Goal: Task Accomplishment & Management: Use online tool/utility

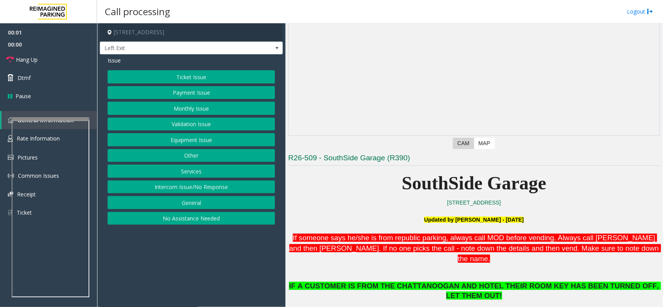
scroll to position [194, 0]
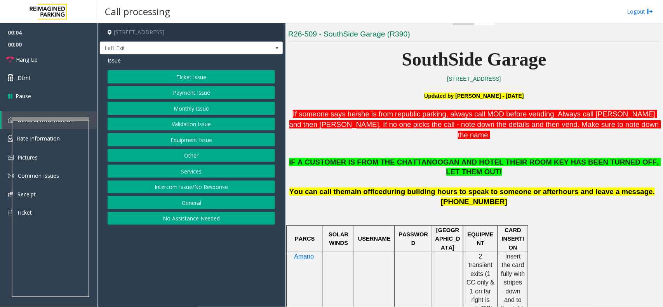
click at [193, 175] on button "Services" at bounding box center [191, 171] width 167 height 13
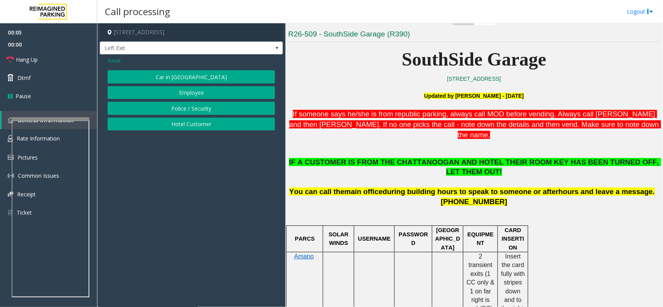
click at [193, 129] on button "Hotel Customer" at bounding box center [191, 124] width 167 height 13
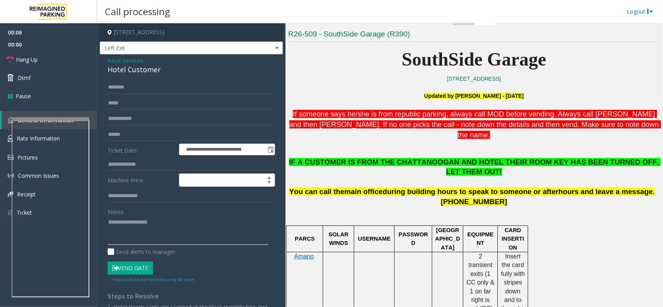
click at [145, 236] on textarea at bounding box center [188, 230] width 160 height 29
click at [148, 74] on div "Hotel Customer" at bounding box center [191, 69] width 167 height 10
copy div "Hotel Customer"
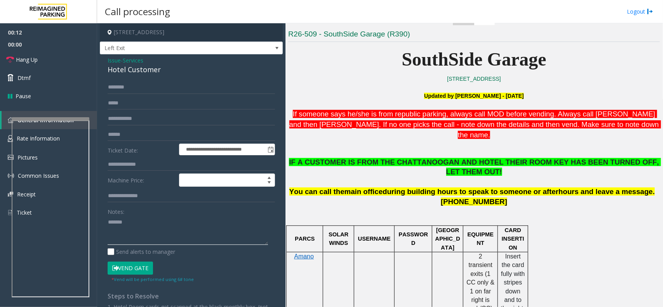
click at [142, 228] on textarea at bounding box center [188, 230] width 160 height 29
paste textarea "**********"
type textarea "**********"
click at [141, 159] on input "text" at bounding box center [191, 164] width 167 height 13
type input "***"
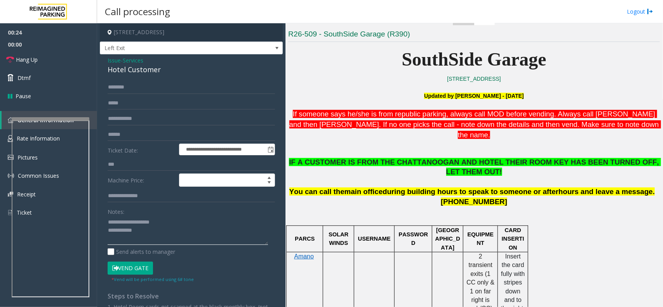
click at [157, 231] on textarea at bounding box center [188, 230] width 160 height 29
click at [133, 266] on button "Vend Gate" at bounding box center [130, 268] width 45 height 13
click at [142, 254] on label "Send alerts to manager" at bounding box center [142, 252] width 68 height 8
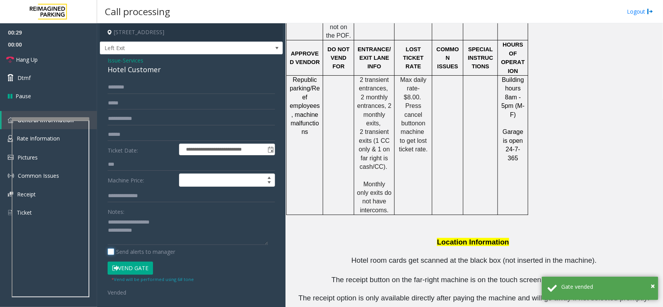
scroll to position [626, 0]
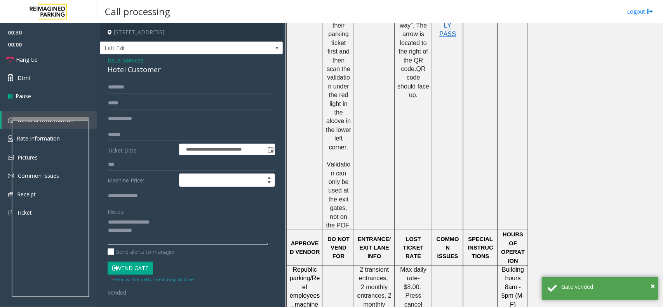
click at [164, 239] on textarea at bounding box center [188, 230] width 160 height 29
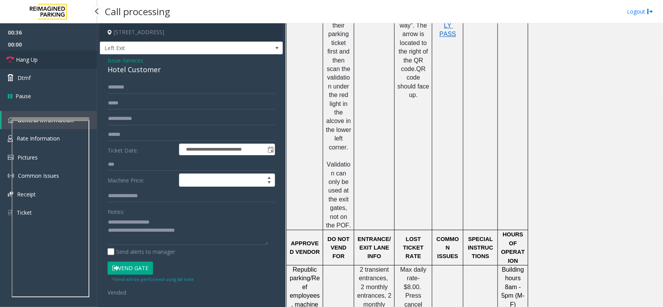
click at [56, 51] on link "Hang Up" at bounding box center [48, 59] width 97 height 18
click at [208, 235] on textarea at bounding box center [188, 230] width 160 height 29
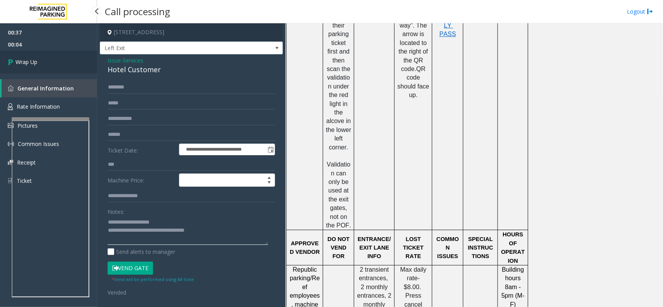
type textarea "**********"
click at [46, 55] on link "Wrap Up" at bounding box center [48, 61] width 97 height 23
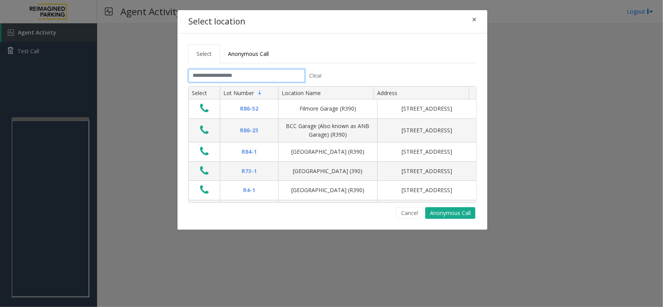
click at [230, 79] on input "text" at bounding box center [246, 75] width 117 height 13
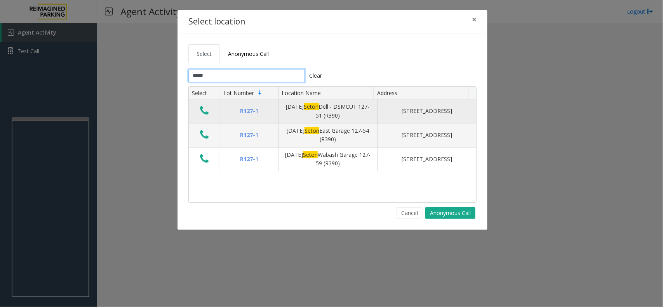
type input "*****"
click at [203, 112] on icon "Data table" at bounding box center [204, 110] width 9 height 11
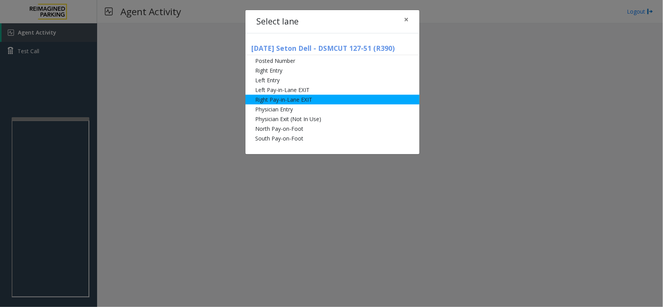
click at [270, 102] on li "Right Pay-in-Lane EXIT" at bounding box center [332, 100] width 174 height 10
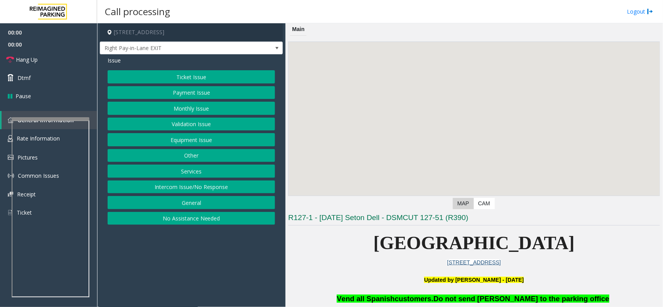
click at [200, 169] on button "Services" at bounding box center [191, 171] width 167 height 13
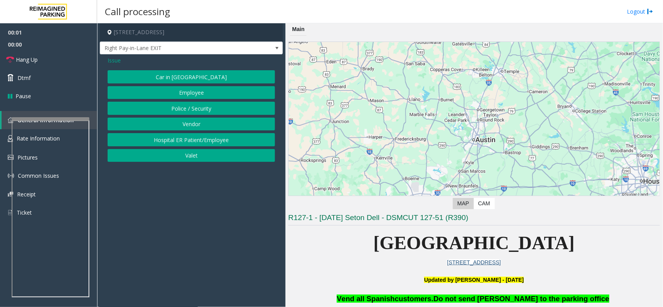
click at [182, 114] on button "Police / Security" at bounding box center [191, 108] width 167 height 13
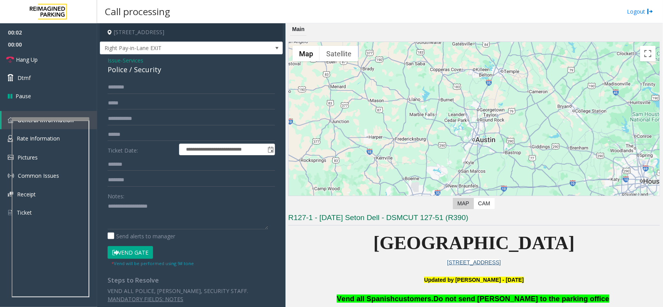
click at [164, 125] on form "**********" at bounding box center [191, 174] width 167 height 186
click at [161, 110] on form "**********" at bounding box center [191, 174] width 167 height 186
click at [161, 116] on input "text" at bounding box center [191, 118] width 167 height 13
type input "**********"
click at [146, 202] on textarea at bounding box center [188, 214] width 160 height 29
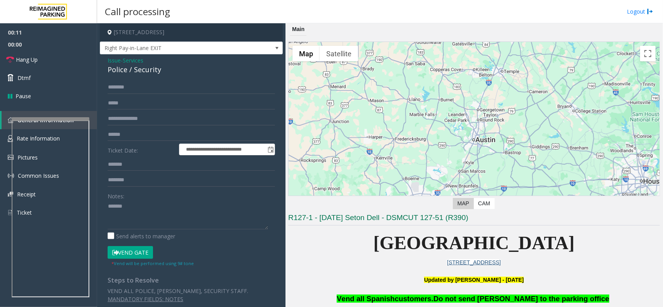
click at [119, 74] on div "Police / Security" at bounding box center [191, 69] width 167 height 10
copy div "Police"
paste textarea "*******"
click at [149, 211] on textarea at bounding box center [188, 214] width 160 height 29
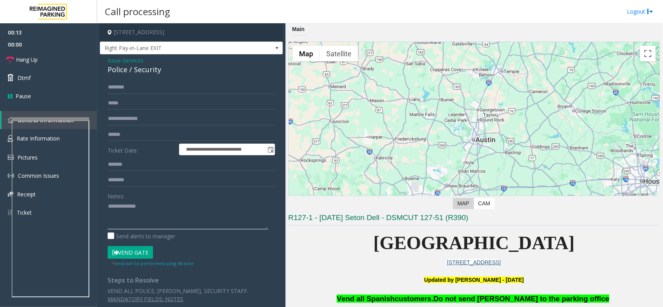
type textarea "**********"
click at [126, 88] on input "text" at bounding box center [191, 87] width 167 height 13
type input "*********"
drag, startPoint x: 129, startPoint y: 89, endPoint x: 155, endPoint y: 80, distance: 27.9
click at [155, 80] on div "**********" at bounding box center [191, 182] width 183 height 257
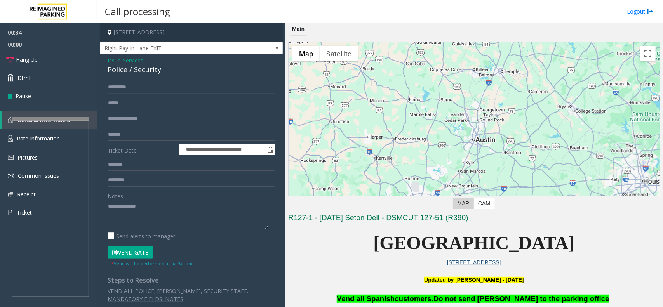
click at [111, 90] on input "*********" at bounding box center [191, 87] width 167 height 13
click at [125, 216] on textarea at bounding box center [188, 214] width 160 height 29
click at [146, 216] on textarea at bounding box center [188, 214] width 160 height 29
click at [129, 249] on button "Vend Gate" at bounding box center [130, 252] width 45 height 13
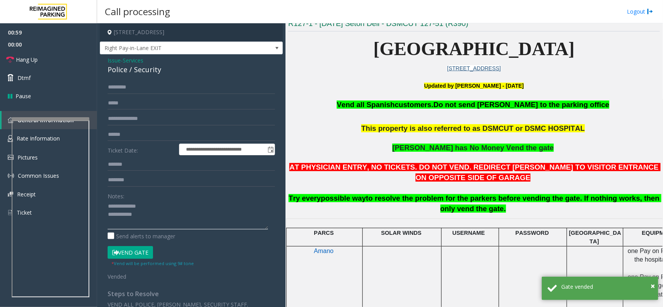
click at [171, 221] on textarea at bounding box center [188, 214] width 160 height 29
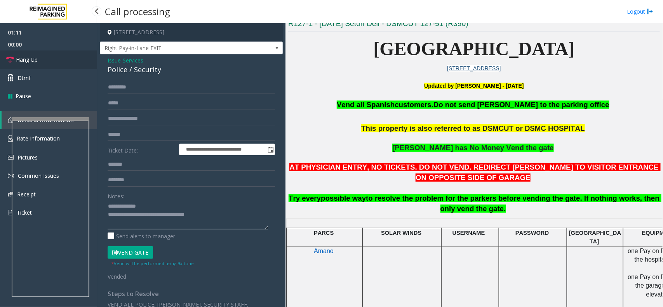
type textarea "**********"
click at [49, 57] on link "Hang Up" at bounding box center [48, 59] width 97 height 18
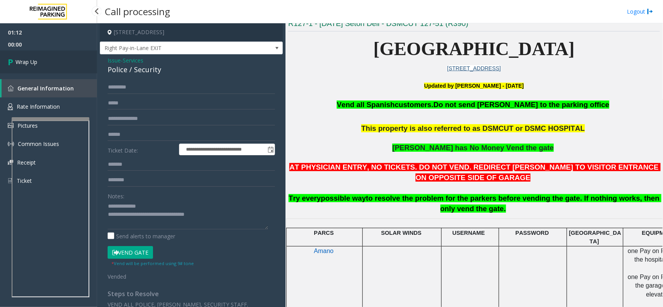
click at [49, 57] on link "Wrap Up" at bounding box center [48, 61] width 97 height 23
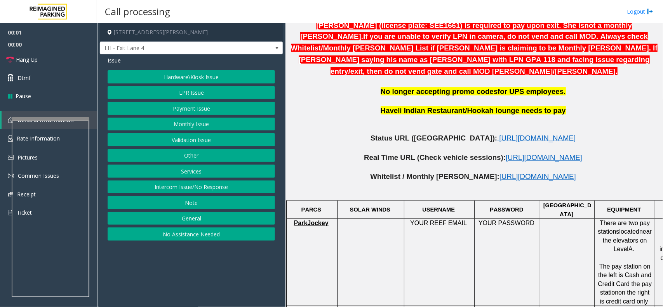
scroll to position [388, 0]
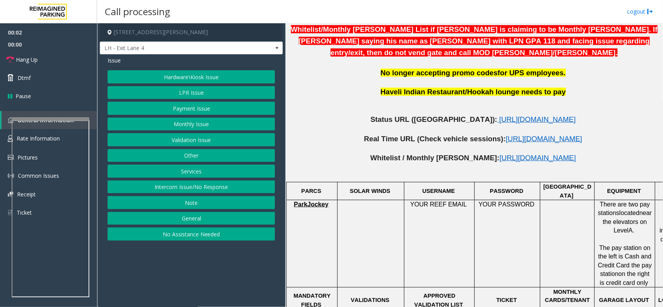
click at [456, 125] on p at bounding box center [474, 130] width 372 height 10
click at [499, 115] on span "[URL][DOMAIN_NAME]" at bounding box center [537, 119] width 77 height 8
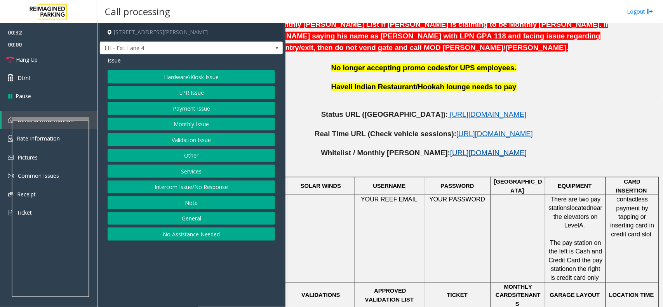
drag, startPoint x: 441, startPoint y: 135, endPoint x: 488, endPoint y: 146, distance: 48.2
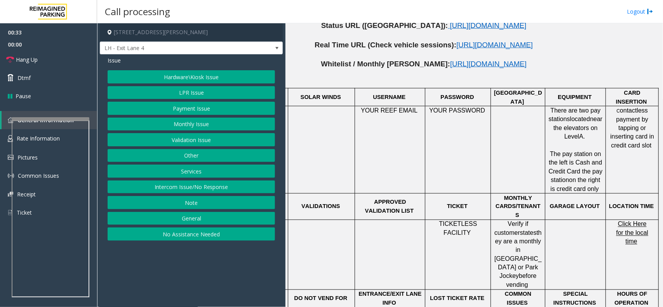
scroll to position [493, 56]
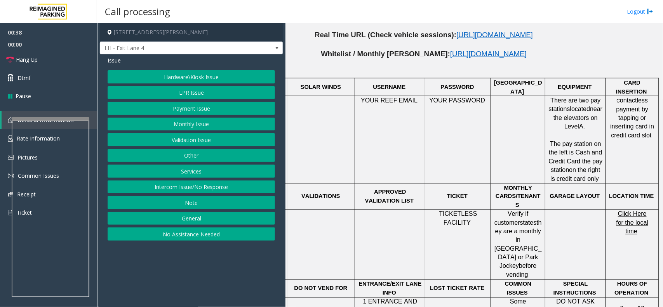
drag, startPoint x: 545, startPoint y: 200, endPoint x: 468, endPoint y: 195, distance: 76.7
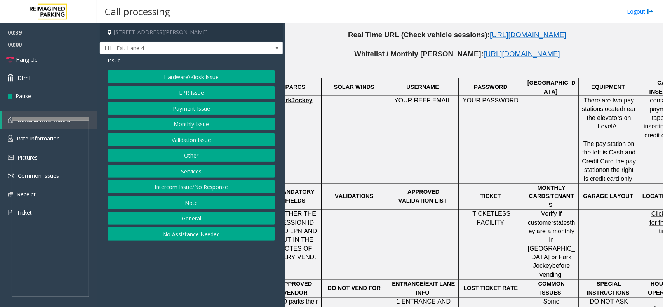
scroll to position [493, 0]
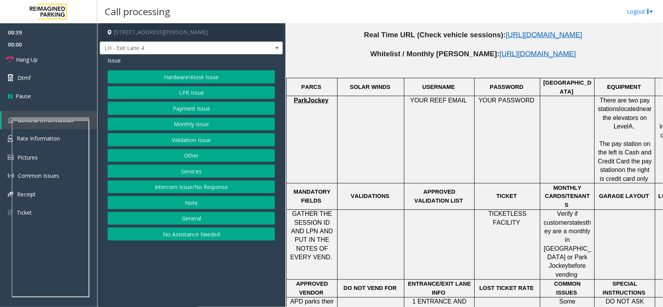
drag, startPoint x: 486, startPoint y: 202, endPoint x: 432, endPoint y: 203, distance: 54.4
click at [191, 75] on button "Hardware\Kiosk Issue" at bounding box center [191, 76] width 167 height 13
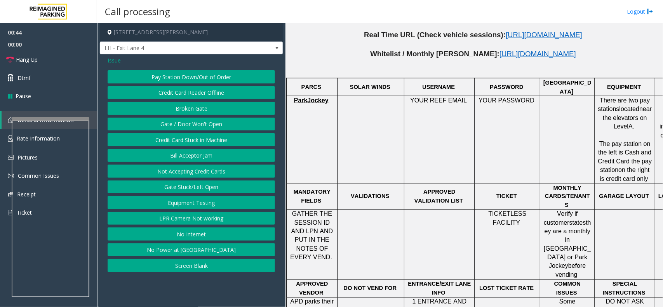
click at [192, 218] on button "LPR Camera Not working" at bounding box center [191, 218] width 167 height 13
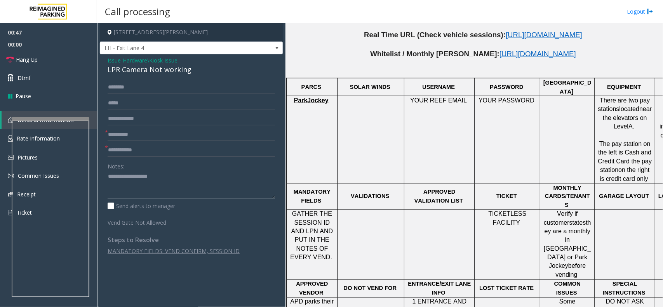
click at [170, 181] on textarea at bounding box center [191, 185] width 167 height 29
click at [166, 72] on div "LPR Camera Not working" at bounding box center [191, 69] width 167 height 10
copy div "LPR Camera Not working"
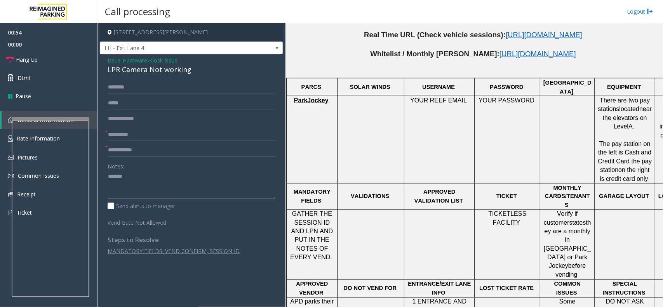
click at [153, 180] on textarea at bounding box center [191, 185] width 167 height 29
paste textarea "**********"
type textarea "**********"
click at [155, 139] on input "text" at bounding box center [191, 134] width 167 height 13
type input "**"
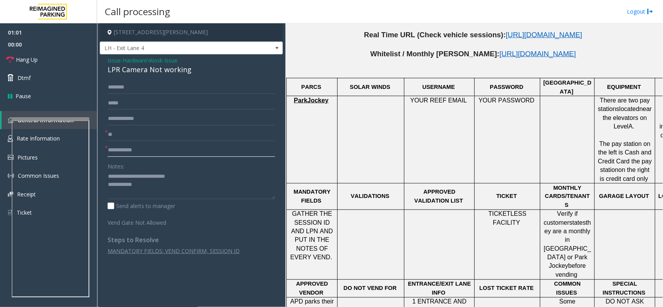
click at [150, 149] on input "text" at bounding box center [191, 150] width 167 height 13
click at [170, 188] on textarea at bounding box center [191, 185] width 167 height 29
type textarea "**********"
click at [165, 142] on form "* ** * Notes: Send alerts to manager Vend Gate Not Allowed" at bounding box center [191, 154] width 167 height 146
click at [165, 145] on input "text" at bounding box center [191, 150] width 167 height 13
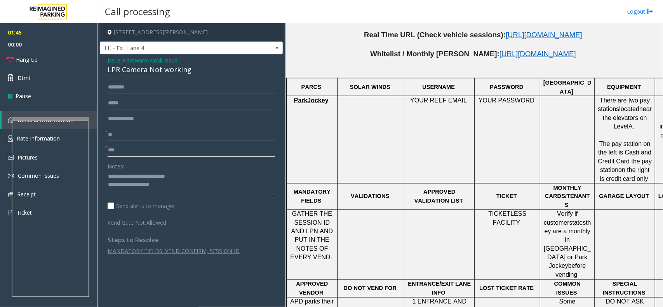
type input "***"
click at [175, 190] on textarea at bounding box center [191, 185] width 167 height 29
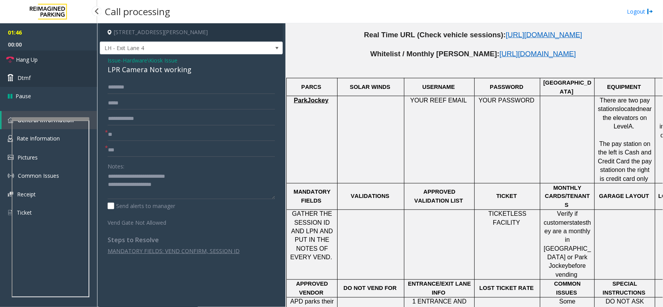
drag, startPoint x: 51, startPoint y: 61, endPoint x: 62, endPoint y: 76, distance: 18.6
click at [51, 61] on link "Hang Up" at bounding box center [48, 59] width 97 height 18
click at [180, 186] on textarea at bounding box center [191, 185] width 167 height 29
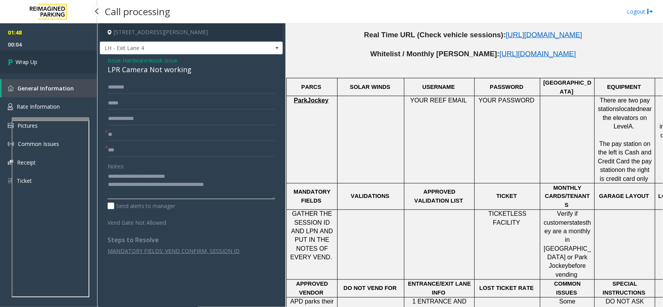
type textarea "**********"
click at [67, 61] on link "Wrap Up" at bounding box center [48, 61] width 97 height 23
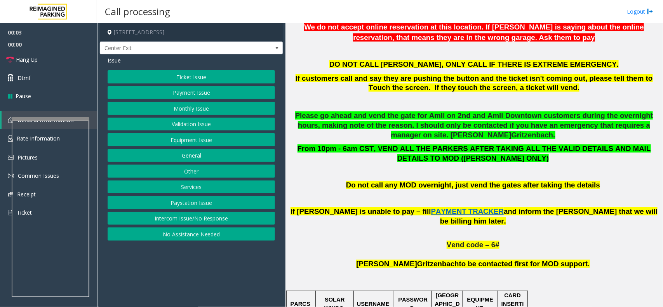
scroll to position [437, 0]
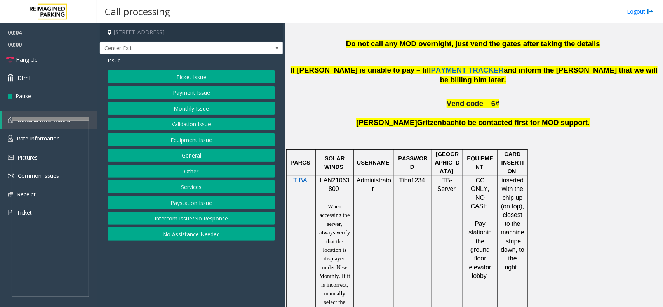
click at [344, 177] on span "LAN21063800" at bounding box center [335, 184] width 30 height 15
copy p "LAN21063800"
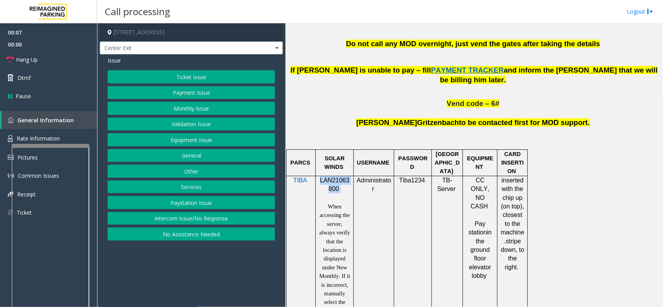
click at [53, 147] on div at bounding box center [51, 235] width 78 height 182
click at [210, 91] on button "Payment Issue" at bounding box center [191, 92] width 167 height 13
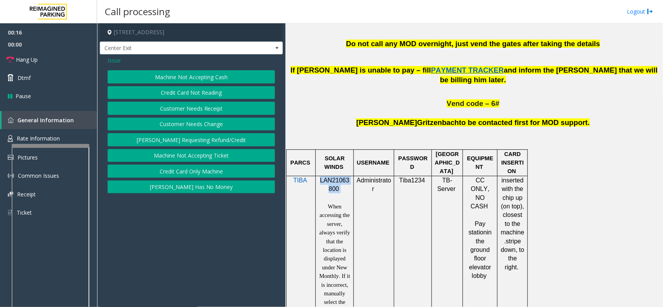
click at [209, 188] on button "Parker Has No Money" at bounding box center [191, 187] width 167 height 13
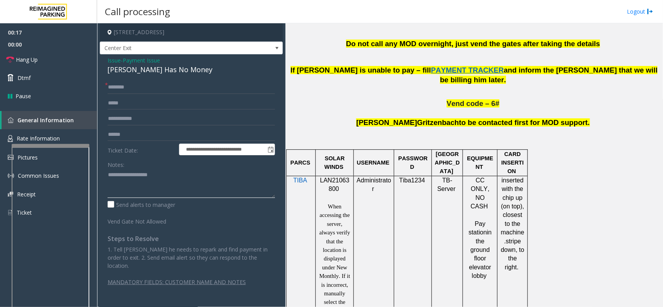
click at [171, 187] on textarea at bounding box center [191, 183] width 167 height 29
click at [131, 87] on input "text" at bounding box center [191, 87] width 167 height 13
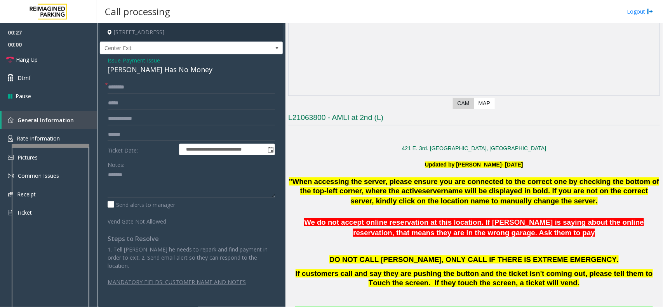
scroll to position [97, 0]
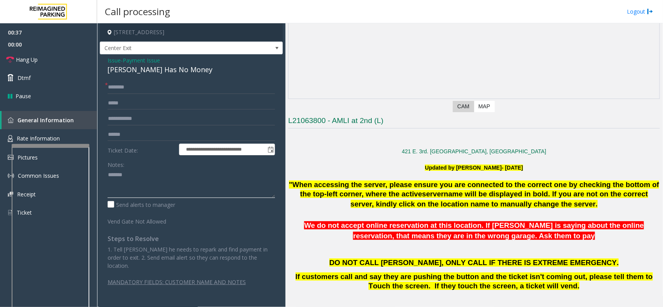
click at [155, 183] on textarea at bounding box center [191, 183] width 167 height 29
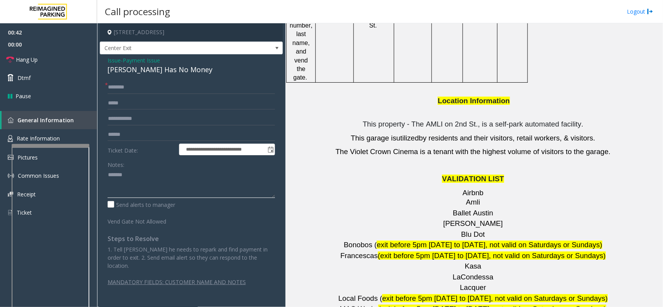
scroll to position [825, 0]
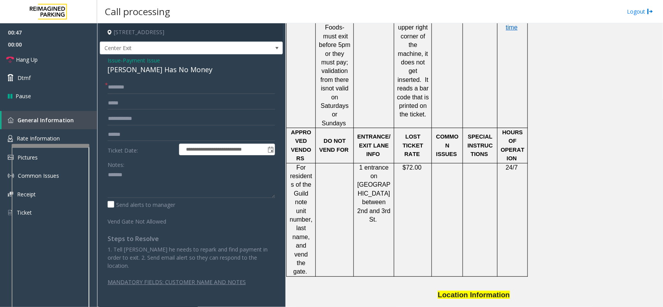
click at [140, 71] on div "Parker Has No Money" at bounding box center [191, 69] width 167 height 10
copy div "Parker Has No Money"
click at [157, 174] on textarea at bounding box center [191, 183] width 167 height 29
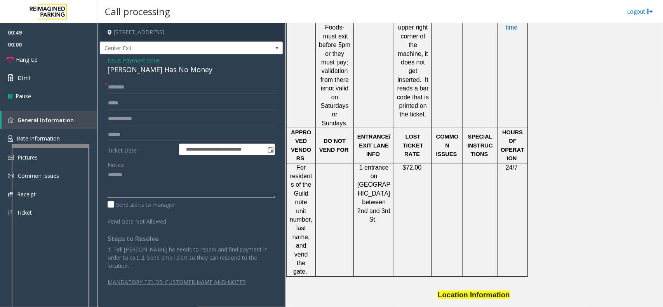
paste textarea "**********"
type textarea "**********"
click at [114, 59] on span "Issue" at bounding box center [114, 60] width 13 height 8
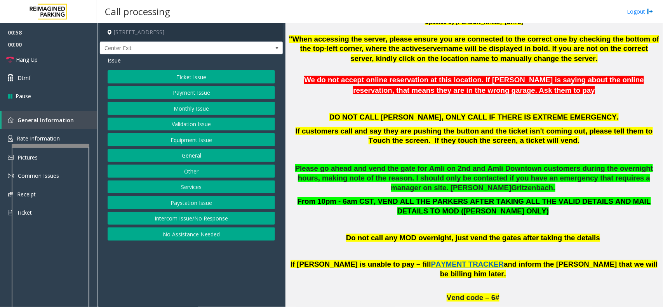
scroll to position [194, 0]
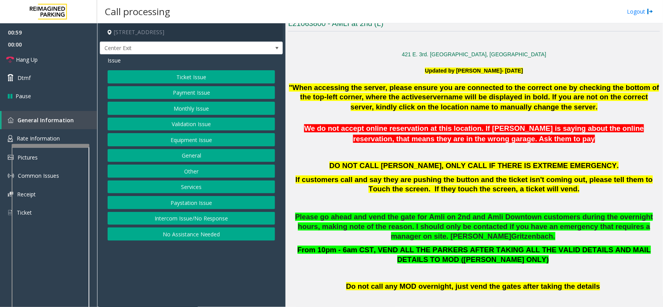
click at [218, 143] on button "Equipment Issue" at bounding box center [191, 139] width 167 height 13
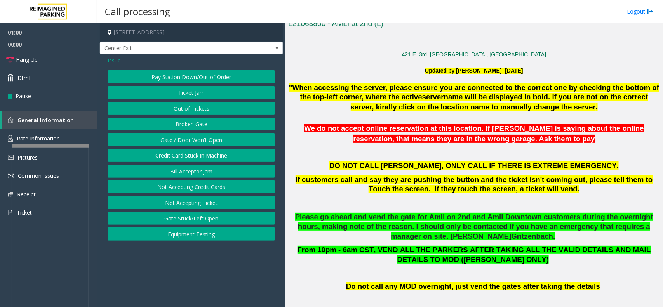
click at [216, 142] on button "Gate / Door Won't Open" at bounding box center [191, 139] width 167 height 13
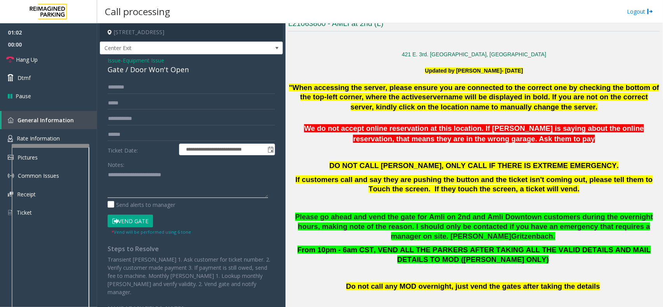
drag, startPoint x: 122, startPoint y: 176, endPoint x: 188, endPoint y: 171, distance: 66.2
click at [188, 171] on textarea at bounding box center [188, 183] width 160 height 29
click at [156, 180] on textarea at bounding box center [188, 183] width 160 height 29
click at [150, 179] on textarea at bounding box center [188, 183] width 160 height 29
click at [138, 181] on textarea at bounding box center [188, 183] width 160 height 29
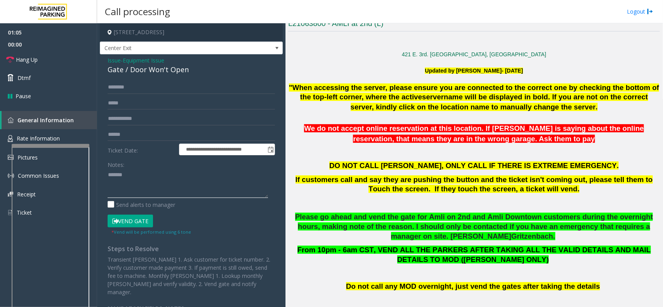
click at [138, 175] on textarea at bounding box center [188, 183] width 160 height 29
click at [172, 73] on div "Gate / Door Won't Open" at bounding box center [191, 69] width 167 height 10
copy div "Gate / Door Won't Open"
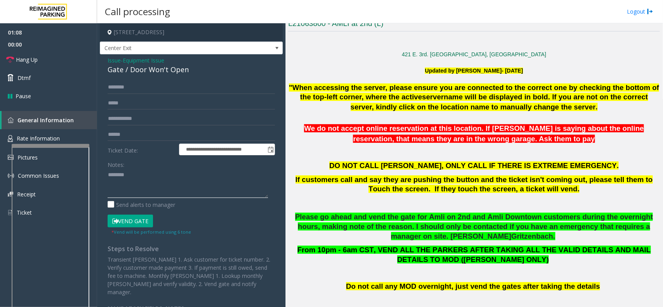
click at [165, 185] on textarea at bounding box center [188, 183] width 160 height 29
paste textarea "**********"
click at [108, 185] on textarea at bounding box center [188, 183] width 160 height 29
click at [194, 179] on textarea at bounding box center [188, 183] width 160 height 29
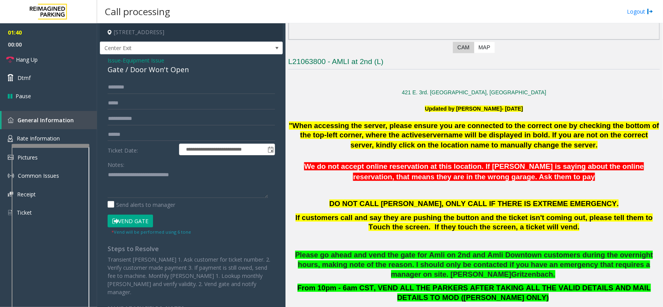
scroll to position [97, 0]
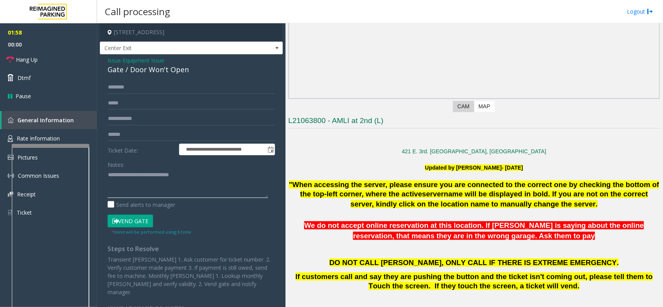
click at [119, 186] on textarea at bounding box center [188, 183] width 160 height 29
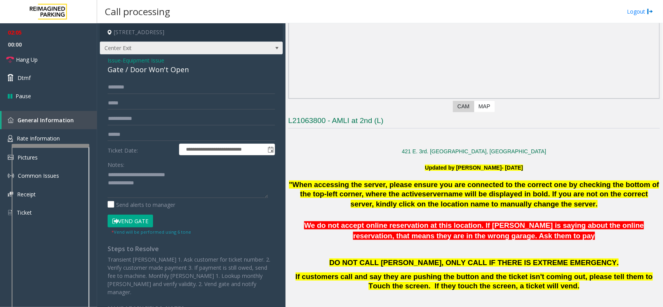
click at [274, 49] on span at bounding box center [277, 48] width 6 height 6
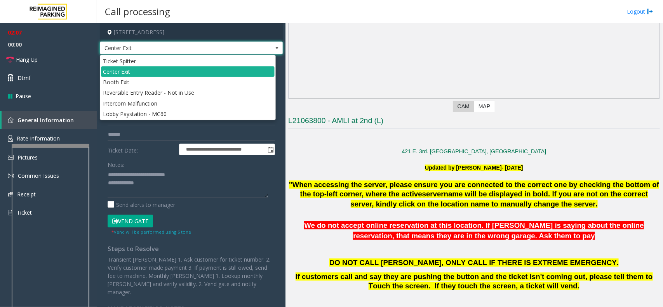
click at [274, 49] on span at bounding box center [277, 48] width 6 height 6
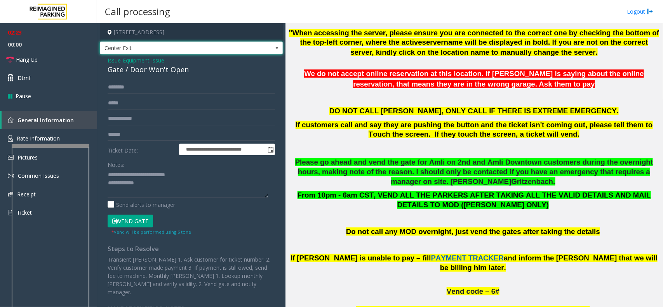
scroll to position [239, 0]
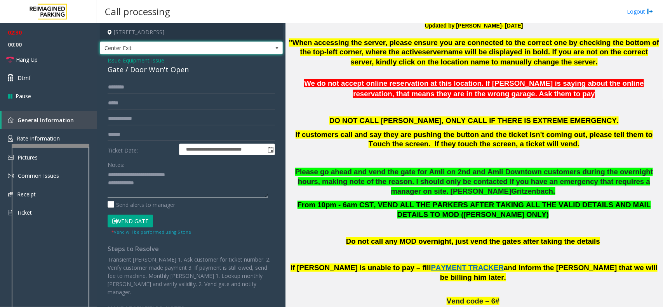
click at [157, 188] on textarea at bounding box center [188, 183] width 160 height 29
click at [160, 182] on textarea at bounding box center [188, 183] width 160 height 29
drag, startPoint x: 124, startPoint y: 175, endPoint x: 221, endPoint y: 172, distance: 96.4
click at [221, 172] on textarea at bounding box center [188, 183] width 160 height 29
click at [144, 176] on textarea at bounding box center [188, 183] width 160 height 29
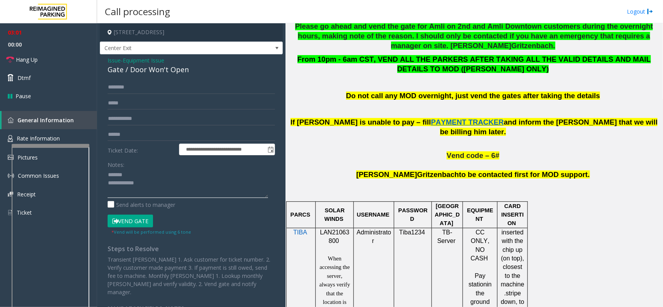
scroll to position [94, 0]
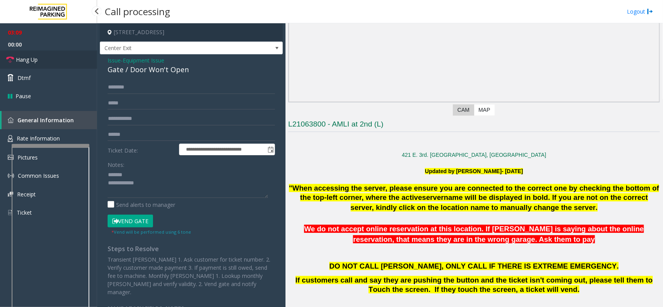
click at [54, 55] on link "Hang Up" at bounding box center [48, 59] width 97 height 18
click at [160, 171] on textarea at bounding box center [188, 183] width 160 height 29
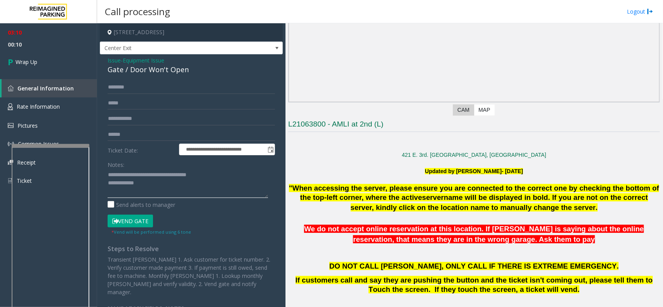
click at [157, 183] on textarea at bounding box center [188, 183] width 160 height 29
type textarea "**********"
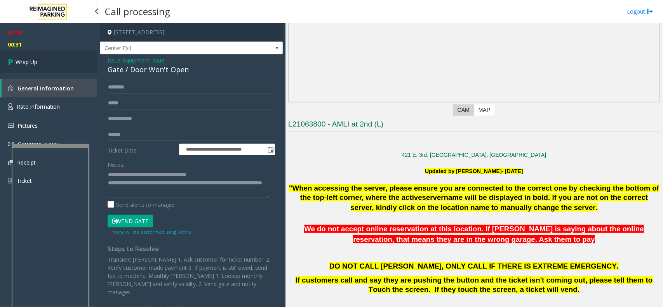
drag, startPoint x: 91, startPoint y: 48, endPoint x: 63, endPoint y: 66, distance: 32.8
click at [67, 65] on ul "03:10 00:31 Wrap Up" at bounding box center [48, 48] width 97 height 50
click at [63, 66] on link "Wrap Up" at bounding box center [48, 61] width 97 height 23
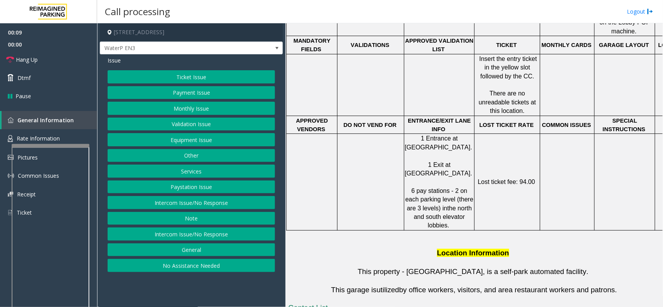
scroll to position [156, 0]
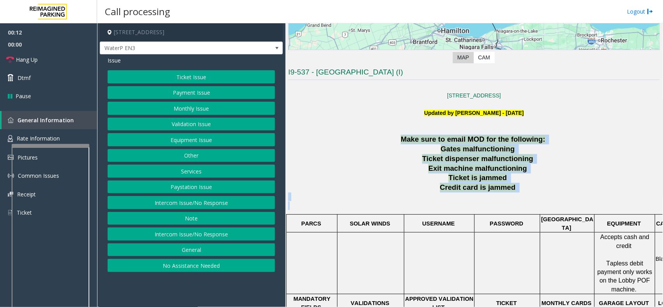
drag, startPoint x: 399, startPoint y: 140, endPoint x: 500, endPoint y: 209, distance: 122.5
drag, startPoint x: 501, startPoint y: 200, endPoint x: 495, endPoint y: 201, distance: 6.3
click at [500, 200] on p at bounding box center [474, 201] width 372 height 17
click at [218, 206] on button "Intercom Issue/No Response" at bounding box center [191, 202] width 167 height 13
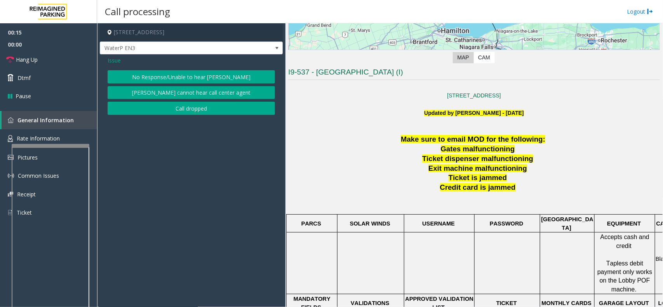
click at [185, 68] on div "Issue No Response/Unable to hear parker Parker cannot hear call center agent Ca…" at bounding box center [191, 86] width 183 height 64
click at [185, 72] on button "No Response/Unable to hear [PERSON_NAME]" at bounding box center [191, 76] width 167 height 13
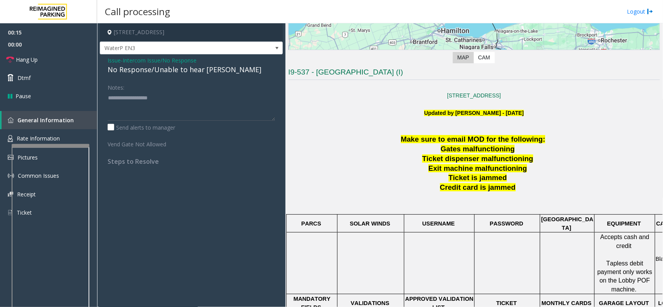
click at [185, 72] on div "No Response/Unable to hear [PERSON_NAME]" at bounding box center [191, 69] width 167 height 10
type textarea "**********"
click at [67, 56] on link "Hang Up" at bounding box center [48, 59] width 97 height 18
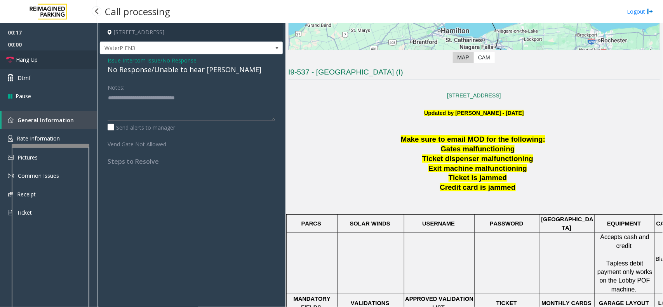
click at [67, 56] on link "Hang Up" at bounding box center [48, 59] width 97 height 18
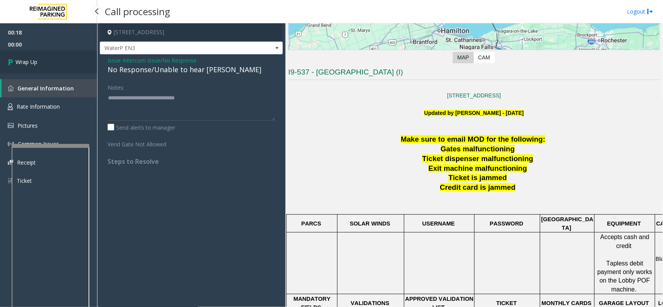
click at [67, 56] on link "Wrap Up" at bounding box center [48, 61] width 97 height 23
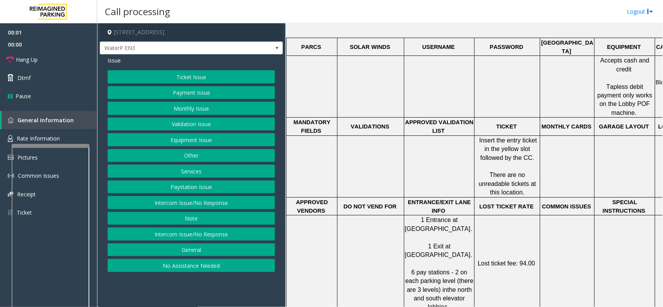
scroll to position [194, 0]
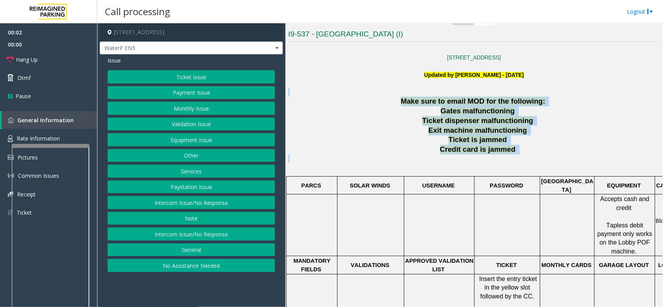
drag, startPoint x: 427, startPoint y: 127, endPoint x: 479, endPoint y: 158, distance: 60.2
click at [479, 158] on div "[STREET_ADDRESS] Updated by [PERSON_NAME] - [DATE] Make sure to email MOD for t…" at bounding box center [474, 280] width 372 height 471
click at [496, 162] on p at bounding box center [474, 163] width 372 height 17
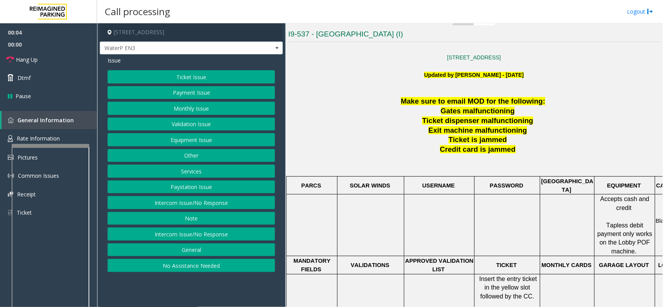
click at [418, 134] on p "Exit machine malfunctioning" at bounding box center [479, 131] width 362 height 10
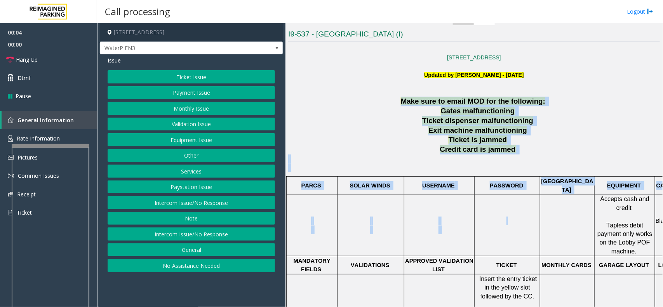
drag, startPoint x: 399, startPoint y: 102, endPoint x: 537, endPoint y: 205, distance: 171.5
click at [537, 205] on div "Make sure to email MOD for the following: Gates malfunctioning Ticket dispenser…" at bounding box center [474, 306] width 372 height 419
click at [515, 195] on td at bounding box center [508, 226] width 66 height 62
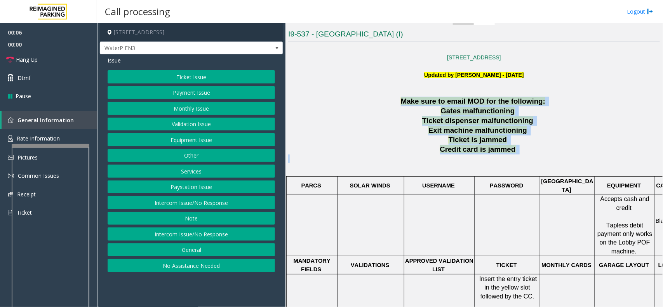
drag, startPoint x: 535, startPoint y: 157, endPoint x: 384, endPoint y: 105, distance: 159.5
click at [384, 105] on div "Make sure to email MOD for the following: Gates malfunctioning Ticket dispenser…" at bounding box center [474, 306] width 372 height 419
click at [384, 105] on p "Make sure to email MOD for the following:" at bounding box center [474, 102] width 372 height 10
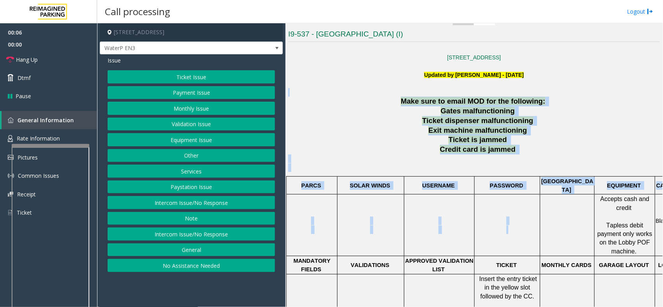
drag, startPoint x: 385, startPoint y: 96, endPoint x: 555, endPoint y: 199, distance: 198.7
click at [555, 199] on div "[STREET_ADDRESS] Updated by [PERSON_NAME] - [DATE] Make sure to email MOD for t…" at bounding box center [474, 280] width 372 height 471
click at [555, 199] on td at bounding box center [567, 226] width 54 height 62
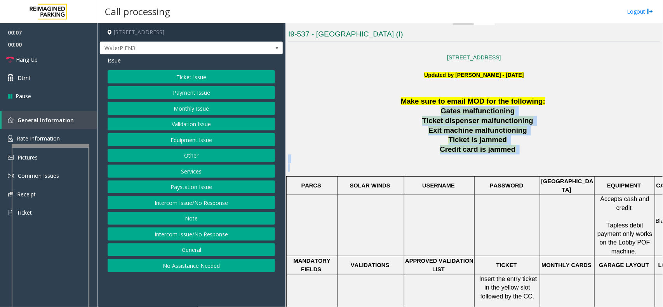
drag, startPoint x: 532, startPoint y: 168, endPoint x: 364, endPoint y: 102, distance: 180.6
click at [381, 107] on div "Make sure to email MOD for the following: Gates malfunctioning Ticket dispenser…" at bounding box center [474, 306] width 372 height 419
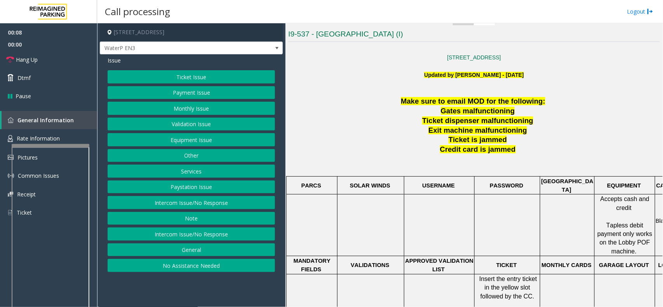
click at [378, 99] on p "Make sure to email MOD for the following:" at bounding box center [474, 102] width 372 height 10
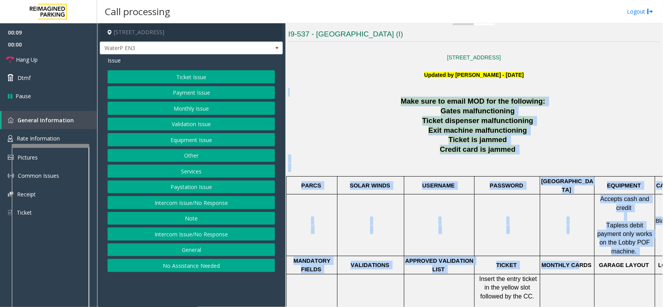
drag, startPoint x: 388, startPoint y: 90, endPoint x: 579, endPoint y: 251, distance: 250.3
click at [579, 251] on div "[STREET_ADDRESS] Updated by [PERSON_NAME] - [DATE] Make sure to email MOD for t…" at bounding box center [474, 280] width 372 height 471
click at [579, 262] on span "MONTHLY CARDS" at bounding box center [566, 265] width 50 height 6
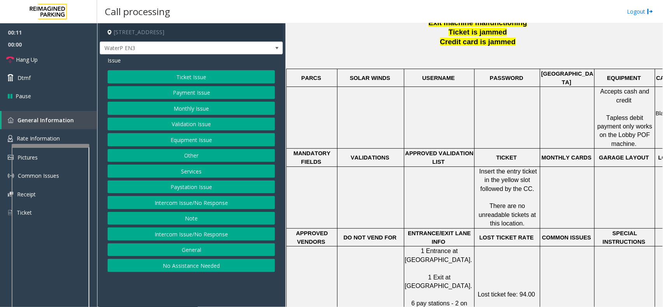
scroll to position [10, 0]
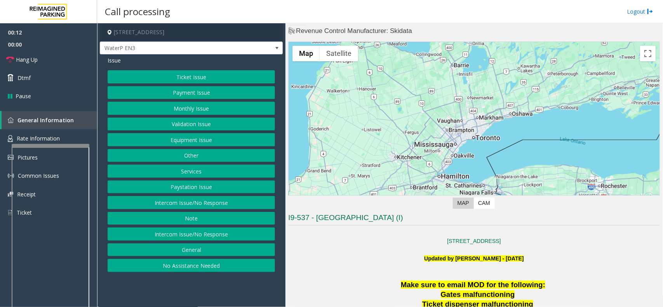
click at [207, 199] on button "Intercom Issue/No Response" at bounding box center [191, 202] width 167 height 13
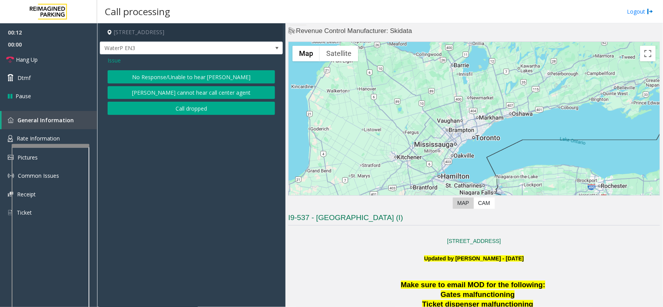
click at [190, 72] on button "No Response/Unable to hear [PERSON_NAME]" at bounding box center [191, 76] width 167 height 13
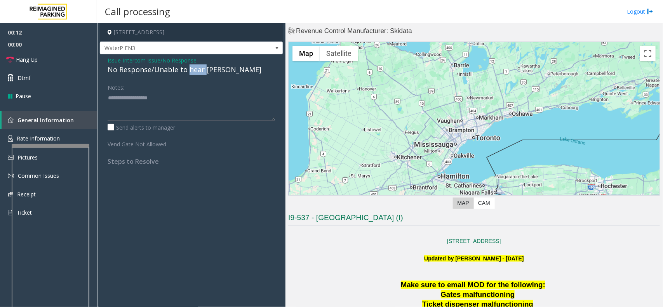
click at [190, 72] on div "No Response/Unable to hear [PERSON_NAME]" at bounding box center [191, 69] width 167 height 10
click at [225, 99] on textarea at bounding box center [191, 106] width 167 height 29
type textarea "**********"
click at [61, 63] on link "Hang Up" at bounding box center [48, 59] width 97 height 18
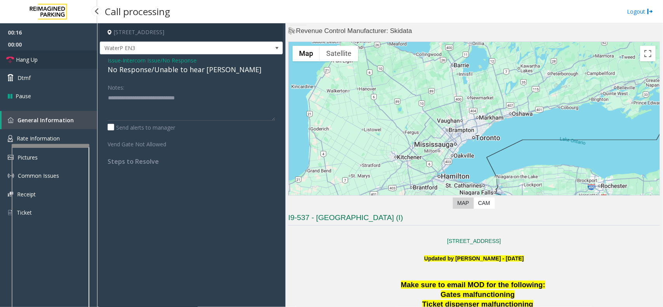
click at [61, 63] on link "Hang Up" at bounding box center [48, 59] width 97 height 18
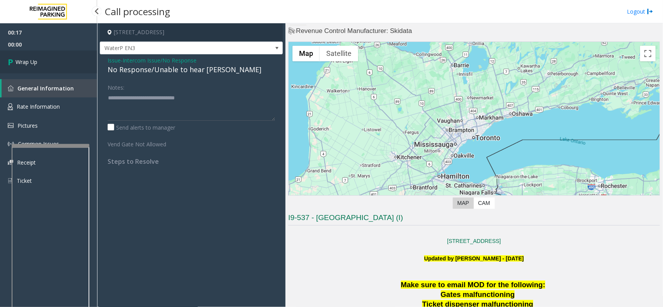
click at [61, 63] on link "Wrap Up" at bounding box center [48, 61] width 97 height 23
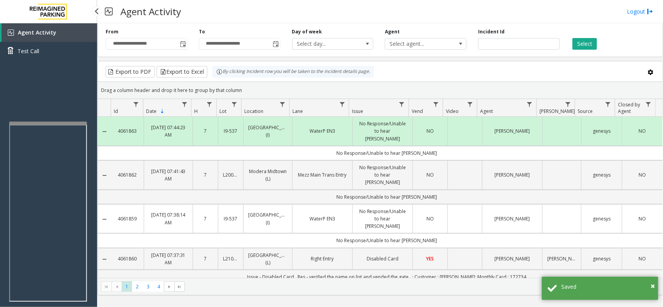
click at [63, 119] on app-root "**********" at bounding box center [331, 153] width 663 height 307
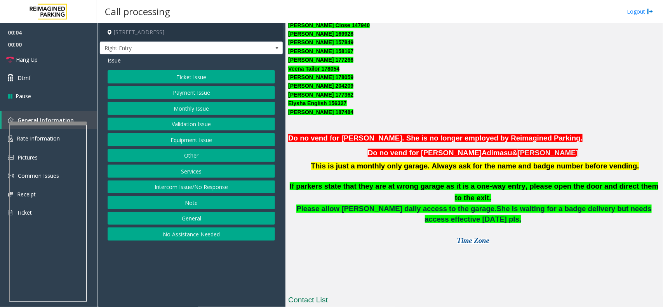
scroll to position [647, 0]
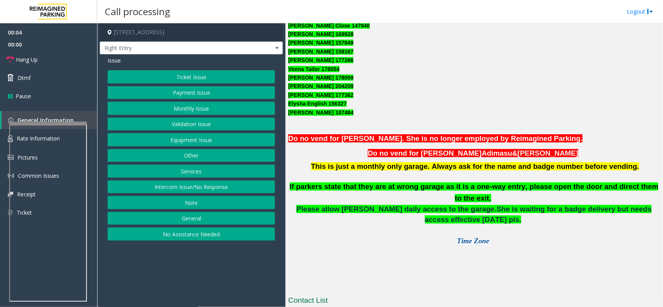
click at [191, 110] on button "Monthly Issue" at bounding box center [191, 108] width 167 height 13
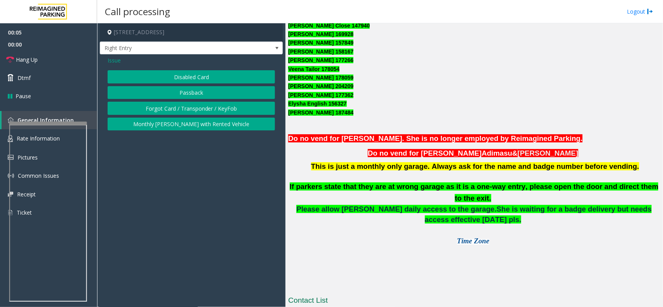
click at [190, 75] on button "Disabled Card" at bounding box center [191, 76] width 167 height 13
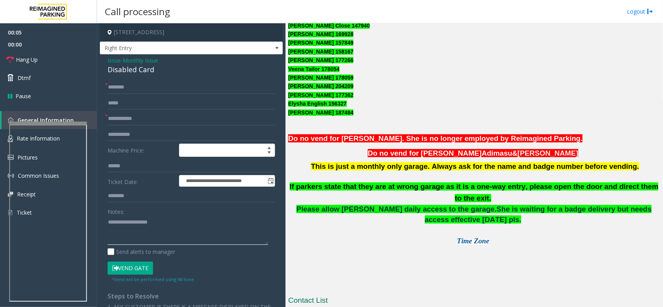
click at [154, 228] on textarea at bounding box center [188, 230] width 160 height 29
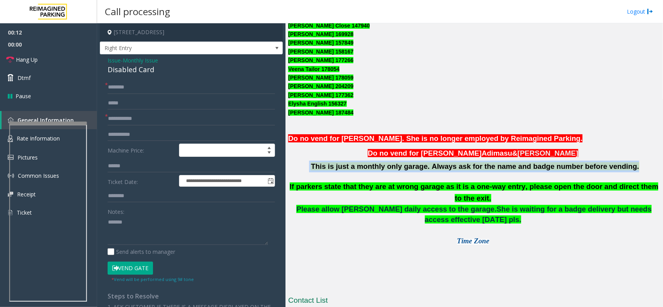
drag, startPoint x: 324, startPoint y: 166, endPoint x: 651, endPoint y: 166, distance: 326.7
click at [651, 166] on p "This is just a monthly only garage. Always ask for the name and badge number be…" at bounding box center [474, 167] width 372 height 12
click at [634, 169] on p "This is just a monthly only garage. Always ask for the name and badge number be…" at bounding box center [474, 167] width 372 height 12
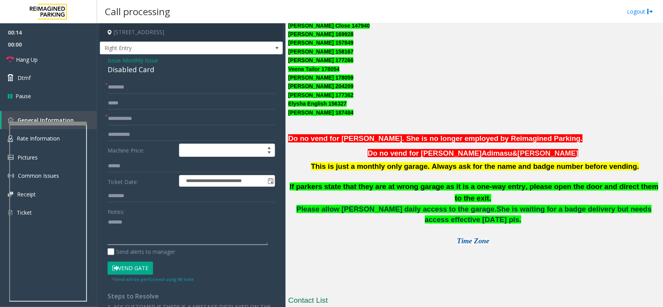
click at [153, 229] on textarea at bounding box center [188, 230] width 160 height 29
click at [137, 71] on div "Disabled Card" at bounding box center [191, 69] width 167 height 10
copy div "Disabled Card"
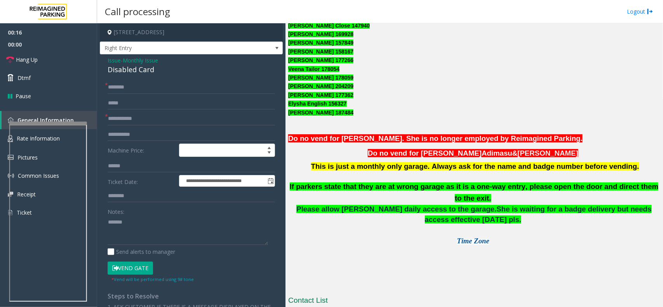
click at [146, 214] on div "Notes:" at bounding box center [191, 225] width 167 height 40
click at [142, 234] on textarea at bounding box center [188, 230] width 160 height 29
paste textarea "**********"
type textarea "**********"
click at [154, 118] on input "text" at bounding box center [191, 118] width 167 height 13
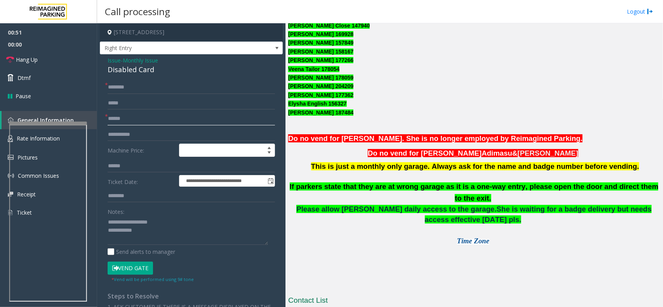
type input "******"
drag, startPoint x: 147, startPoint y: 119, endPoint x: 101, endPoint y: 116, distance: 45.6
click at [102, 116] on div "**********" at bounding box center [191, 273] width 179 height 385
drag, startPoint x: 153, startPoint y: 94, endPoint x: 149, endPoint y: 89, distance: 6.4
click at [152, 92] on form "**********" at bounding box center [191, 182] width 167 height 202
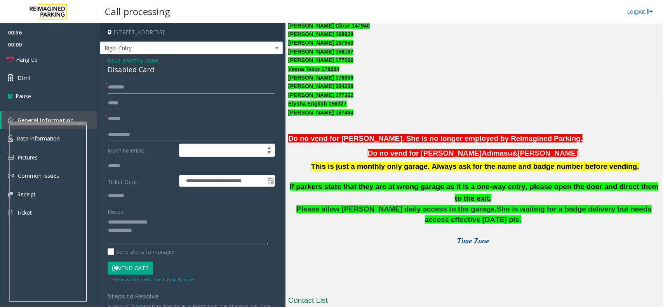
click at [149, 89] on input "text" at bounding box center [191, 87] width 167 height 13
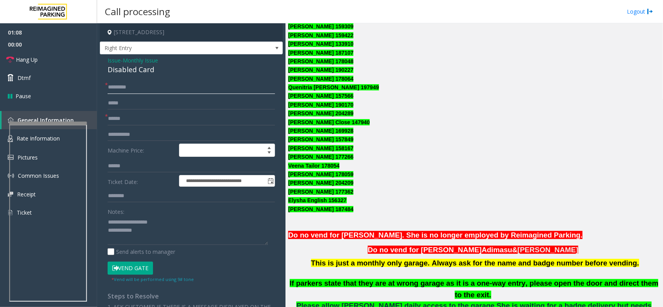
scroll to position [599, 0]
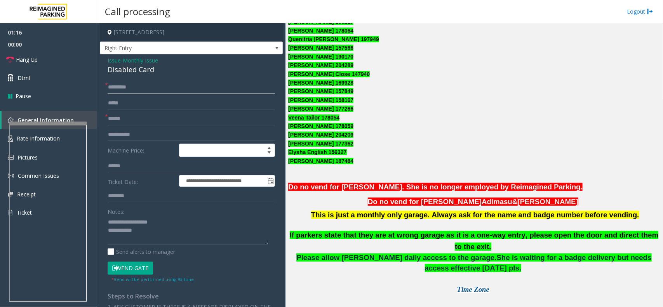
click at [174, 92] on input "*********" at bounding box center [191, 87] width 167 height 13
click at [162, 90] on input "**********" at bounding box center [191, 87] width 167 height 13
type input "**********"
drag, startPoint x: 290, startPoint y: 133, endPoint x: 352, endPoint y: 135, distance: 61.4
click at [352, 135] on p "Stephanie Heard 204209" at bounding box center [474, 135] width 372 height 9
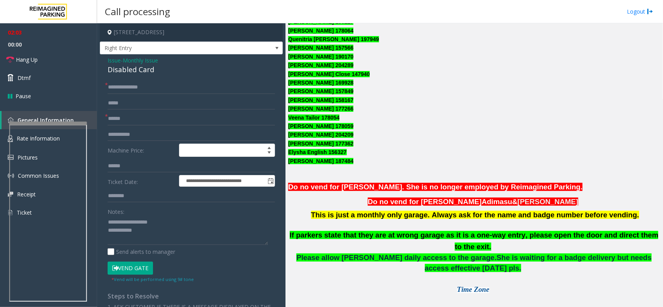
click at [135, 274] on button "Vend Gate" at bounding box center [130, 268] width 45 height 13
click at [135, 266] on button "Vend Gate" at bounding box center [130, 268] width 45 height 13
click at [148, 234] on textarea at bounding box center [188, 230] width 160 height 29
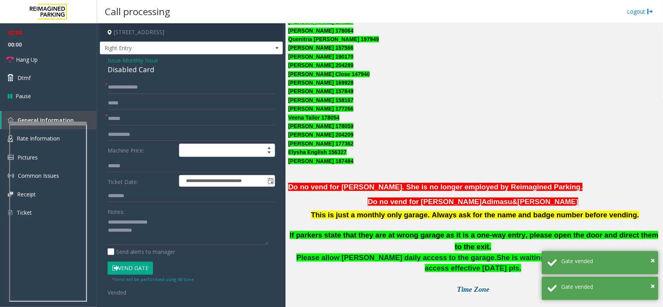
copy font "204209"
drag, startPoint x: 333, startPoint y: 135, endPoint x: 367, endPoint y: 132, distance: 35.0
click at [367, 132] on p "Stephanie Heard 204209" at bounding box center [474, 135] width 372 height 9
click at [159, 121] on input "******" at bounding box center [191, 118] width 167 height 13
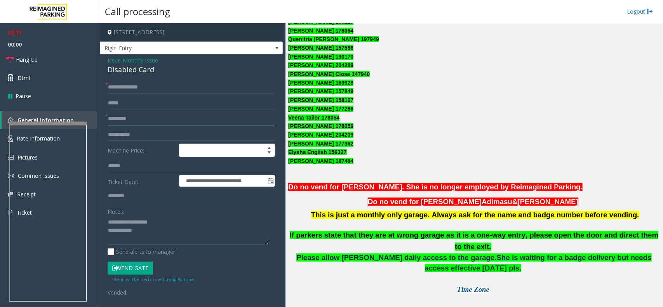
paste input "*******"
type input "**********"
click at [156, 236] on textarea at bounding box center [188, 230] width 160 height 29
click at [65, 61] on link "Hang Up" at bounding box center [48, 59] width 97 height 18
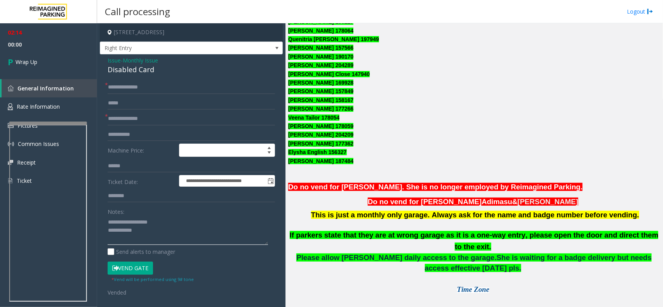
click at [158, 233] on textarea at bounding box center [188, 230] width 160 height 29
type textarea "**********"
click at [37, 61] on span "Wrap Up" at bounding box center [27, 62] width 22 height 8
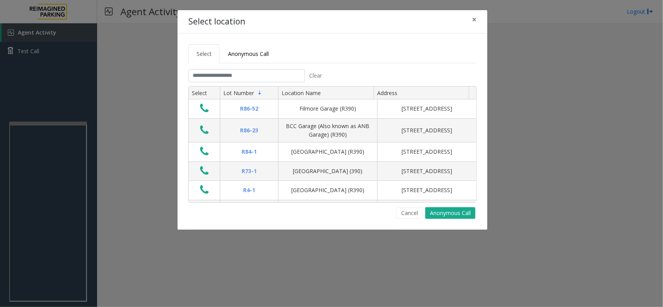
click at [185, 75] on div "Clear" at bounding box center [258, 75] width 150 height 13
click at [190, 76] on input "text" at bounding box center [246, 75] width 117 height 13
click at [474, 16] on span "×" at bounding box center [474, 19] width 5 height 11
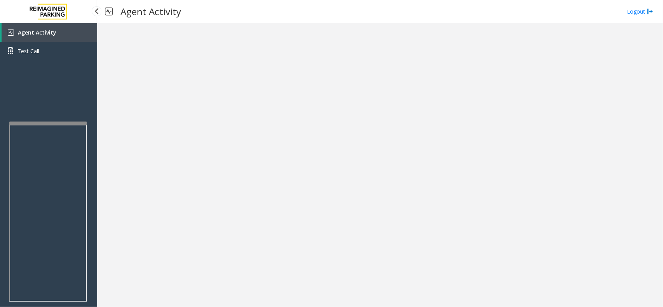
click at [64, 116] on div "Agent Activity Test Call" at bounding box center [48, 176] width 97 height 307
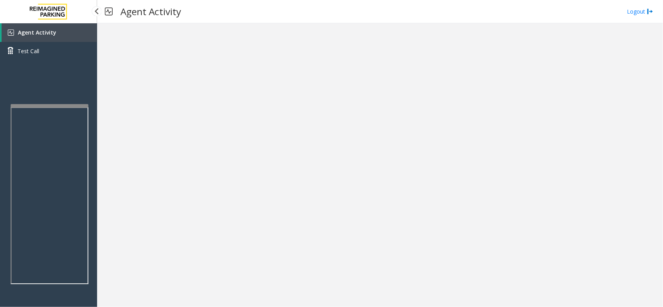
click at [67, 104] on div at bounding box center [50, 105] width 78 height 3
click at [69, 40] on link "Agent Activity" at bounding box center [50, 32] width 96 height 19
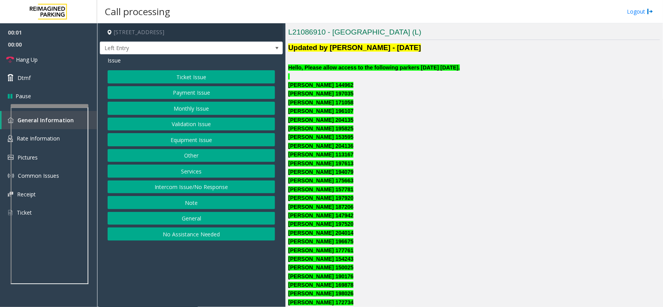
scroll to position [146, 0]
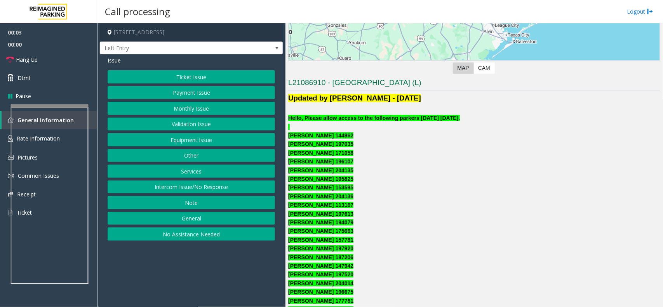
click at [202, 109] on button "Monthly Issue" at bounding box center [191, 108] width 167 height 13
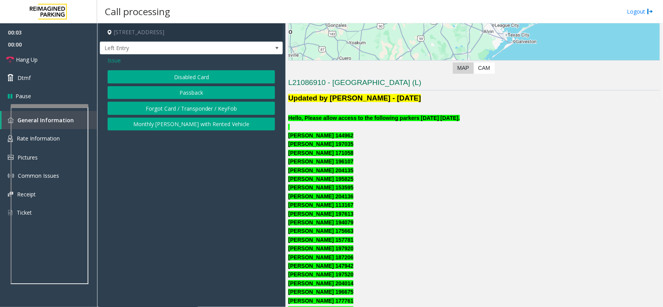
click at [199, 75] on button "Disabled Card" at bounding box center [191, 76] width 167 height 13
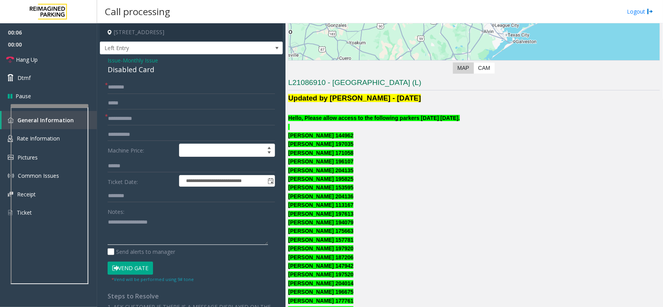
click at [152, 232] on textarea at bounding box center [188, 230] width 160 height 29
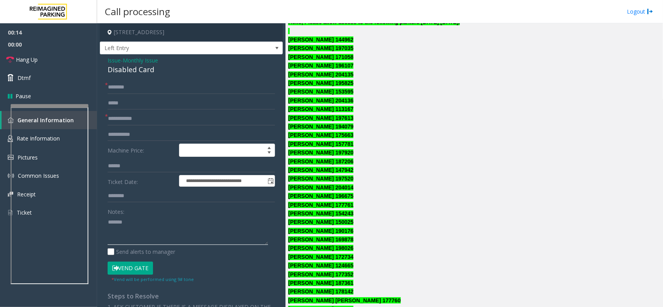
scroll to position [243, 0]
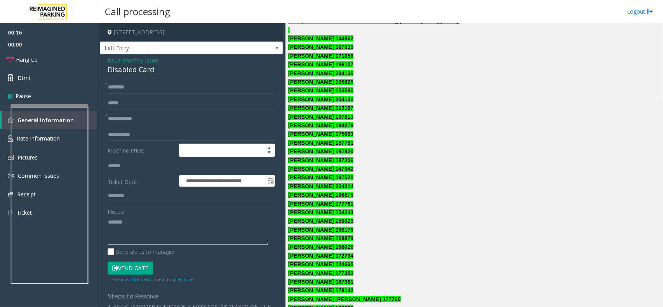
type textarea "******"
click at [137, 94] on input "text" at bounding box center [191, 87] width 167 height 13
type input "*"
drag, startPoint x: 310, startPoint y: 212, endPoint x: 323, endPoint y: 212, distance: 13.2
click at [323, 212] on font "Breanna Avila 154243" at bounding box center [320, 212] width 65 height 6
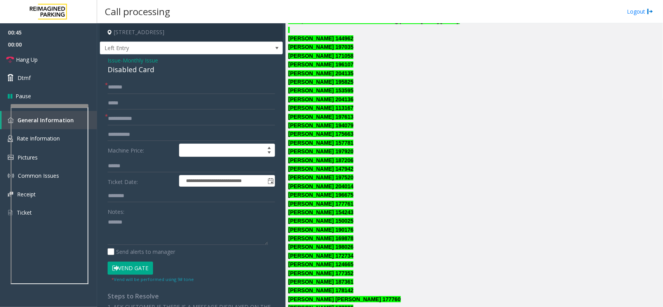
click at [325, 212] on font "Breanna Avila 154243" at bounding box center [320, 212] width 65 height 6
drag, startPoint x: 322, startPoint y: 212, endPoint x: 295, endPoint y: 210, distance: 27.3
click at [294, 210] on font "Breanna Avila 154243" at bounding box center [320, 212] width 65 height 6
click at [324, 214] on font "Breanna Avila 154243" at bounding box center [320, 212] width 65 height 6
copy font "Breanna Avila"
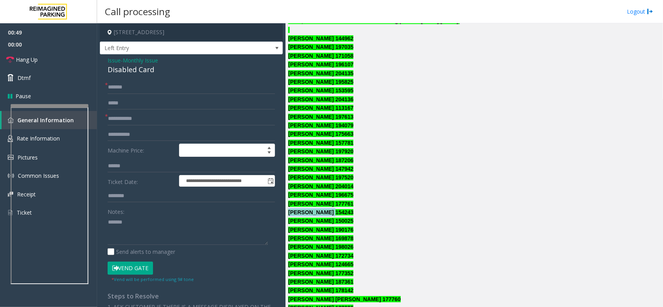
drag, startPoint x: 324, startPoint y: 214, endPoint x: 292, endPoint y: 213, distance: 31.1
click at [292, 213] on font "Breanna Avila 154243" at bounding box center [320, 212] width 65 height 6
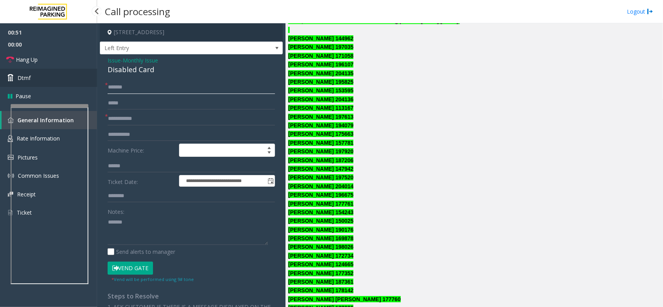
drag, startPoint x: 144, startPoint y: 90, endPoint x: 85, endPoint y: 84, distance: 58.6
click at [85, 84] on app-root "**********" at bounding box center [331, 153] width 663 height 307
paste input "******"
type input "**********"
click at [125, 119] on input "text" at bounding box center [191, 118] width 167 height 13
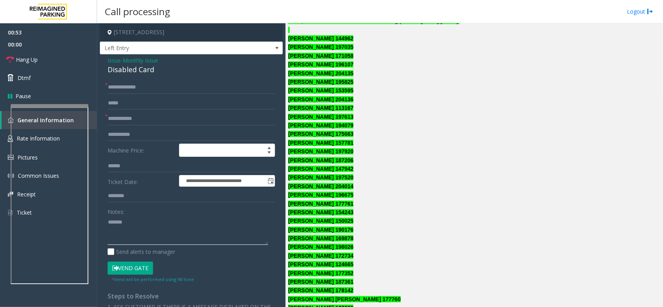
click at [146, 228] on textarea at bounding box center [188, 230] width 160 height 29
click at [137, 73] on div "Disabled Card" at bounding box center [191, 69] width 167 height 10
copy div "Disabled Card"
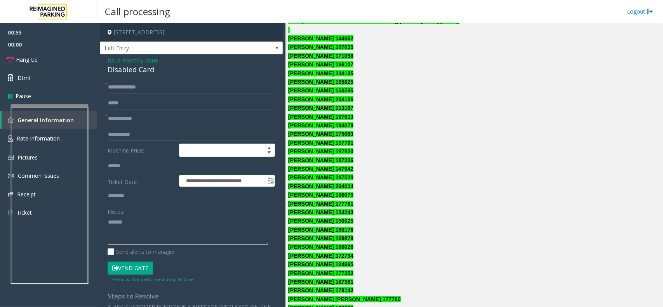
click at [146, 227] on textarea at bounding box center [188, 230] width 160 height 29
paste textarea "**********"
type textarea "**********"
copy font "154243"
drag, startPoint x: 344, startPoint y: 212, endPoint x: 325, endPoint y: 210, distance: 18.8
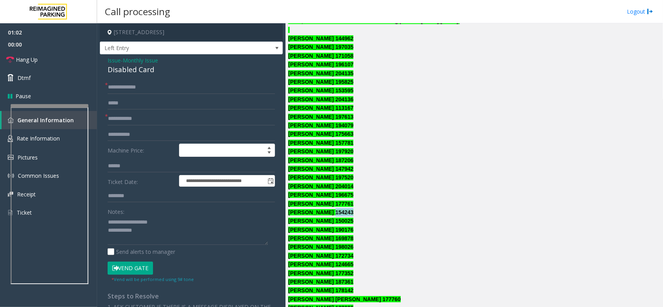
click at [325, 210] on font "Breanna Avila 154243" at bounding box center [320, 212] width 65 height 6
click at [140, 259] on form "**********" at bounding box center [191, 182] width 167 height 202
click at [140, 261] on form "**********" at bounding box center [191, 182] width 167 height 202
click at [137, 264] on button "Vend Gate" at bounding box center [130, 268] width 45 height 13
paste input "******"
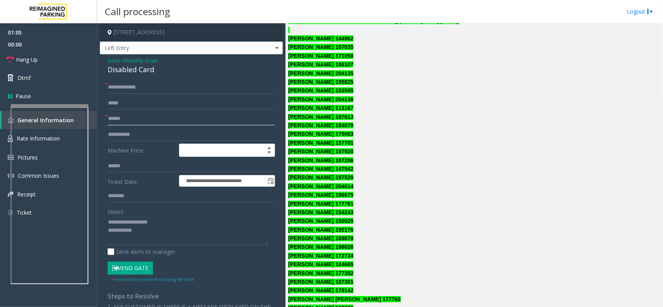
type input "******"
click at [146, 232] on textarea at bounding box center [188, 230] width 160 height 29
type textarea "**********"
click at [70, 59] on link "Hang Up" at bounding box center [48, 59] width 97 height 18
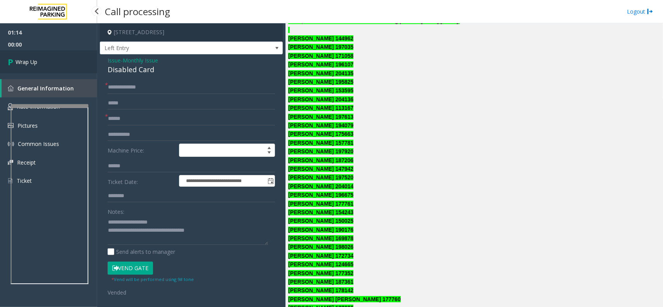
click at [70, 59] on link "Wrap Up" at bounding box center [48, 61] width 97 height 23
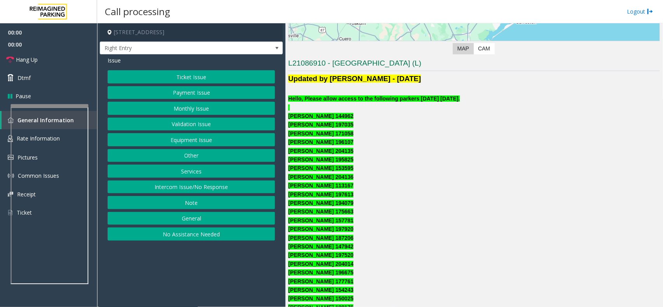
scroll to position [194, 0]
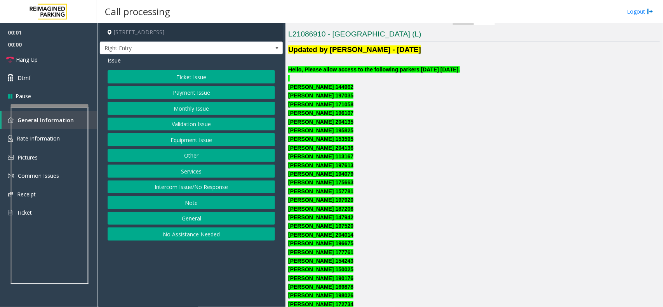
click at [185, 105] on button "Monthly Issue" at bounding box center [191, 108] width 167 height 13
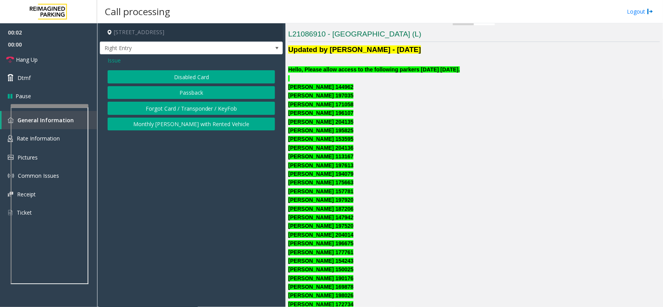
click at [190, 74] on button "Disabled Card" at bounding box center [191, 76] width 167 height 13
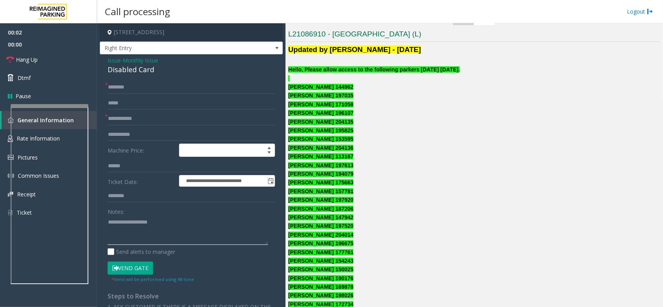
click at [143, 225] on textarea at bounding box center [188, 230] width 160 height 29
click at [127, 74] on div "Disabled Card" at bounding box center [191, 69] width 167 height 10
click at [143, 224] on textarea at bounding box center [188, 230] width 160 height 29
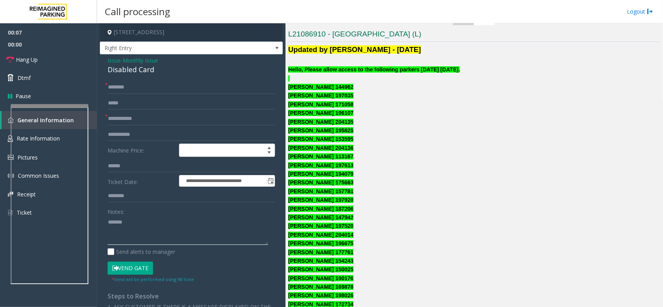
paste textarea "**********"
type textarea "**********"
click at [131, 119] on input "text" at bounding box center [191, 118] width 167 height 13
drag, startPoint x: 131, startPoint y: 119, endPoint x: 98, endPoint y: 118, distance: 33.0
click at [98, 118] on app-call-processing-form "**********" at bounding box center [191, 165] width 188 height 284
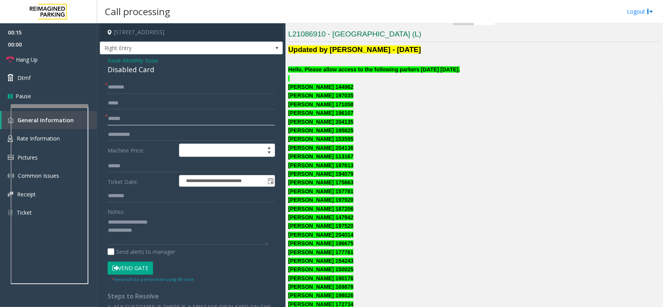
type input "******"
click at [158, 117] on input "******" at bounding box center [191, 118] width 167 height 13
click at [144, 90] on input "text" at bounding box center [191, 87] width 167 height 13
type input "******"
click at [155, 232] on textarea at bounding box center [188, 230] width 160 height 29
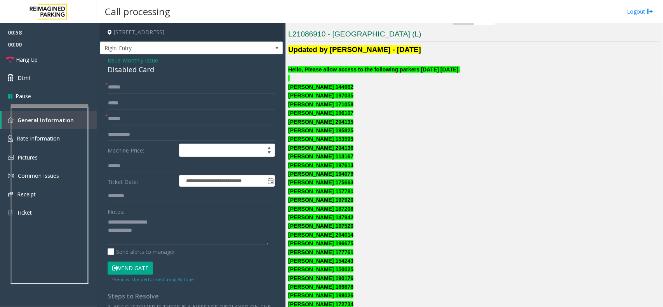
click at [140, 266] on button "Vend Gate" at bounding box center [130, 268] width 45 height 13
click at [155, 241] on textarea at bounding box center [188, 230] width 160 height 29
type textarea "**********"
click at [50, 52] on link "Hang Up" at bounding box center [48, 59] width 97 height 18
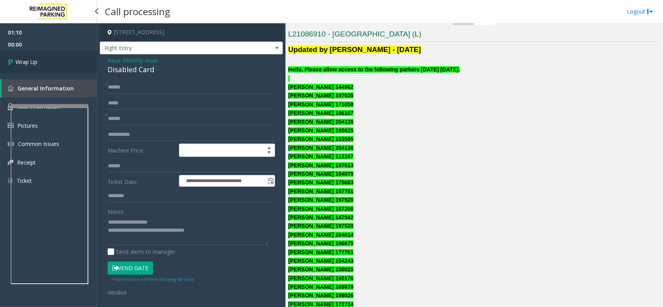
click at [48, 57] on link "Wrap Up" at bounding box center [48, 61] width 97 height 23
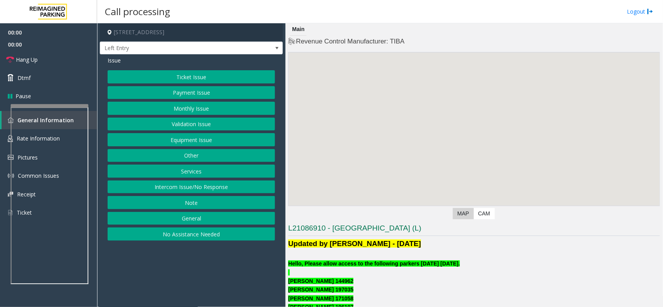
scroll to position [291, 0]
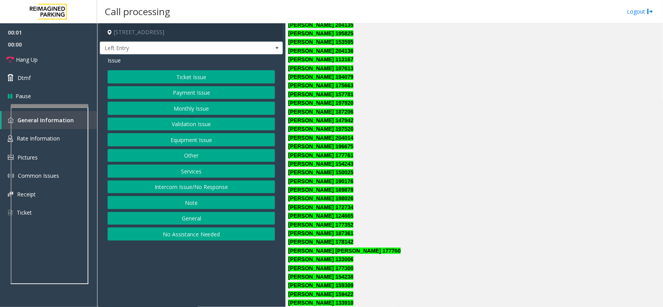
click at [209, 110] on button "Monthly Issue" at bounding box center [191, 108] width 167 height 13
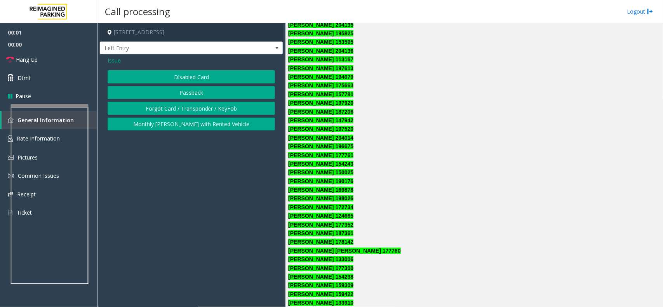
click at [207, 78] on button "Disabled Card" at bounding box center [191, 76] width 167 height 13
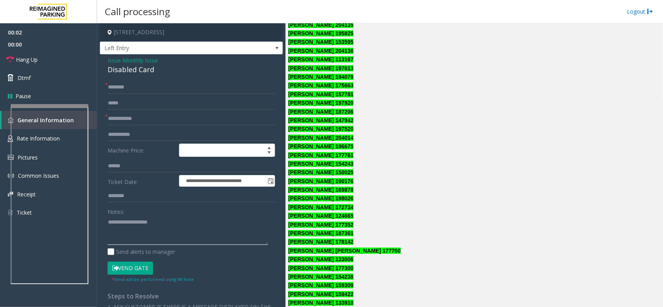
click at [164, 221] on textarea at bounding box center [188, 230] width 160 height 29
click at [143, 75] on div "Disabled Card" at bounding box center [191, 69] width 167 height 10
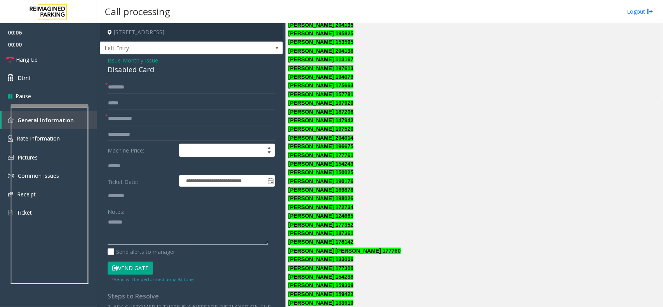
click at [152, 235] on textarea at bounding box center [188, 230] width 160 height 29
paste textarea "**********"
type textarea "**********"
click at [148, 89] on input "text" at bounding box center [191, 87] width 167 height 13
drag, startPoint x: 337, startPoint y: 86, endPoint x: 315, endPoint y: 86, distance: 21.8
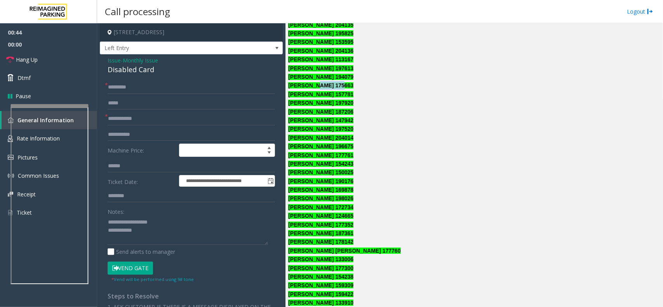
click at [315, 86] on font "Schronda Williams 175663" at bounding box center [320, 85] width 65 height 6
click at [160, 83] on input "********" at bounding box center [191, 87] width 167 height 13
paste input "*********"
type input "**********"
click at [70, 61] on link "Hang Up" at bounding box center [48, 59] width 97 height 18
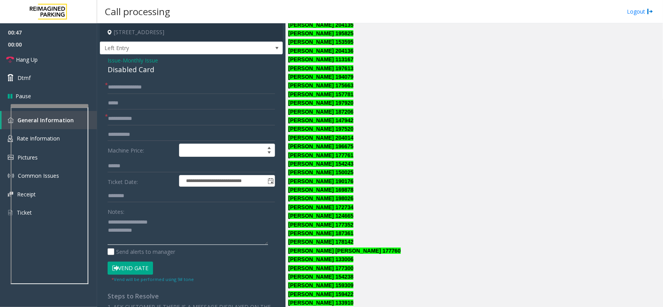
click at [158, 232] on textarea at bounding box center [188, 230] width 160 height 29
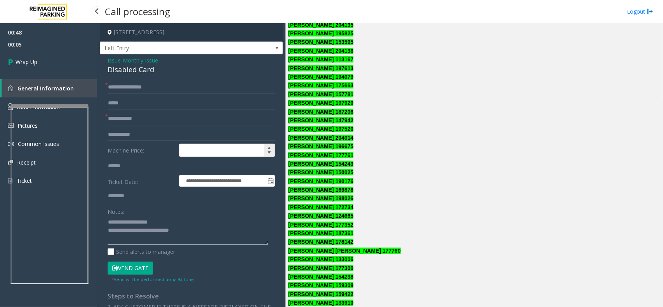
type textarea "**********"
click at [193, 150] on input at bounding box center [226, 150] width 95 height 12
click at [185, 128] on input "text" at bounding box center [191, 134] width 167 height 13
click at [183, 125] on input "text" at bounding box center [191, 118] width 167 height 13
type input "**"
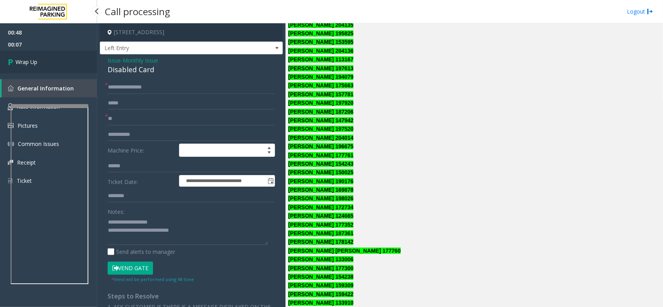
click at [54, 66] on link "Wrap Up" at bounding box center [48, 61] width 97 height 23
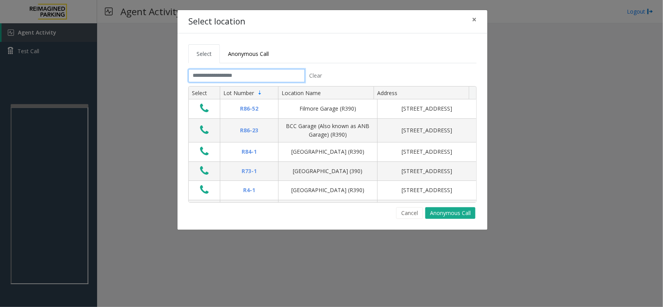
click at [221, 78] on input "text" at bounding box center [246, 75] width 117 height 13
click at [211, 74] on input "text" at bounding box center [246, 75] width 117 height 13
click at [208, 75] on input "text" at bounding box center [246, 75] width 117 height 13
drag, startPoint x: 208, startPoint y: 75, endPoint x: 280, endPoint y: 75, distance: 72.6
click at [280, 75] on input "text" at bounding box center [246, 75] width 117 height 13
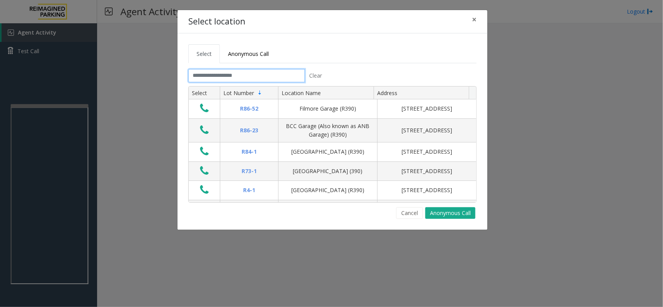
drag, startPoint x: 280, startPoint y: 75, endPoint x: 162, endPoint y: 64, distance: 118.5
click at [162, 64] on div "Select location × Select Anonymous Call Clear Select Lot Number Location Name A…" at bounding box center [331, 153] width 663 height 307
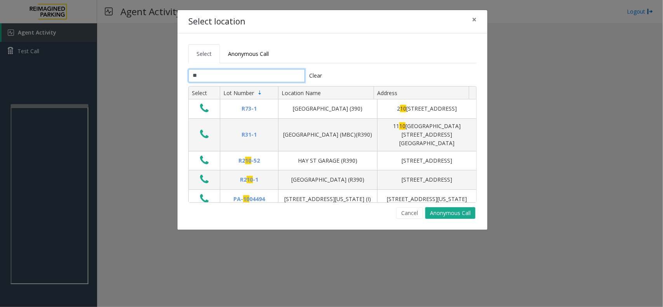
type input "*"
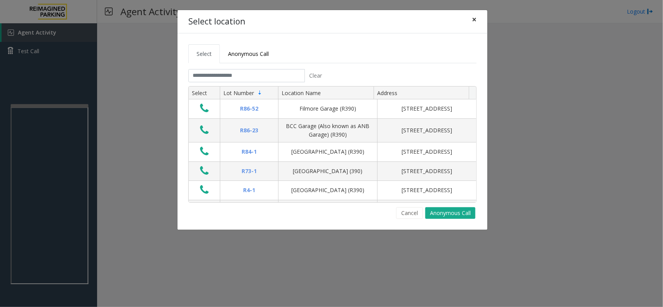
click at [477, 18] on button "×" at bounding box center [475, 19] width 16 height 19
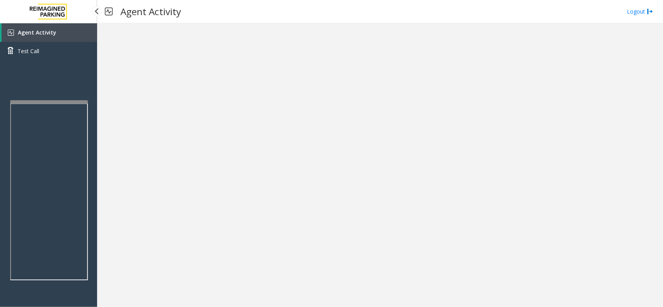
click at [61, 88] on app-root "Agent Activity Test Call × Close Powered by Umojo © 2025 Agent Activity Logout ×" at bounding box center [331, 153] width 663 height 307
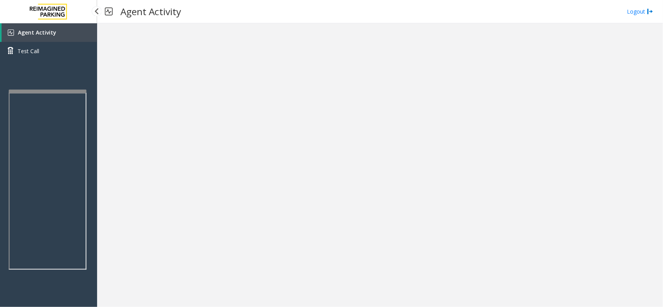
drag, startPoint x: 74, startPoint y: 28, endPoint x: 73, endPoint y: 19, distance: 9.4
click at [74, 28] on link "Agent Activity" at bounding box center [50, 32] width 96 height 19
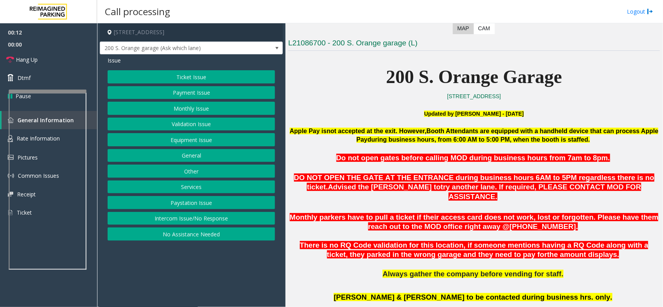
scroll to position [243, 0]
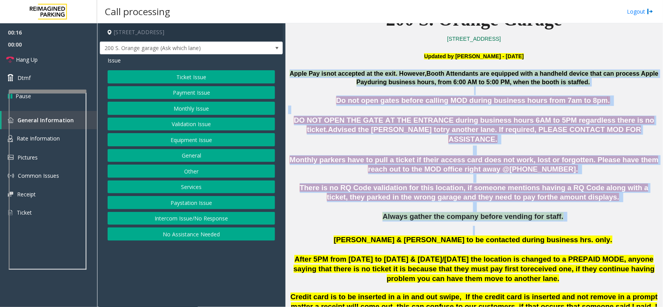
drag, startPoint x: 292, startPoint y: 71, endPoint x: 574, endPoint y: 214, distance: 315.8
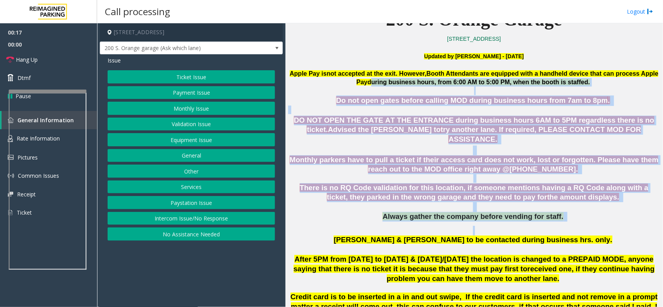
drag, startPoint x: 574, startPoint y: 214, endPoint x: 383, endPoint y: 82, distance: 232.2
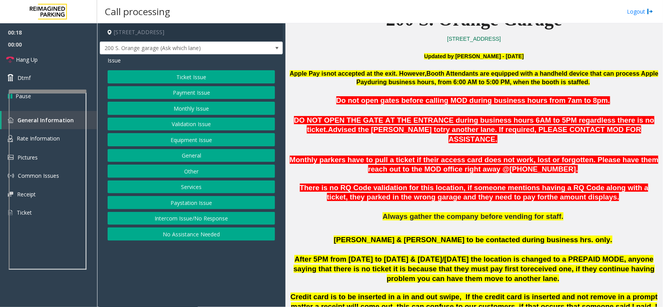
click at [361, 76] on span "not accepted at the exit" at bounding box center [361, 73] width 69 height 7
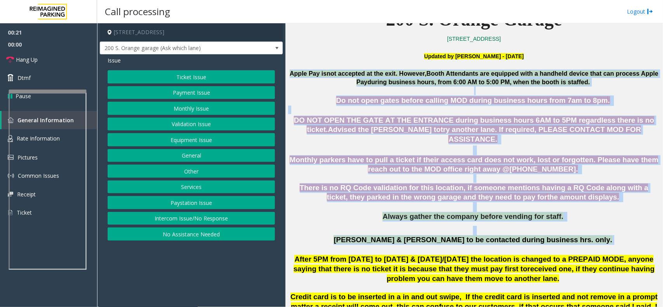
drag, startPoint x: 291, startPoint y: 71, endPoint x: 586, endPoint y: 235, distance: 337.2
click at [586, 235] on p "Marissa & Gil to be contacted during business hrs. only." at bounding box center [474, 240] width 372 height 10
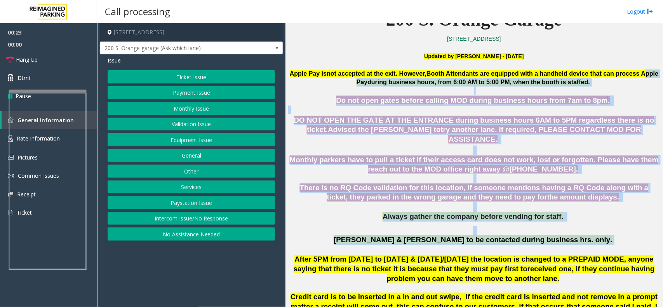
drag, startPoint x: 586, startPoint y: 235, endPoint x: 302, endPoint y: 78, distance: 324.4
click at [334, 96] on p "Do not open gates before calling MOD during business hours from 7am to 8pm ." at bounding box center [474, 101] width 372 height 10
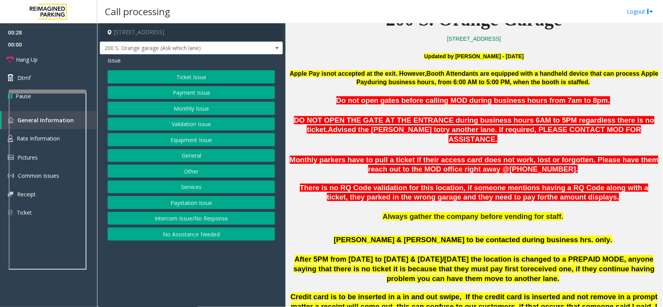
click at [334, 96] on p "Do not open gates before calling MOD during business hours from 7am to 8pm ." at bounding box center [474, 101] width 372 height 10
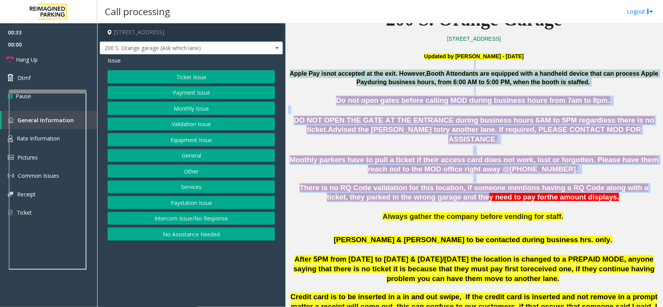
drag, startPoint x: 294, startPoint y: 69, endPoint x: 449, endPoint y: 191, distance: 197.8
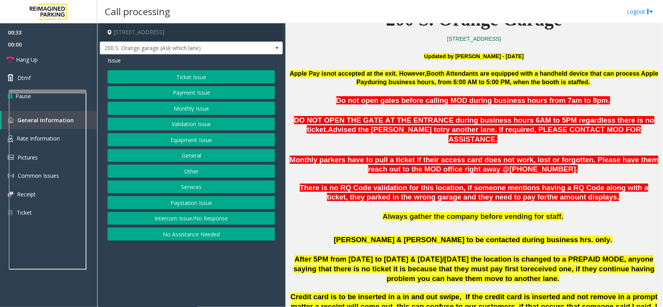
click at [479, 212] on span "Always gather the company before vending for staff." at bounding box center [473, 216] width 181 height 8
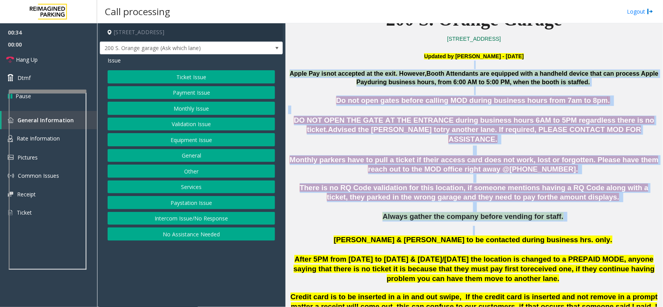
drag, startPoint x: 555, startPoint y: 221, endPoint x: 411, endPoint y: 64, distance: 212.2
click at [385, 67] on p at bounding box center [474, 65] width 372 height 9
drag, startPoint x: 380, startPoint y: 67, endPoint x: 539, endPoint y: 214, distance: 216.3
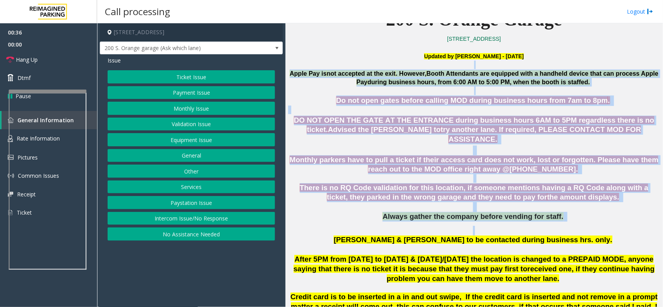
click at [550, 226] on p at bounding box center [474, 231] width 372 height 10
drag, startPoint x: 550, startPoint y: 217, endPoint x: 373, endPoint y: 77, distance: 225.3
click at [357, 83] on span "Booth Attendants are equipped with a handheld device that can process Apple Pay" at bounding box center [508, 77] width 302 height 15
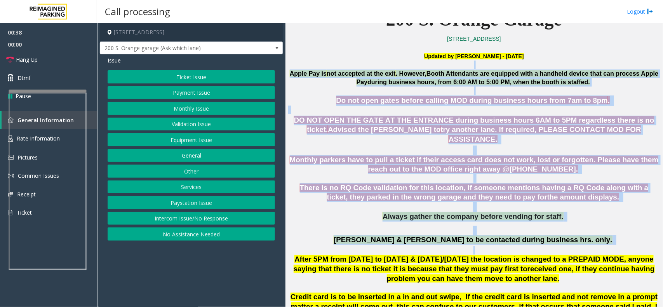
drag, startPoint x: 335, startPoint y: 90, endPoint x: 560, endPoint y: 241, distance: 270.6
click at [560, 246] on p at bounding box center [474, 250] width 372 height 9
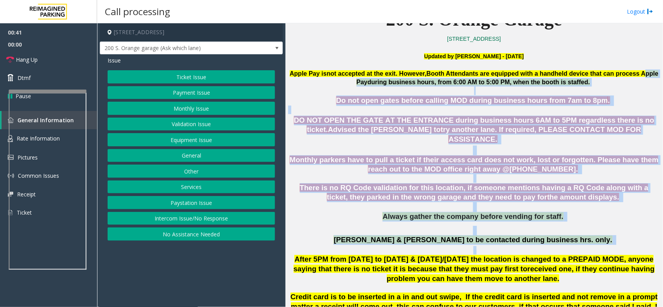
drag, startPoint x: 560, startPoint y: 241, endPoint x: 293, endPoint y: 82, distance: 310.2
click at [332, 90] on p at bounding box center [474, 91] width 372 height 9
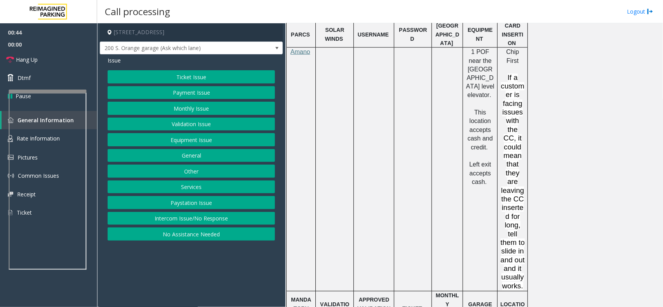
scroll to position [631, 0]
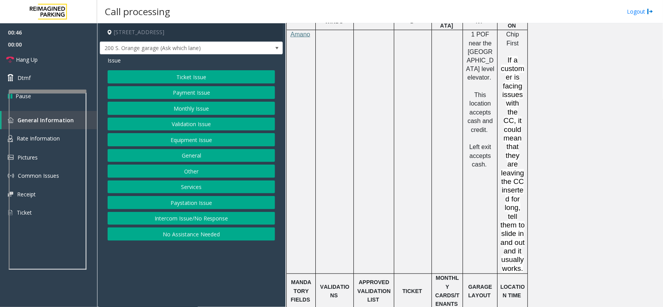
click at [211, 138] on button "Equipment Issue" at bounding box center [191, 139] width 167 height 13
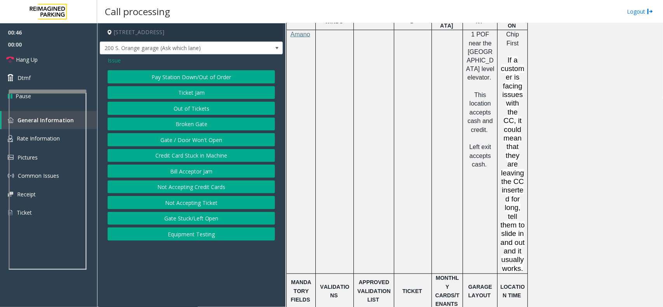
click at [211, 138] on button "Gate / Door Won't Open" at bounding box center [191, 139] width 167 height 13
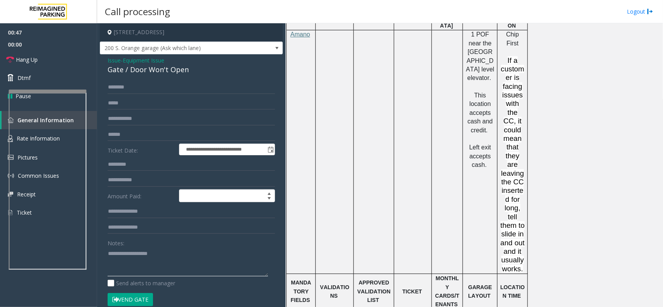
click at [183, 248] on textarea at bounding box center [188, 261] width 160 height 29
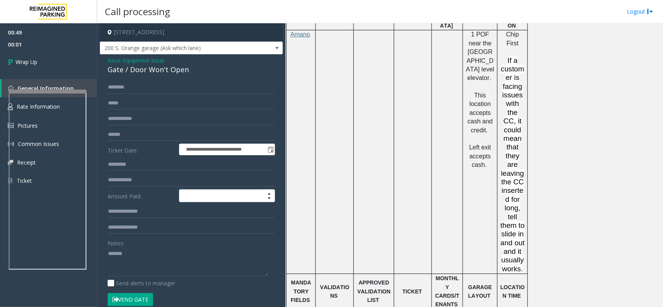
click at [169, 70] on div "Gate / Door Won't Open" at bounding box center [191, 69] width 167 height 10
click at [155, 254] on textarea at bounding box center [188, 261] width 160 height 29
paste textarea "**********"
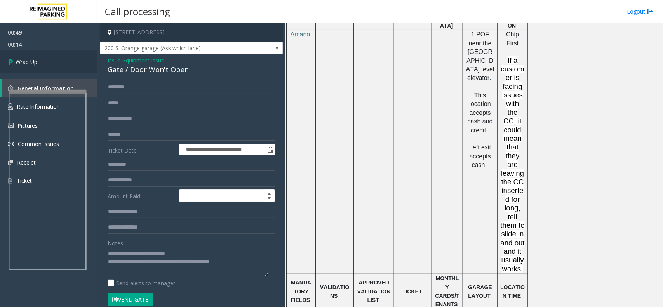
type textarea "**********"
click at [36, 59] on span "Wrap Up" at bounding box center [27, 62] width 22 height 8
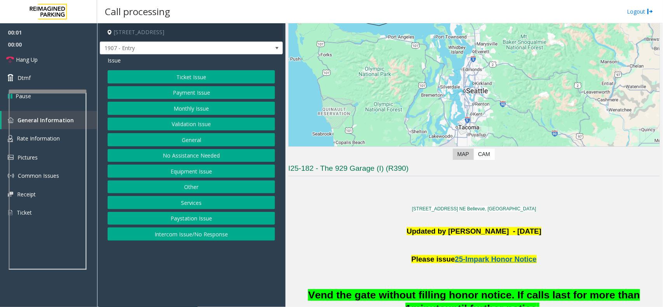
scroll to position [291, 0]
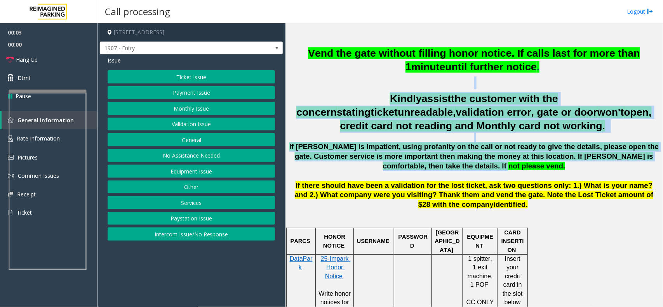
drag, startPoint x: 327, startPoint y: 79, endPoint x: 469, endPoint y: 164, distance: 165.2
click at [469, 164] on div "Vend the gate without filling honor notice. If calls last for more than 1 minut…" at bounding box center [474, 128] width 372 height 163
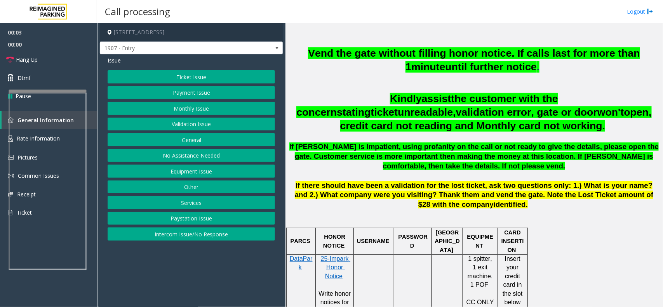
click at [496, 171] on p "If parker is impatient, using profanity on the call or not ready to give the de…" at bounding box center [474, 156] width 372 height 29
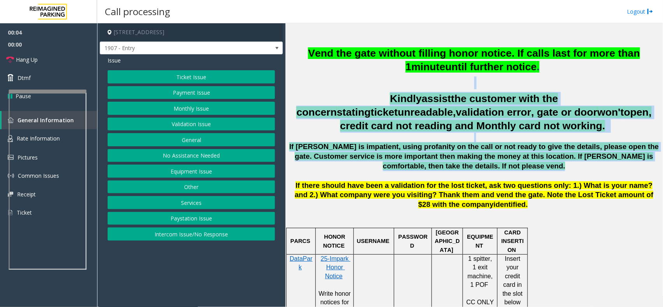
drag, startPoint x: 496, startPoint y: 171, endPoint x: 331, endPoint y: 87, distance: 184.7
click at [331, 87] on div "Vend the gate without filling honor notice. If calls last for more than 1 minut…" at bounding box center [474, 128] width 372 height 163
click at [331, 87] on h2 at bounding box center [474, 83] width 372 height 13
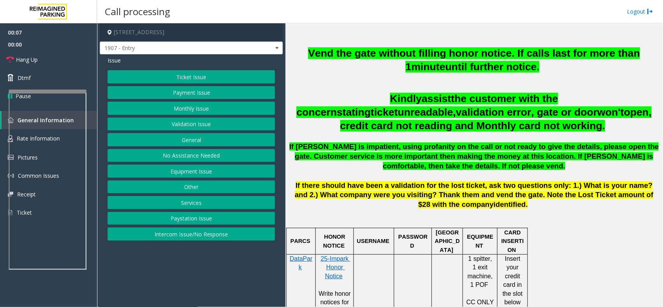
click at [189, 173] on button "Equipment Issue" at bounding box center [191, 171] width 167 height 13
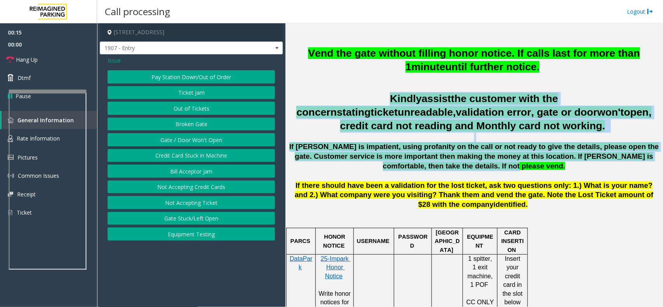
drag, startPoint x: 294, startPoint y: 92, endPoint x: 560, endPoint y: 165, distance: 275.7
click at [560, 165] on div "Vend the gate without filling honor notice. If calls last for more than 1 minut…" at bounding box center [474, 128] width 372 height 163
click at [484, 169] on p "If parker is impatient, using profanity on the call or not ready to give the de…" at bounding box center [474, 156] width 372 height 29
drag, startPoint x: 482, startPoint y: 168, endPoint x: 377, endPoint y: 73, distance: 142.2
click at [377, 73] on div "Vend the gate without filling honor notice. If calls last for more than 1 minut…" at bounding box center [474, 128] width 372 height 163
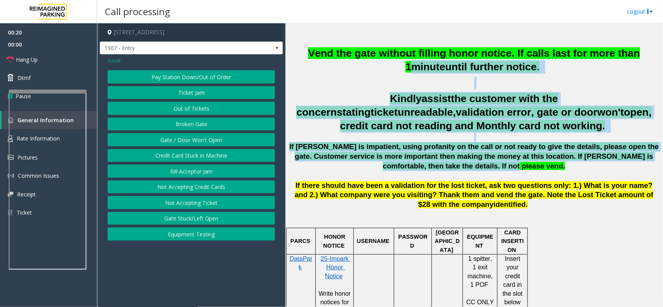
click at [377, 75] on div "Vend the gate without filling honor notice. If calls last for more than 1 minut…" at bounding box center [474, 128] width 372 height 163
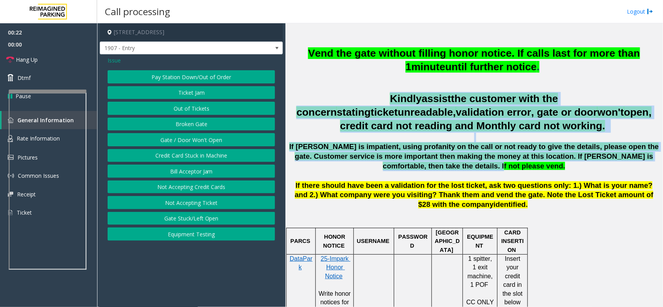
drag, startPoint x: 297, startPoint y: 98, endPoint x: 459, endPoint y: 164, distance: 174.7
click at [459, 164] on div "Vend the gate without filling honor notice. If calls last for more than 1 minut…" at bounding box center [474, 128] width 372 height 163
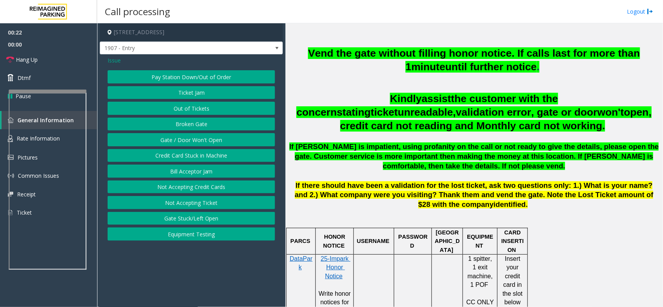
click at [472, 168] on span "If parker is impatient, using profanity on the call or not ready to give the de…" at bounding box center [474, 157] width 370 height 28
click at [193, 96] on button "Ticket Jam" at bounding box center [191, 92] width 167 height 13
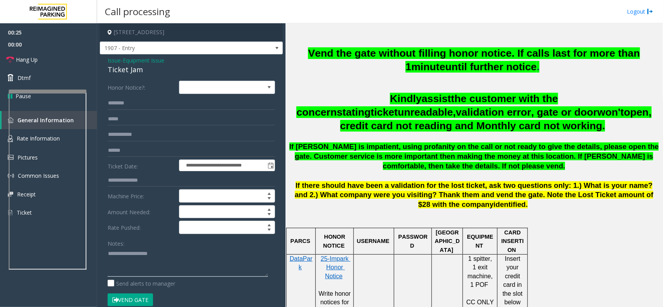
click at [136, 258] on textarea at bounding box center [188, 262] width 160 height 29
click at [120, 71] on div "Ticket Jam" at bounding box center [191, 69] width 167 height 10
click at [139, 257] on textarea at bounding box center [188, 262] width 160 height 29
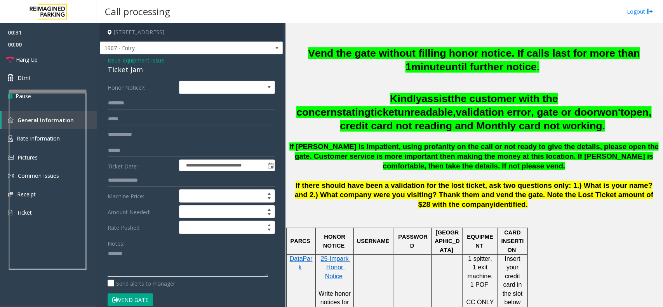
paste textarea "**********"
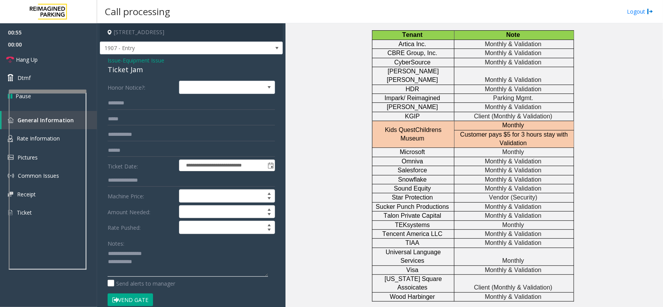
scroll to position [1702, 0]
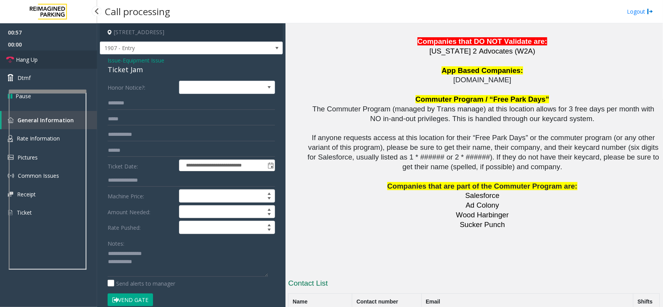
click at [43, 68] on link "Hang Up" at bounding box center [48, 59] width 97 height 18
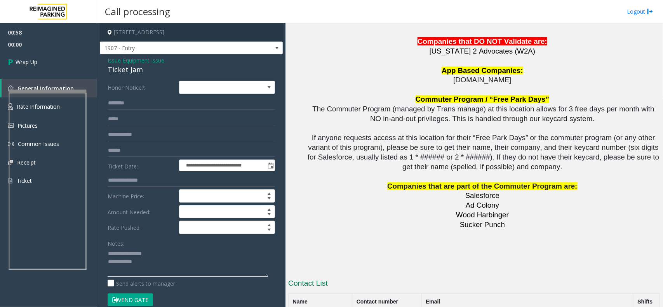
click at [173, 266] on textarea at bounding box center [188, 262] width 160 height 29
type textarea "**********"
click at [80, 65] on link "Wrap Up" at bounding box center [48, 61] width 97 height 23
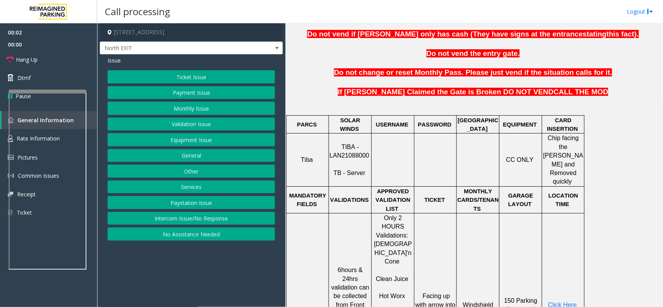
scroll to position [243, 0]
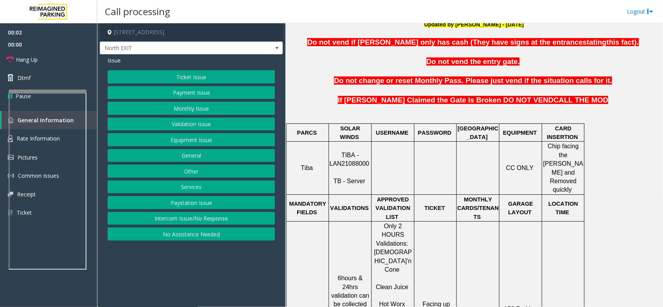
click at [357, 153] on span "TIBA - LAN21088000" at bounding box center [349, 159] width 40 height 15
click at [181, 120] on button "Validation Issue" at bounding box center [191, 124] width 167 height 13
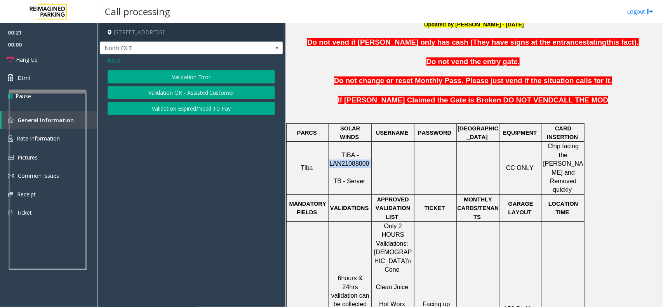
click at [193, 77] on button "Validation Error" at bounding box center [191, 76] width 167 height 13
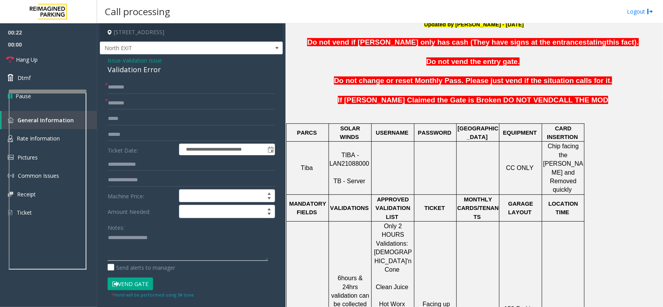
click at [137, 241] on textarea at bounding box center [188, 246] width 160 height 29
click at [144, 69] on div "Validation Error" at bounding box center [191, 69] width 167 height 10
click at [149, 253] on textarea at bounding box center [188, 246] width 160 height 29
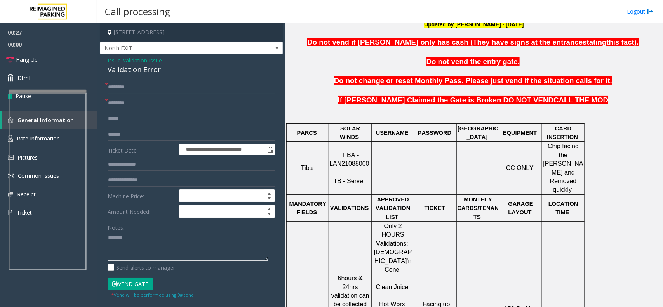
paste textarea "**********"
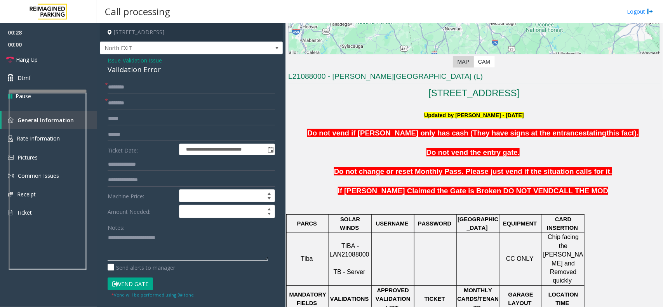
scroll to position [49, 0]
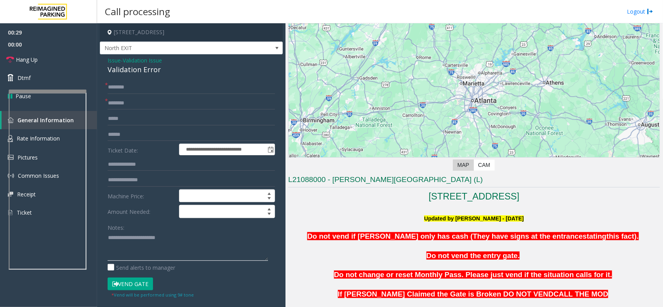
type textarea "**********"
drag, startPoint x: 360, startPoint y: 185, endPoint x: 333, endPoint y: 177, distance: 28.3
click at [333, 177] on h3 "L21088000 - [PERSON_NAME][GEOGRAPHIC_DATA] (L)" at bounding box center [474, 181] width 372 height 13
click at [135, 98] on input "text" at bounding box center [191, 103] width 167 height 13
paste input "******"
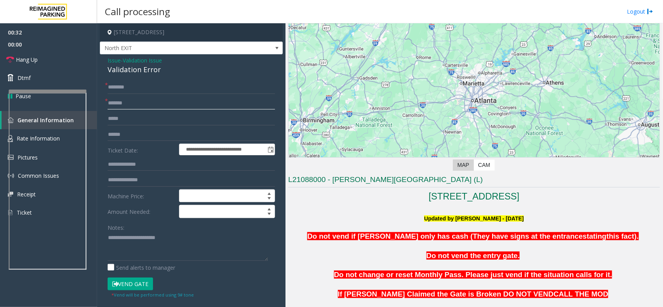
type input "******"
click at [118, 253] on textarea at bounding box center [188, 246] width 160 height 29
type textarea "**********"
click at [136, 136] on input "text" at bounding box center [191, 134] width 167 height 13
type input "*******"
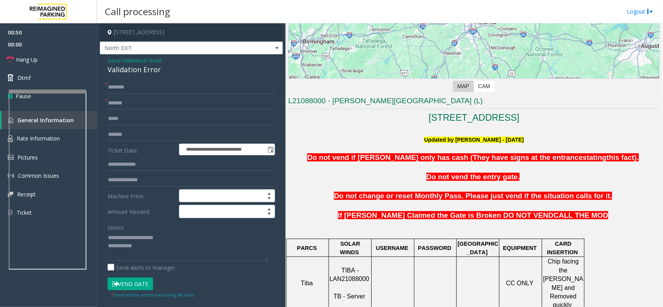
scroll to position [291, 0]
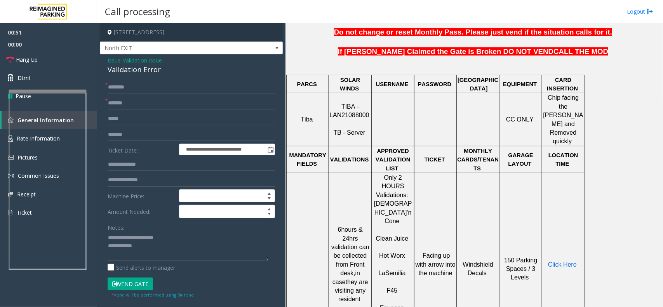
click at [560, 261] on span "Click Here" at bounding box center [562, 264] width 29 height 7
click at [125, 164] on input "text" at bounding box center [191, 164] width 167 height 13
click at [152, 251] on textarea at bounding box center [188, 246] width 160 height 29
click at [131, 92] on input "text" at bounding box center [191, 87] width 167 height 13
type input "****"
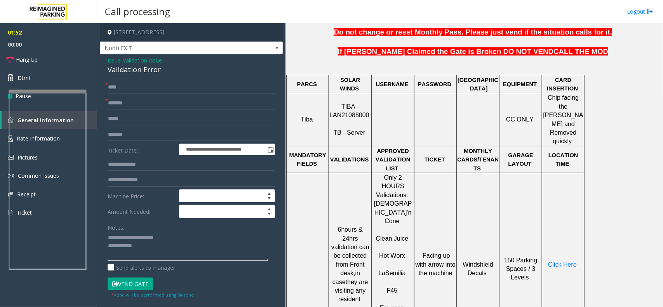
click at [158, 253] on textarea at bounding box center [188, 246] width 160 height 29
click at [132, 279] on button "Vend Gate" at bounding box center [130, 284] width 45 height 13
click at [171, 248] on textarea at bounding box center [188, 246] width 160 height 29
type textarea "**********"
click at [65, 49] on span "00:00" at bounding box center [48, 44] width 97 height 12
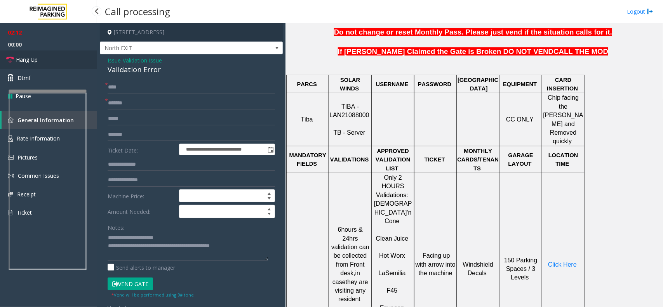
click at [63, 64] on link "Hang Up" at bounding box center [48, 59] width 97 height 18
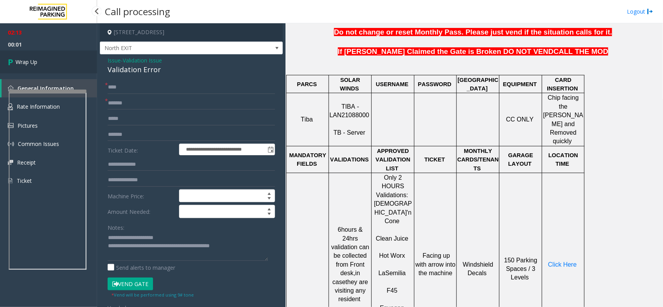
click at [63, 64] on link "Wrap Up" at bounding box center [48, 61] width 97 height 23
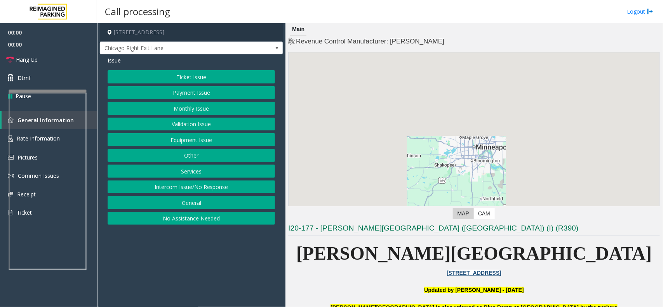
scroll to position [146, 0]
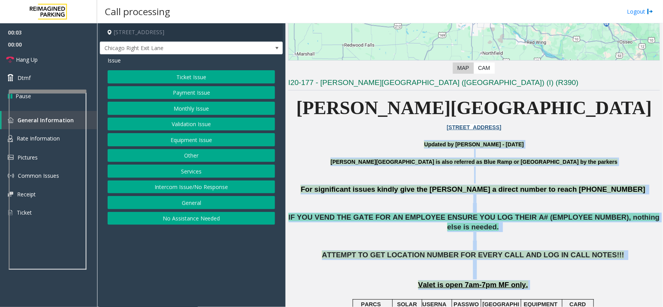
drag, startPoint x: 352, startPoint y: 143, endPoint x: 576, endPoint y: 270, distance: 257.8
drag, startPoint x: 585, startPoint y: 263, endPoint x: 428, endPoint y: 143, distance: 197.3
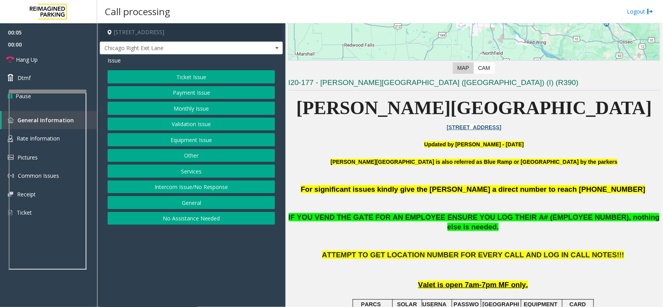
click at [404, 139] on p at bounding box center [474, 136] width 372 height 9
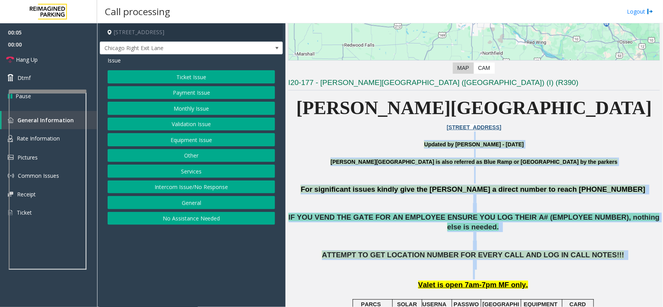
drag, startPoint x: 404, startPoint y: 139, endPoint x: 585, endPoint y: 267, distance: 221.5
click at [585, 267] on p "ATTEMPT TO GET LOCATION NUMBER FOR EVERY CALL AND LOG IN CALL NOTES!!!" at bounding box center [474, 265] width 372 height 29
drag, startPoint x: 585, startPoint y: 267, endPoint x: 397, endPoint y: 131, distance: 231.6
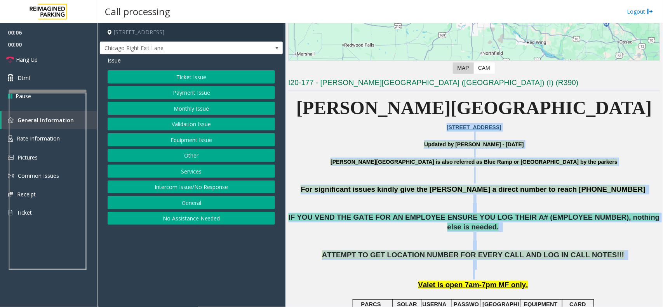
click at [397, 131] on p "[STREET_ADDRESS]" at bounding box center [474, 127] width 372 height 9
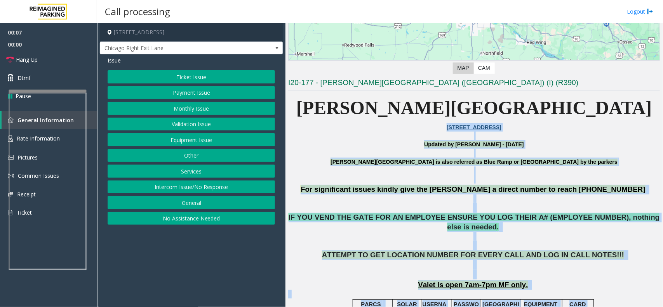
scroll to position [258, 0]
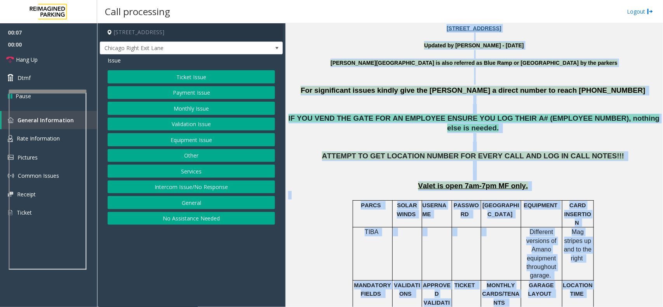
drag, startPoint x: 397, startPoint y: 131, endPoint x: 630, endPoint y: 313, distance: 295.4
click at [630, 307] on html "00:07 00:00 Hang Up Dtmf Pause General Information Rate Information Pictures Co…" at bounding box center [331, 153] width 663 height 307
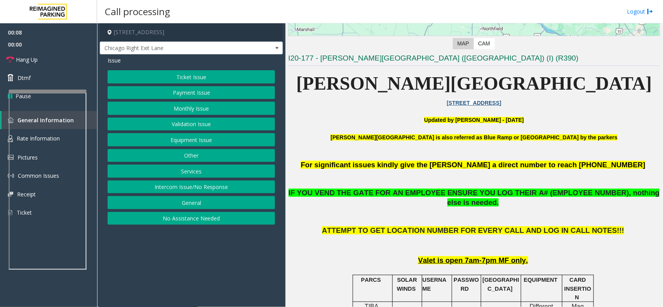
scroll to position [160, 0]
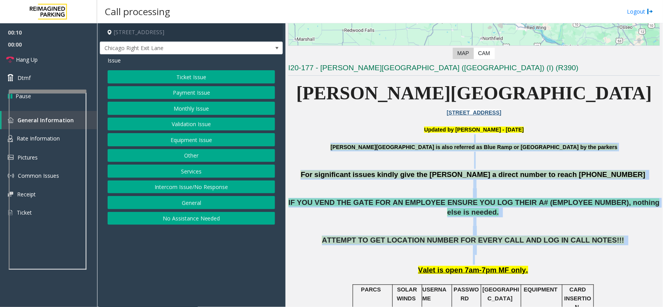
drag, startPoint x: 578, startPoint y: 251, endPoint x: 422, endPoint y: 141, distance: 191.0
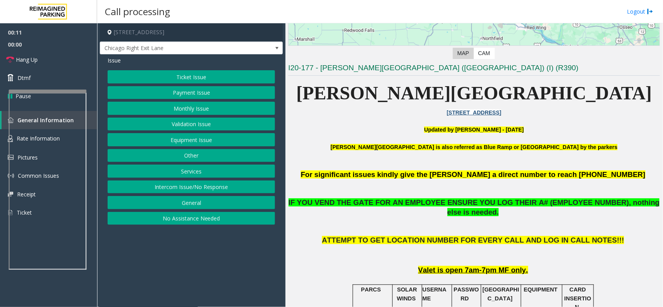
click at [364, 129] on p "Updated by [PERSON_NAME] - [DATE]" at bounding box center [474, 129] width 372 height 9
click at [211, 189] on button "Intercom Issue/No Response" at bounding box center [191, 187] width 167 height 13
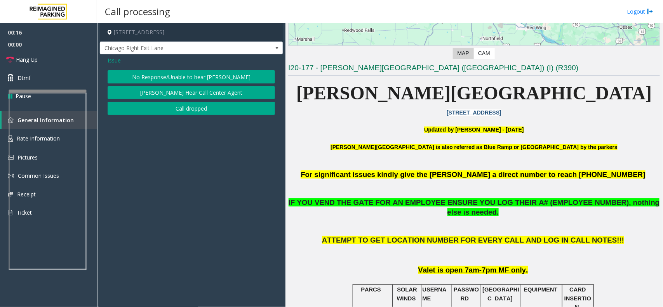
click at [216, 74] on button "No Response/Unable to hear [PERSON_NAME]" at bounding box center [191, 76] width 167 height 13
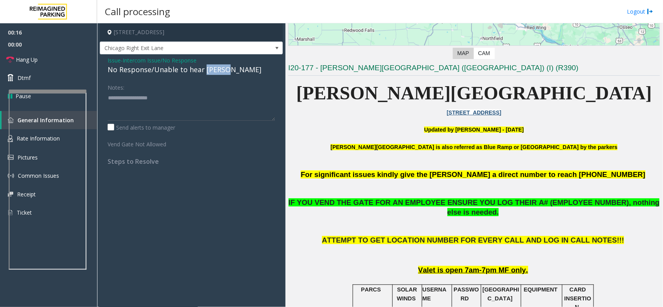
click at [216, 74] on div "No Response/Unable to hear [PERSON_NAME]" at bounding box center [191, 69] width 167 height 10
click at [115, 64] on div "No Response/Unable to hear [PERSON_NAME]" at bounding box center [191, 69] width 167 height 10
click at [118, 63] on span "Issue" at bounding box center [114, 60] width 13 height 8
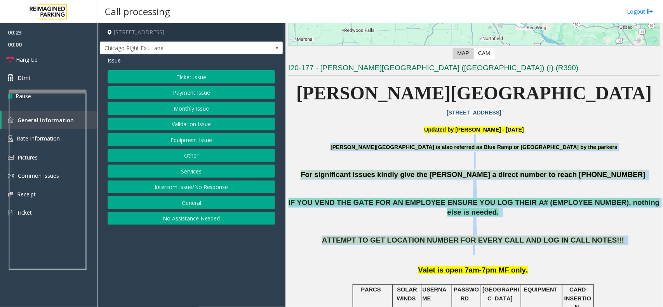
drag, startPoint x: 337, startPoint y: 138, endPoint x: 527, endPoint y: 236, distance: 213.3
click at [319, 135] on p at bounding box center [474, 138] width 372 height 9
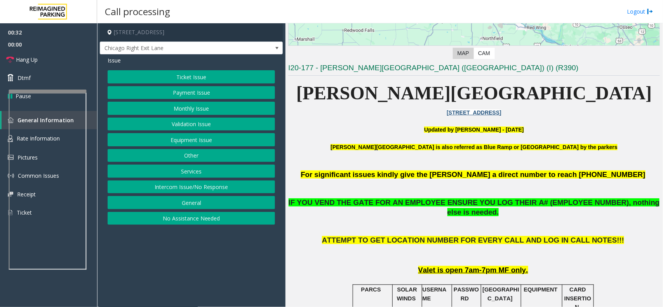
click at [228, 139] on button "Equipment Issue" at bounding box center [191, 139] width 167 height 13
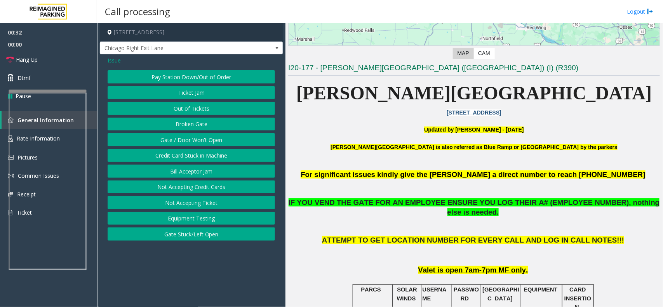
click at [228, 139] on button "Gate / Door Won't Open" at bounding box center [191, 139] width 167 height 13
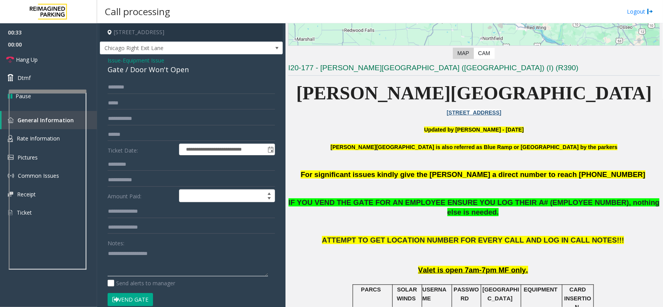
click at [168, 261] on textarea at bounding box center [188, 261] width 160 height 29
click at [131, 297] on button "Vend Gate" at bounding box center [130, 299] width 45 height 13
click at [148, 74] on div "Gate / Door Won't Open" at bounding box center [191, 69] width 167 height 10
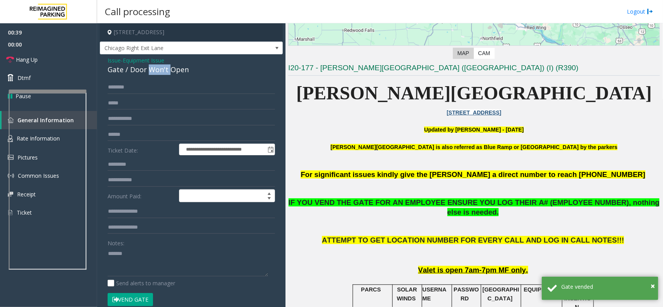
click at [148, 74] on div "Gate / Door Won't Open" at bounding box center [191, 69] width 167 height 10
click at [156, 262] on textarea at bounding box center [188, 261] width 160 height 29
paste textarea "**********"
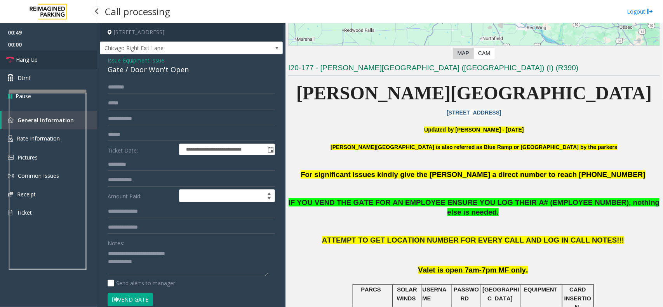
click at [63, 55] on link "Hang Up" at bounding box center [48, 59] width 97 height 18
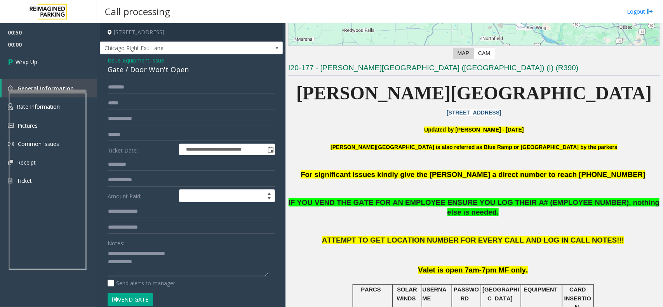
click at [168, 256] on textarea at bounding box center [188, 261] width 160 height 29
click at [165, 262] on textarea at bounding box center [188, 261] width 160 height 29
type textarea "**********"
click at [28, 39] on span "00:07" at bounding box center [48, 44] width 97 height 12
click at [32, 57] on link "Wrap Up" at bounding box center [48, 61] width 97 height 23
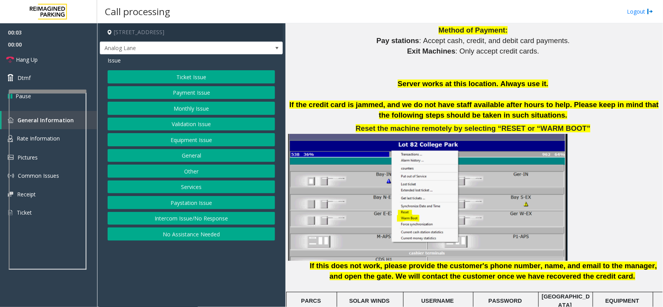
scroll to position [1068, 0]
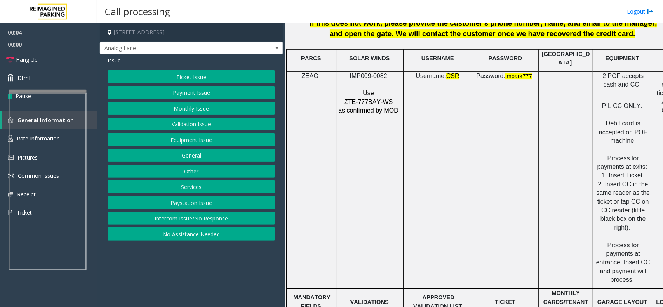
click at [372, 73] on span "IMP009-0082" at bounding box center [368, 76] width 37 height 7
drag, startPoint x: 395, startPoint y: 107, endPoint x: 348, endPoint y: 69, distance: 60.2
click at [348, 72] on div "IMP009-0082 Use ZTE-777BAY-WS as confirmed by MOD" at bounding box center [370, 94] width 66 height 44
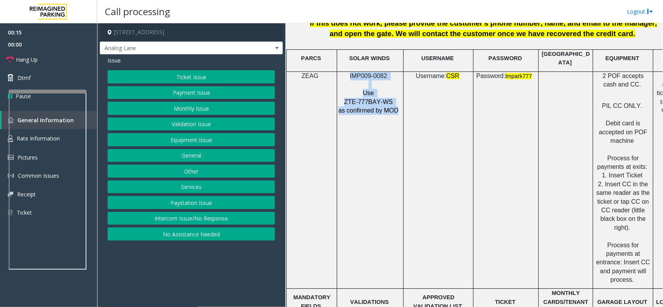
click at [354, 83] on p at bounding box center [369, 84] width 63 height 9
drag, startPoint x: 347, startPoint y: 70, endPoint x: 397, endPoint y: 103, distance: 60.2
click at [397, 103] on div "IMP009-0082 Use ZTE-777BAY-WS as confirmed by MOD" at bounding box center [370, 94] width 66 height 44
click at [395, 111] on td "IMP009-0082 Use ZTE-777BAY-WS as confirmed by MOD" at bounding box center [370, 180] width 66 height 218
drag, startPoint x: 395, startPoint y: 105, endPoint x: 358, endPoint y: 87, distance: 41.4
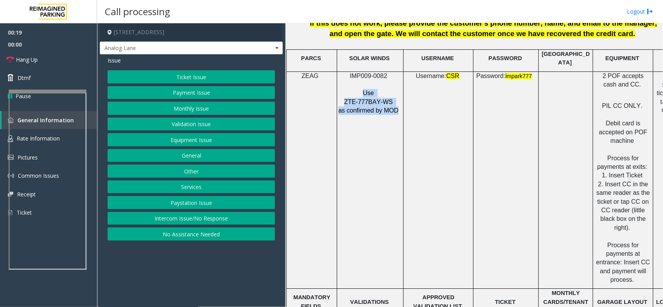
click at [358, 87] on div "IMP009-0082 Use ZTE-777BAY-WS as confirmed by MOD" at bounding box center [370, 94] width 66 height 44
click at [355, 145] on td "IMP009-0082 Use ZTE-777BAY-WS as confirmed by MOD" at bounding box center [370, 180] width 66 height 218
drag, startPoint x: 357, startPoint y: 85, endPoint x: 426, endPoint y: 123, distance: 78.4
click at [426, 123] on tr "ZEAG IMP009-0082 Use ZTE-777BAY-WS as confirmed by MOD Username: CSR Password: …" at bounding box center [496, 180] width 419 height 218
click at [396, 114] on td "IMP009-0082 Use ZTE-777BAY-WS as confirmed by MOD" at bounding box center [370, 180] width 66 height 218
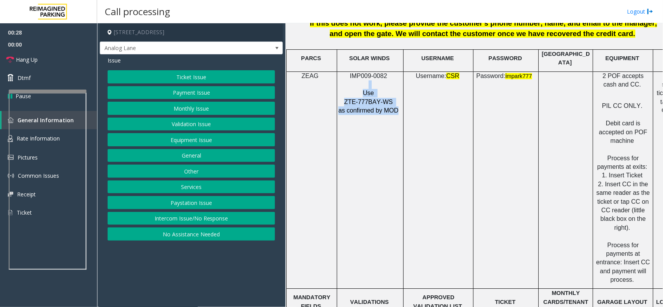
drag, startPoint x: 396, startPoint y: 108, endPoint x: 357, endPoint y: 78, distance: 49.0
click at [357, 78] on div "IMP009-0082 Use ZTE-777BAY-WS as confirmed by MOD" at bounding box center [370, 94] width 66 height 44
click at [355, 99] on span "ZTE-777BAY-WS" at bounding box center [368, 102] width 49 height 7
drag, startPoint x: 356, startPoint y: 82, endPoint x: 396, endPoint y: 118, distance: 54.5
click at [396, 118] on td "IMP009-0082 Use ZTE-777BAY-WS as confirmed by MOD" at bounding box center [370, 180] width 66 height 218
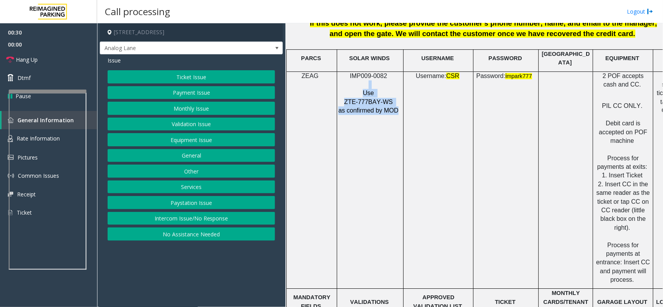
click at [395, 119] on td "IMP009-0082 Use ZTE-777BAY-WS as confirmed by MOD" at bounding box center [370, 180] width 66 height 218
drag, startPoint x: 397, startPoint y: 112, endPoint x: 360, endPoint y: 92, distance: 42.1
click at [360, 92] on td "IMP009-0082 Use ZTE-777BAY-WS as confirmed by MOD" at bounding box center [370, 180] width 66 height 218
click at [360, 89] on p "Use" at bounding box center [369, 93] width 63 height 9
drag, startPoint x: 350, startPoint y: 72, endPoint x: 537, endPoint y: 78, distance: 186.9
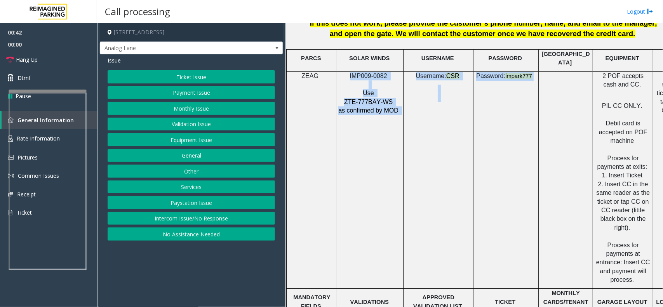
click at [537, 78] on tr "ZEAG IMP009-0082 Use ZTE-777BAY-WS as confirmed by MOD Username: CSR Password: …" at bounding box center [496, 180] width 419 height 218
click at [532, 82] on td "Password: i mpark777" at bounding box center [506, 180] width 65 height 218
drag, startPoint x: 532, startPoint y: 75, endPoint x: 355, endPoint y: 71, distance: 177.6
click at [355, 71] on tr "ZEAG IMP009-0082 Use ZTE-777BAY-WS as confirmed by MOD Username: CSR Password: …" at bounding box center [496, 180] width 419 height 218
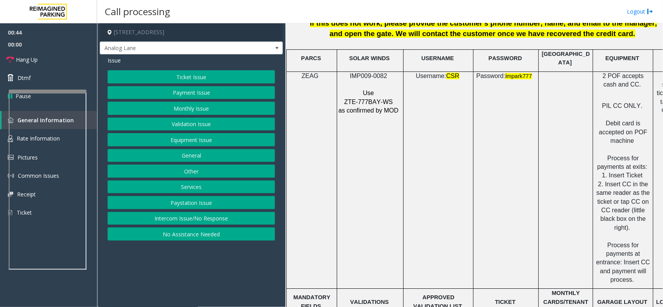
click at [352, 73] on span "IMP009-0082" at bounding box center [368, 76] width 37 height 7
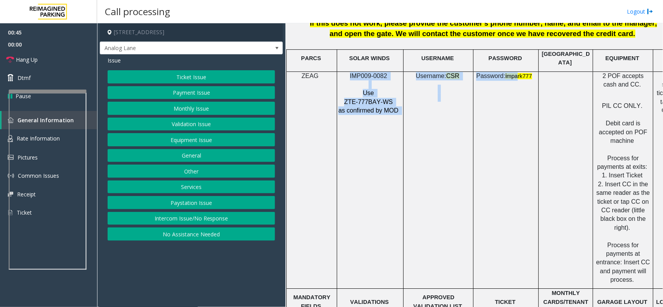
drag, startPoint x: 350, startPoint y: 71, endPoint x: 517, endPoint y: 81, distance: 168.1
click at [517, 81] on tr "ZEAG IMP009-0082 Use ZTE-777BAY-WS as confirmed by MOD Username: CSR Password: …" at bounding box center [496, 180] width 419 height 218
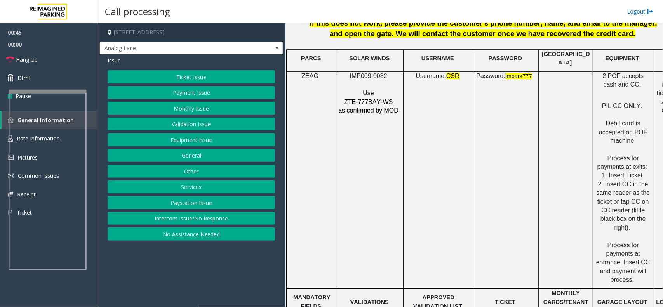
click at [528, 83] on td "Password: i mpark777" at bounding box center [506, 180] width 65 height 218
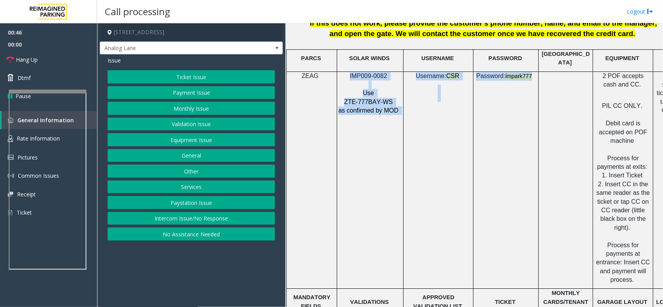
drag, startPoint x: 531, startPoint y: 77, endPoint x: 346, endPoint y: 72, distance: 184.6
click at [346, 72] on tr "ZEAG IMP009-0082 Use ZTE-777BAY-WS as confirmed by MOD Username: CSR Password: …" at bounding box center [496, 180] width 419 height 218
click at [479, 82] on td "Password: i mpark777" at bounding box center [506, 180] width 65 height 218
drag, startPoint x: 532, startPoint y: 73, endPoint x: 343, endPoint y: 68, distance: 189.6
click at [343, 71] on tr "ZEAG IMP009-0082 Use ZTE-777BAY-WS as confirmed by MOD Username: CSR Password: …" at bounding box center [496, 180] width 419 height 218
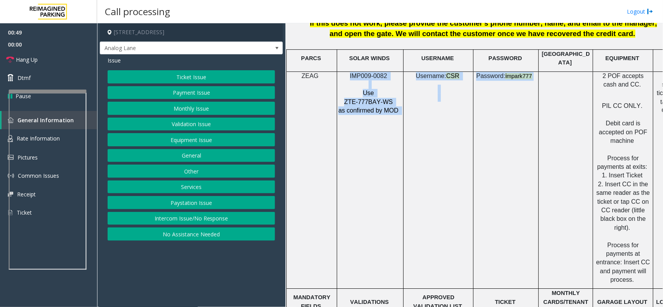
click at [451, 90] on p at bounding box center [438, 93] width 64 height 17
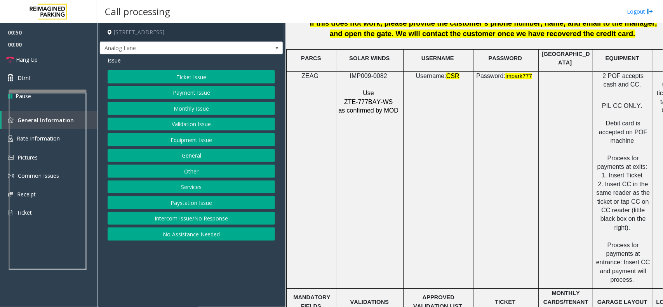
click at [225, 143] on button "Equipment Issue" at bounding box center [191, 139] width 167 height 13
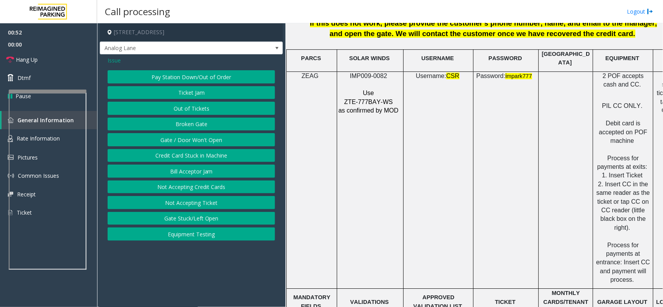
click at [225, 140] on button "Gate / Door Won't Open" at bounding box center [191, 139] width 167 height 13
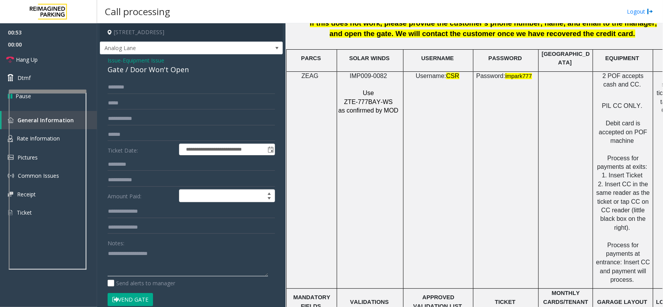
click at [159, 258] on textarea at bounding box center [188, 261] width 160 height 29
type textarea "******"
click at [117, 63] on span "Issue" at bounding box center [114, 60] width 13 height 8
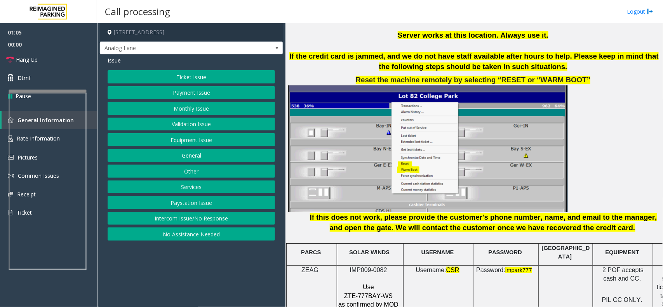
scroll to position [728, 0]
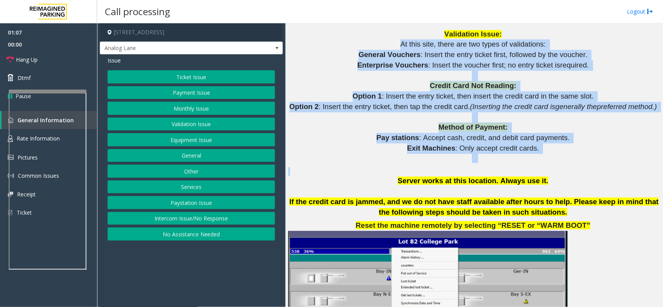
drag, startPoint x: 399, startPoint y: 43, endPoint x: 564, endPoint y: 165, distance: 205.2
drag, startPoint x: 564, startPoint y: 165, endPoint x: 424, endPoint y: 35, distance: 191.0
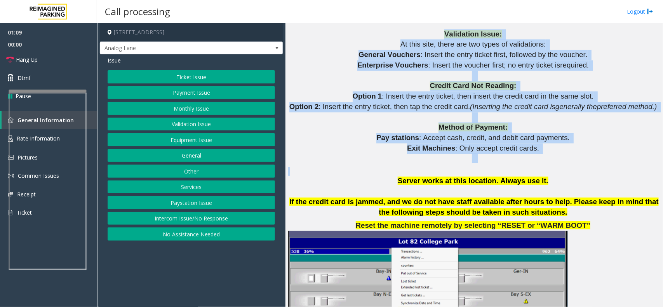
click at [384, 43] on p "At this site, there are two types of validations:" at bounding box center [474, 44] width 372 height 10
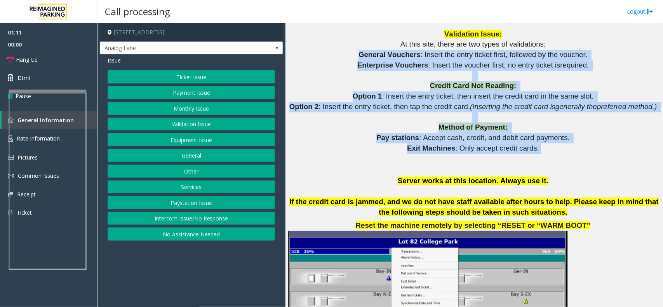
drag, startPoint x: 359, startPoint y: 51, endPoint x: 550, endPoint y: 151, distance: 215.3
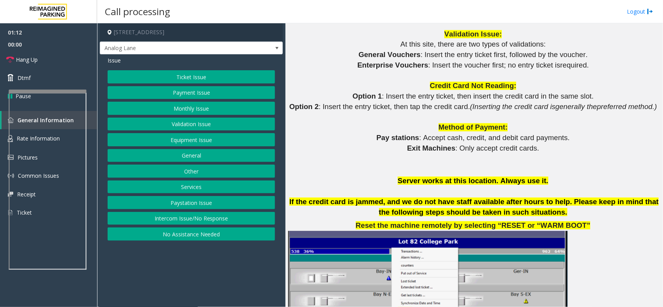
click at [540, 158] on p at bounding box center [474, 158] width 372 height 10
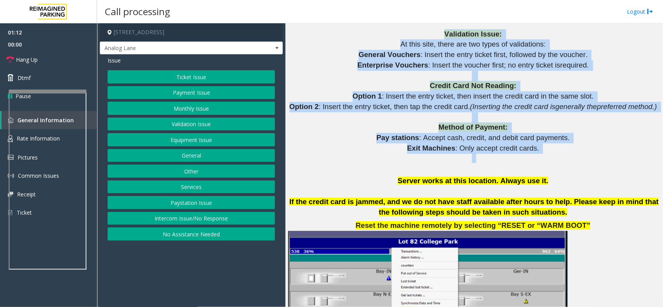
drag, startPoint x: 540, startPoint y: 158, endPoint x: 445, endPoint y: 33, distance: 157.4
click at [414, 29] on p "Validation Issue:" at bounding box center [474, 34] width 372 height 10
drag, startPoint x: 441, startPoint y: 35, endPoint x: 519, endPoint y: 153, distance: 140.9
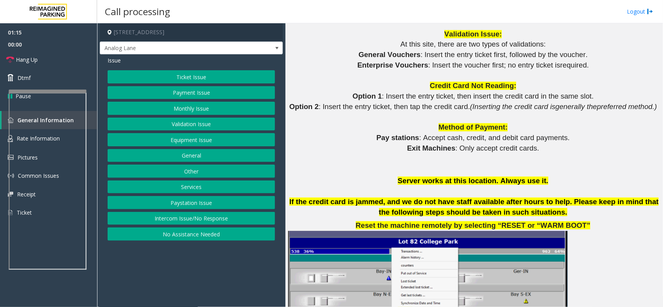
click at [531, 154] on p at bounding box center [474, 158] width 372 height 10
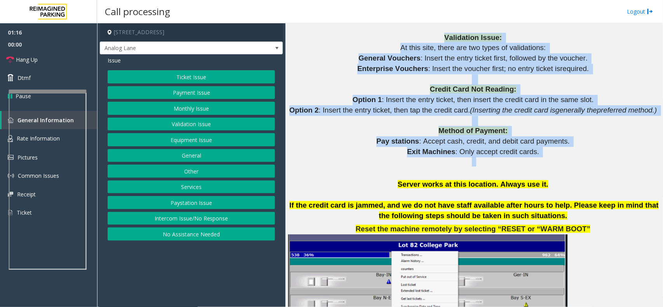
drag, startPoint x: 531, startPoint y: 154, endPoint x: 414, endPoint y: 32, distance: 168.7
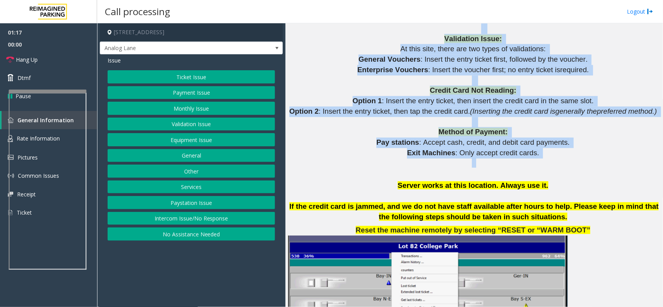
click at [434, 35] on p "Validation Issue:" at bounding box center [474, 39] width 372 height 10
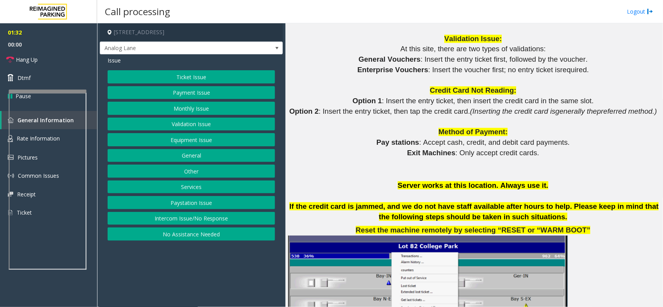
click at [400, 47] on p "At this site, there are two types of validations:" at bounding box center [474, 49] width 372 height 10
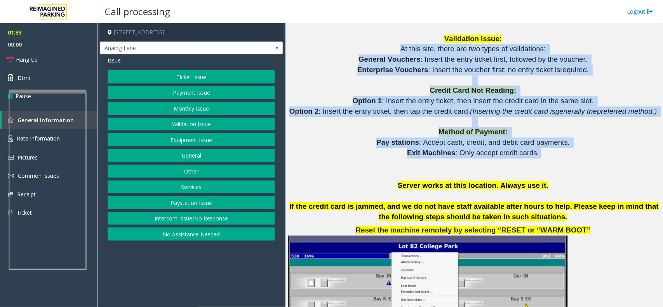
drag, startPoint x: 400, startPoint y: 47, endPoint x: 532, endPoint y: 157, distance: 171.8
click at [532, 157] on p "Exit Machines : Only accept credit cards." at bounding box center [474, 153] width 372 height 10
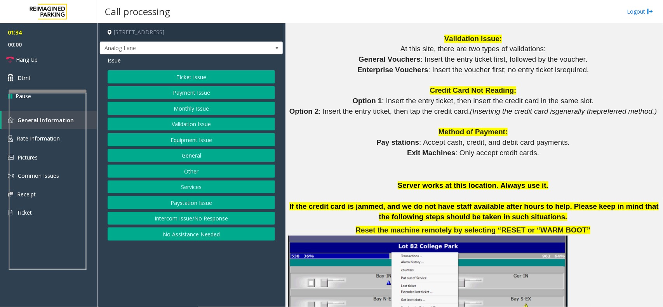
click at [166, 136] on button "Equipment Issue" at bounding box center [191, 139] width 167 height 13
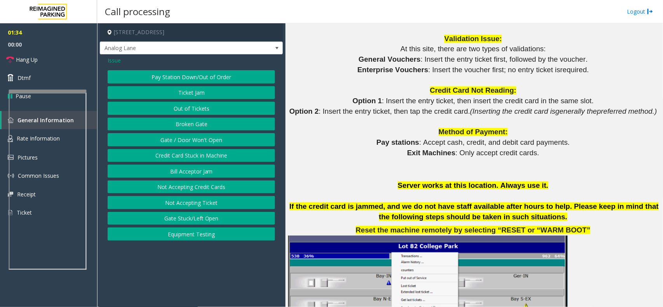
click at [166, 136] on button "Gate / Door Won't Open" at bounding box center [191, 139] width 167 height 13
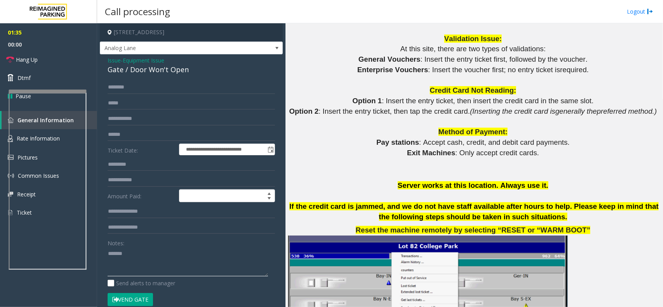
click at [154, 251] on textarea at bounding box center [188, 261] width 160 height 29
click at [166, 66] on div "Gate / Door Won't Open" at bounding box center [191, 69] width 167 height 10
click at [150, 254] on textarea at bounding box center [188, 261] width 160 height 29
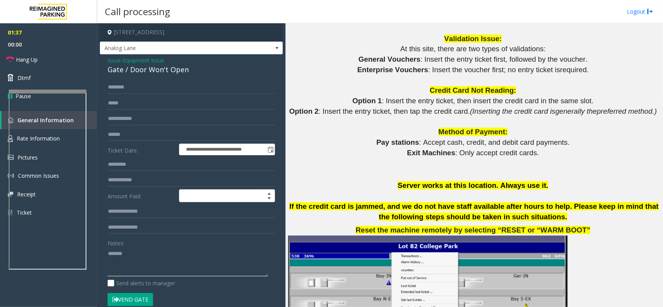
paste textarea "**********"
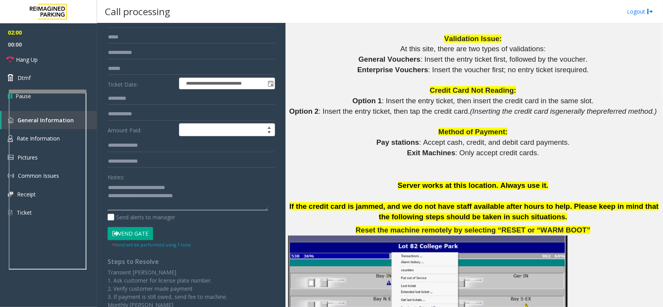
scroll to position [0, 0]
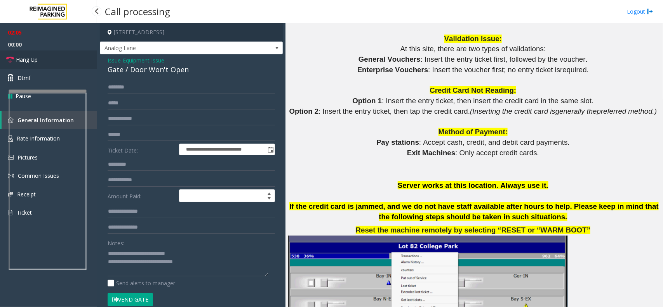
click at [54, 57] on link "Hang Up" at bounding box center [48, 59] width 97 height 18
click at [210, 268] on textarea at bounding box center [188, 261] width 160 height 29
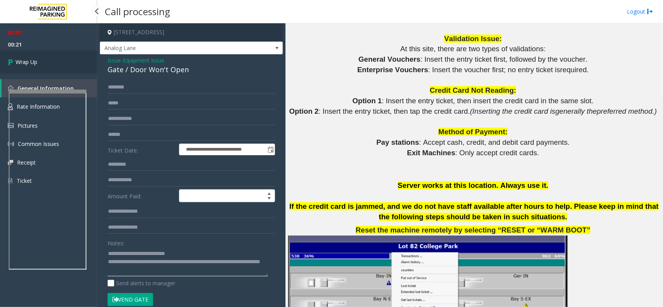
type textarea "**********"
click at [44, 65] on link "Wrap Up" at bounding box center [48, 61] width 97 height 23
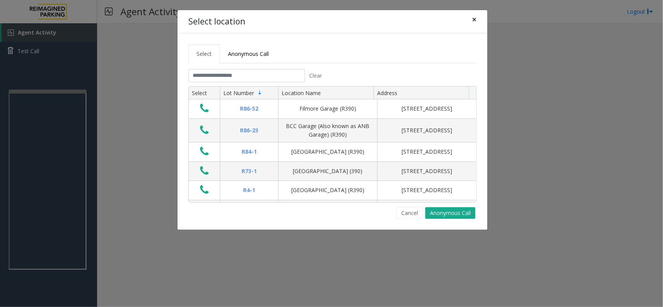
click at [476, 16] on span "×" at bounding box center [474, 19] width 5 height 11
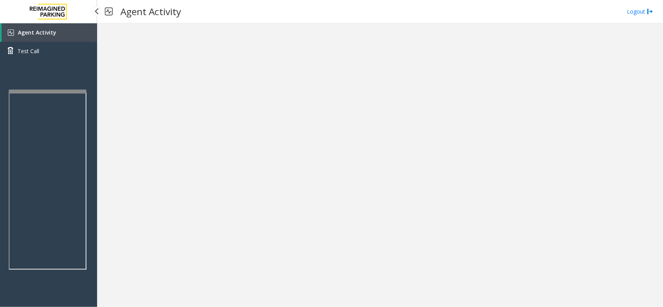
click at [54, 32] on link "Agent Activity" at bounding box center [50, 32] width 96 height 19
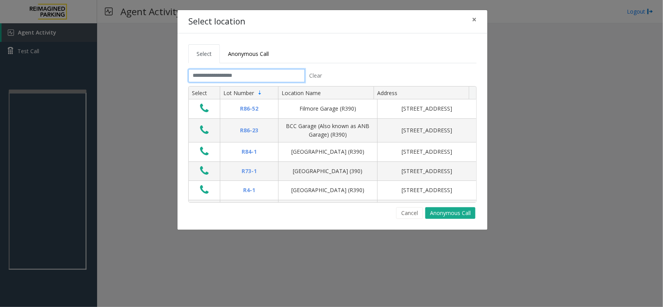
click at [216, 73] on input "text" at bounding box center [246, 75] width 117 height 13
click at [228, 76] on input "text" at bounding box center [246, 75] width 117 height 13
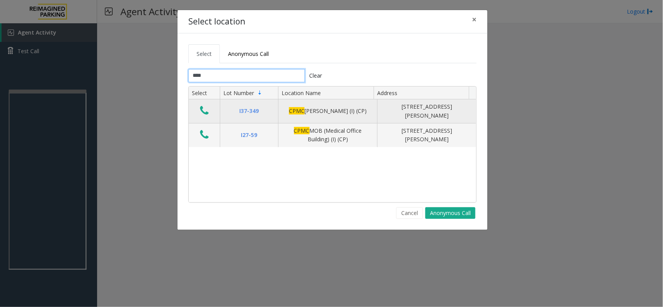
type input "****"
click at [203, 108] on icon "Data table" at bounding box center [204, 110] width 9 height 11
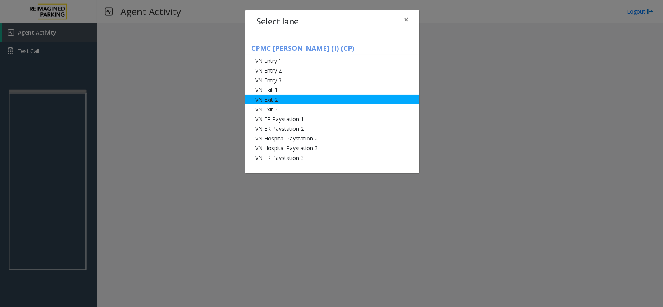
click at [286, 101] on li "VN Exit 2" at bounding box center [332, 100] width 174 height 10
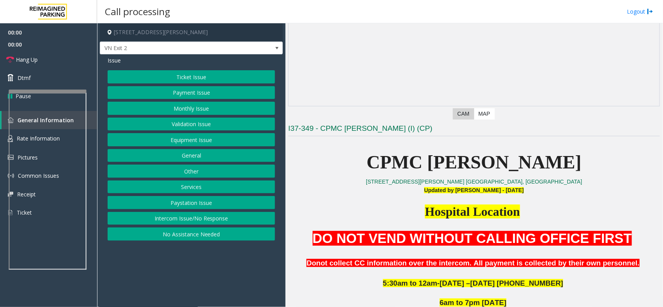
scroll to position [243, 0]
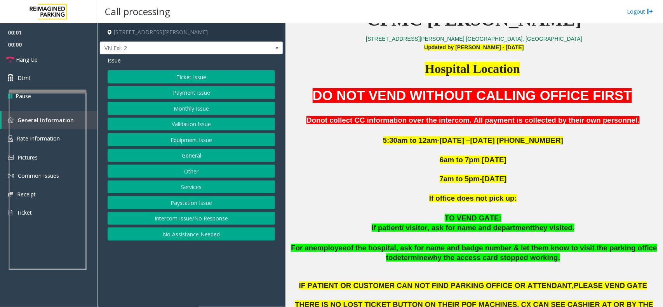
click at [185, 124] on button "Validation Issue" at bounding box center [191, 124] width 167 height 13
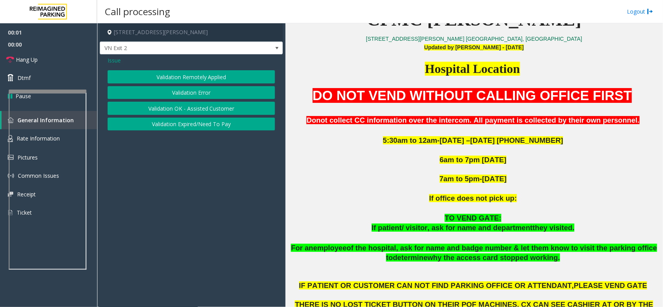
click at [125, 63] on div "Issue" at bounding box center [191, 60] width 167 height 8
click at [101, 57] on div "Issue Validation Remotely Applied Validation Error Validation OK - Assisted Cus…" at bounding box center [191, 94] width 183 height 80
click at [117, 61] on span "Issue" at bounding box center [114, 60] width 13 height 8
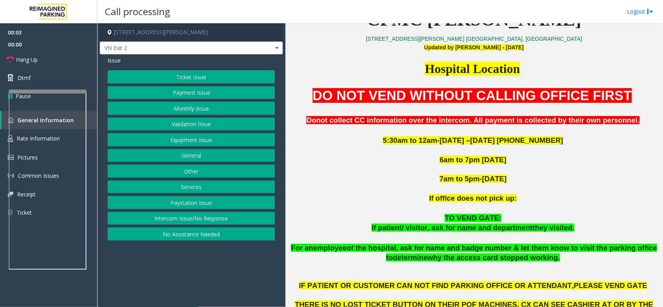
click at [191, 106] on button "Monthly Issue" at bounding box center [191, 108] width 167 height 13
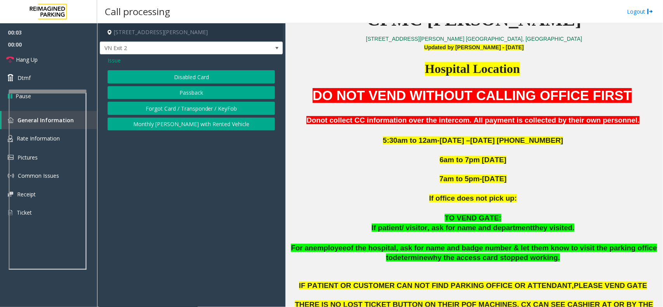
click at [195, 82] on button "Disabled Card" at bounding box center [191, 76] width 167 height 13
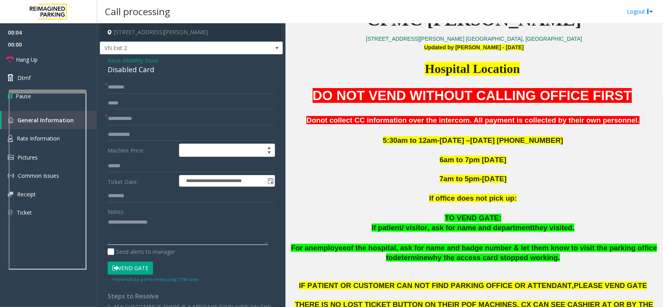
drag, startPoint x: 125, startPoint y: 221, endPoint x: 125, endPoint y: 214, distance: 6.2
click at [125, 218] on textarea at bounding box center [188, 230] width 160 height 29
click at [122, 72] on div "Disabled Card" at bounding box center [191, 69] width 167 height 10
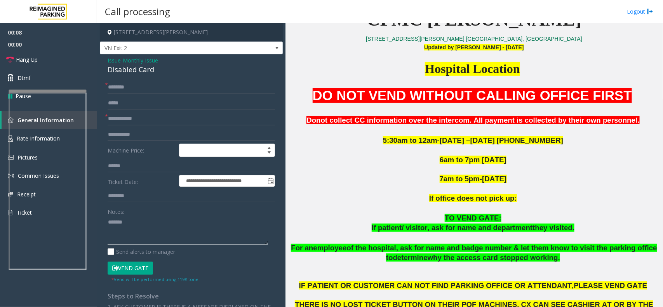
click at [176, 225] on textarea at bounding box center [188, 230] width 160 height 29
paste textarea "**********"
type textarea "**********"
click at [136, 121] on input "text" at bounding box center [191, 118] width 167 height 13
type input "********"
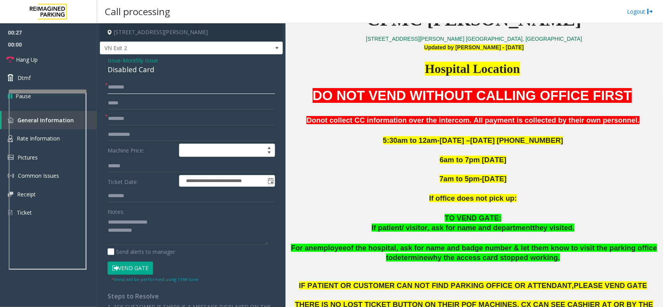
click at [142, 88] on input "text" at bounding box center [191, 87] width 167 height 13
click at [117, 90] on input "*****" at bounding box center [191, 87] width 167 height 13
type input "*****"
click at [150, 232] on textarea at bounding box center [188, 230] width 160 height 29
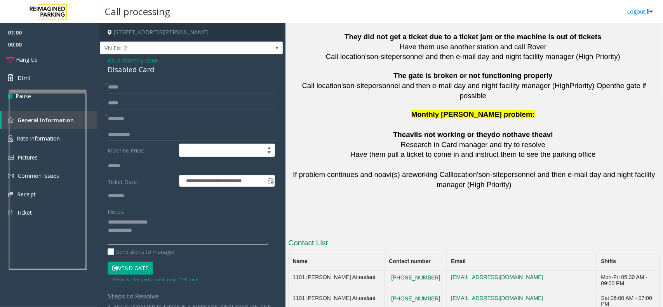
scroll to position [1727, 0]
drag, startPoint x: 430, startPoint y: 259, endPoint x: 387, endPoint y: 261, distance: 42.8
click at [149, 229] on textarea at bounding box center [188, 230] width 160 height 29
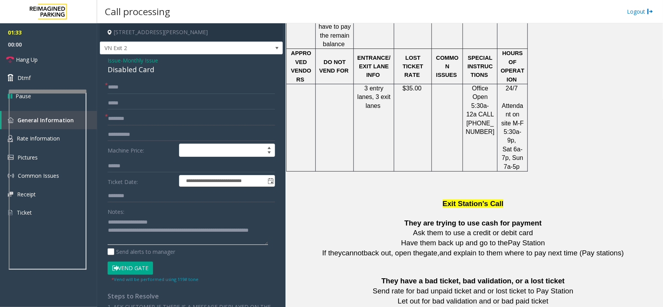
scroll to position [708, 0]
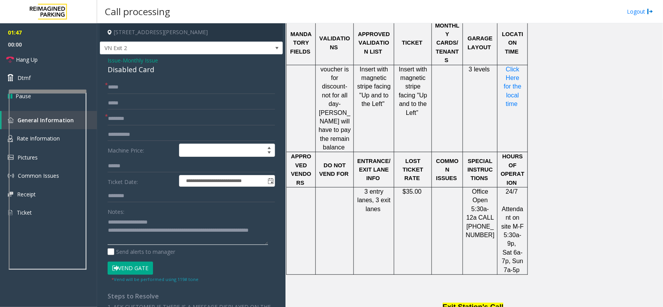
drag, startPoint x: 223, startPoint y: 230, endPoint x: 251, endPoint y: 242, distance: 30.3
click at [251, 242] on textarea at bounding box center [188, 230] width 160 height 29
click at [79, 65] on link "Hang Up" at bounding box center [48, 59] width 97 height 18
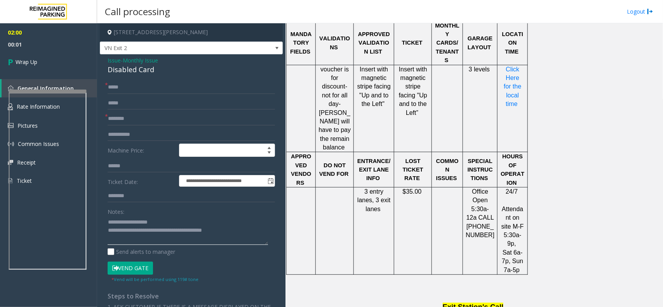
click at [226, 235] on textarea at bounding box center [188, 230] width 160 height 29
type textarea "**********"
click at [47, 64] on link "Wrap Up" at bounding box center [48, 61] width 97 height 23
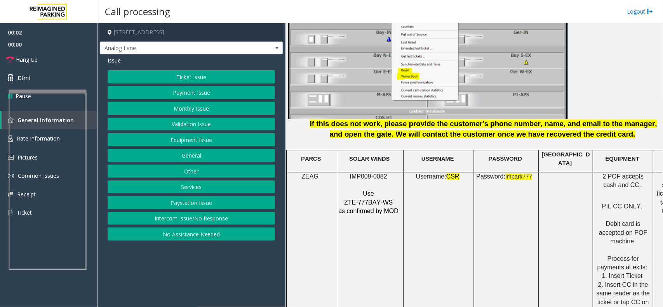
scroll to position [971, 0]
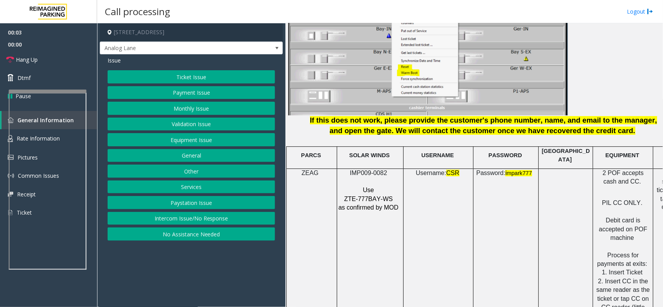
click at [383, 170] on span "IMP009-0082" at bounding box center [368, 173] width 37 height 7
click at [214, 78] on button "Ticket Issue" at bounding box center [191, 76] width 167 height 13
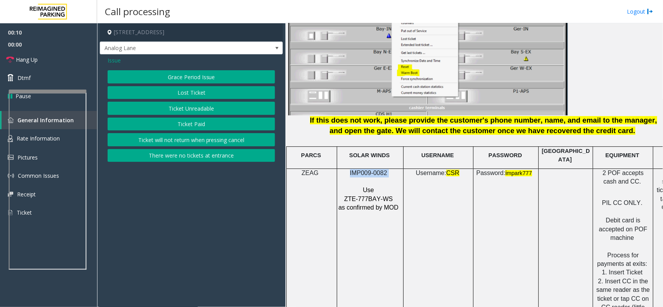
click at [208, 114] on button "Ticket Unreadable" at bounding box center [191, 108] width 167 height 13
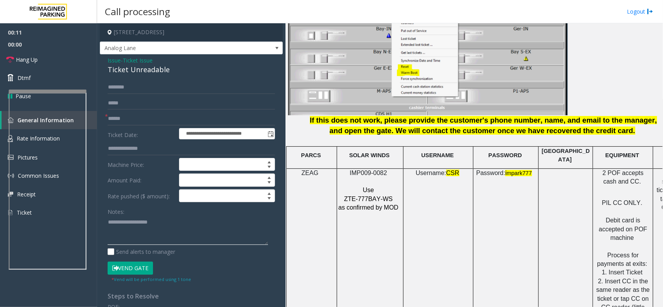
click at [183, 230] on textarea at bounding box center [188, 230] width 160 height 29
drag, startPoint x: 138, startPoint y: 223, endPoint x: 138, endPoint y: 208, distance: 15.1
click at [138, 223] on textarea at bounding box center [188, 230] width 160 height 29
click at [152, 77] on div "**********" at bounding box center [191, 247] width 183 height 387
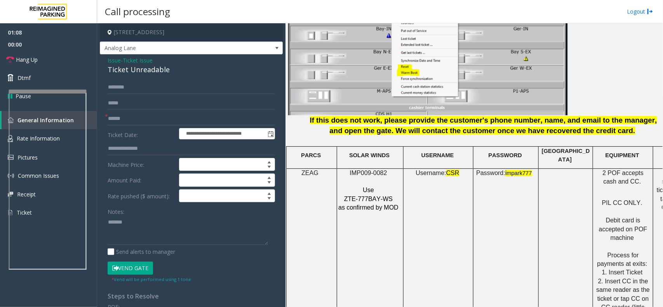
click at [152, 77] on div "**********" at bounding box center [191, 247] width 183 height 387
click at [155, 74] on div "Ticket Unreadable" at bounding box center [191, 69] width 167 height 10
click at [157, 218] on textarea at bounding box center [188, 230] width 160 height 29
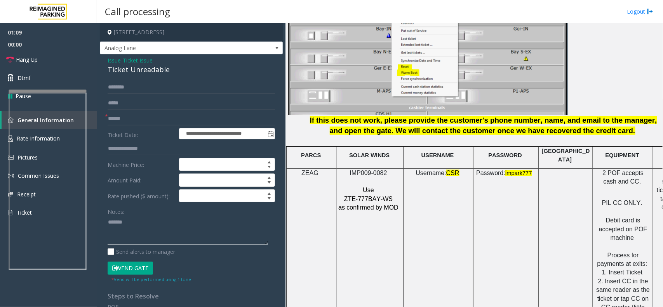
paste textarea "**********"
type textarea "**********"
click at [125, 116] on input "text" at bounding box center [191, 118] width 167 height 13
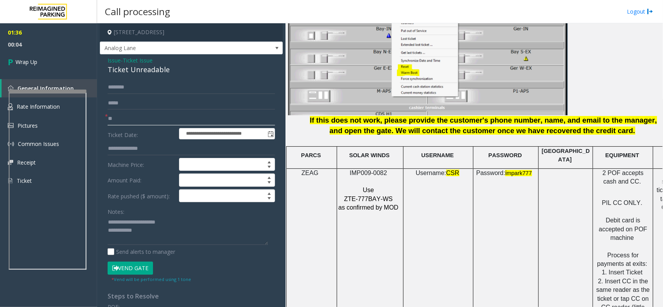
type input "**"
click at [150, 236] on textarea at bounding box center [188, 230] width 160 height 29
type textarea "**********"
click at [42, 52] on link "Wrap Up" at bounding box center [48, 61] width 97 height 23
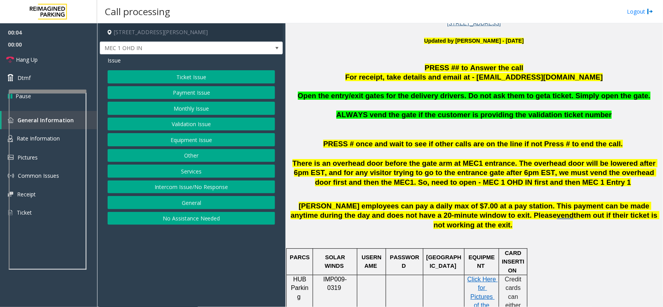
scroll to position [243, 0]
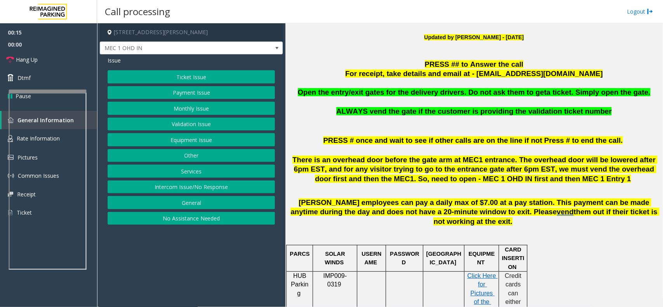
click at [171, 142] on button "Equipment Issue" at bounding box center [191, 139] width 167 height 13
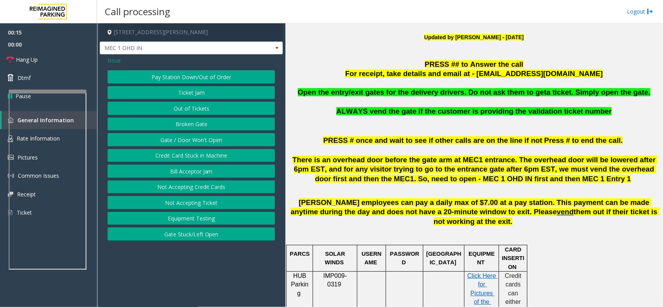
click at [171, 142] on button "Gate / Door Won't Open" at bounding box center [191, 139] width 167 height 13
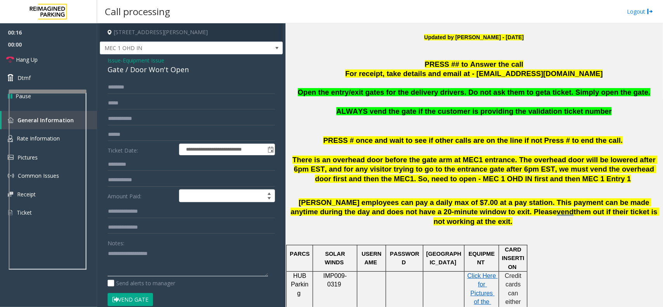
click at [141, 274] on textarea at bounding box center [188, 261] width 160 height 29
click at [175, 76] on div "**********" at bounding box center [191, 250] width 183 height 393
click at [178, 71] on div "Gate / Door Won't Open" at bounding box center [191, 69] width 167 height 10
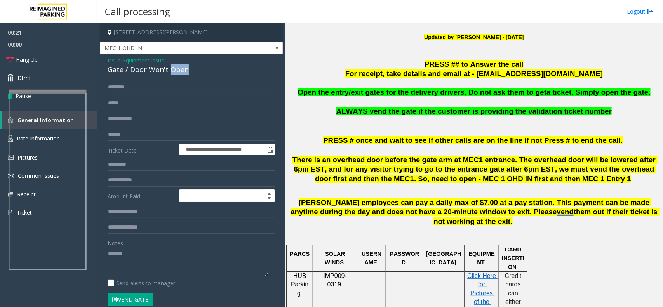
click at [178, 71] on div "Gate / Door Won't Open" at bounding box center [191, 69] width 167 height 10
copy div "Gate / Door Won't Open"
click at [167, 261] on textarea at bounding box center [188, 261] width 160 height 29
paste textarea "**********"
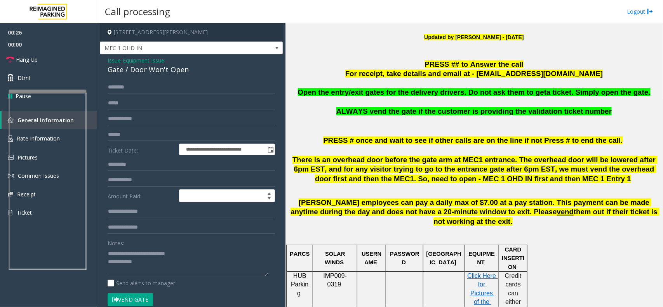
click at [137, 301] on button "Vend Gate" at bounding box center [130, 299] width 45 height 13
click at [165, 270] on textarea at bounding box center [188, 261] width 160 height 29
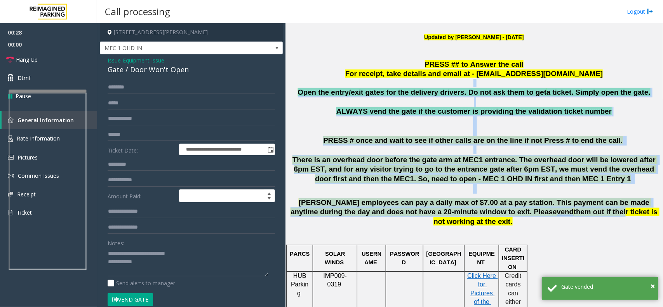
drag, startPoint x: 310, startPoint y: 87, endPoint x: 532, endPoint y: 208, distance: 253.3
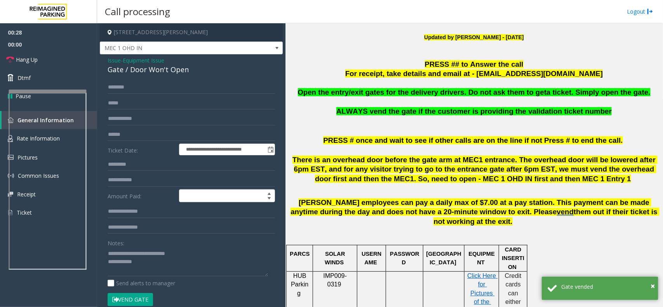
click at [190, 265] on textarea at bounding box center [188, 261] width 160 height 29
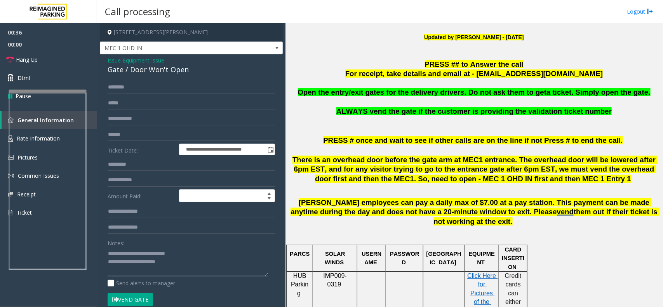
type textarea "**********"
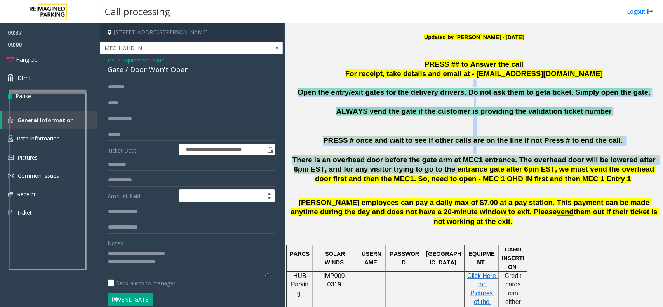
drag, startPoint x: 333, startPoint y: 80, endPoint x: 388, endPoint y: 165, distance: 101.1
click at [376, 151] on p at bounding box center [474, 150] width 372 height 9
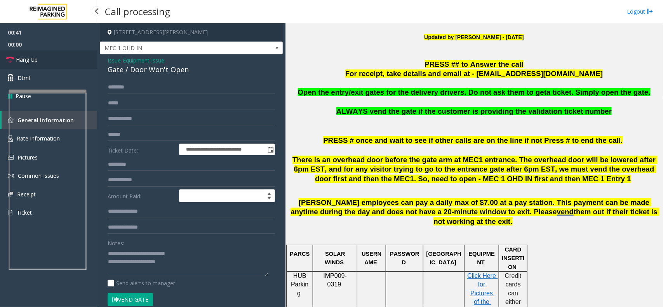
click at [76, 57] on link "Hang Up" at bounding box center [48, 59] width 97 height 18
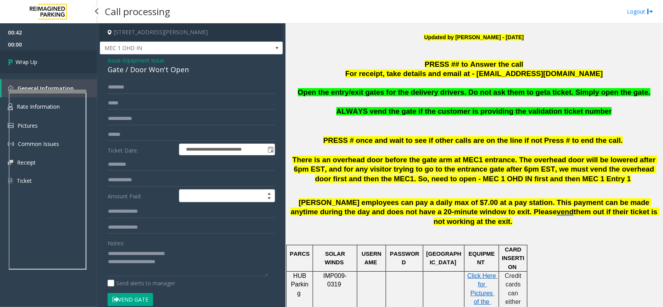
click at [76, 57] on link "Wrap Up" at bounding box center [48, 61] width 97 height 23
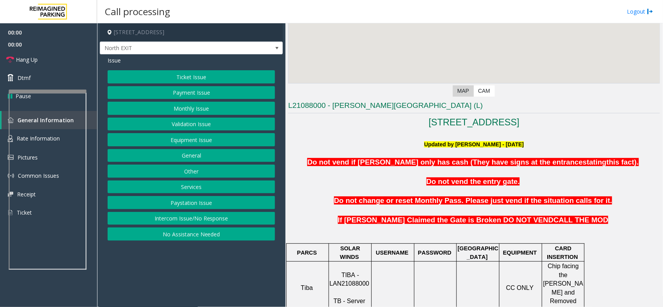
scroll to position [243, 0]
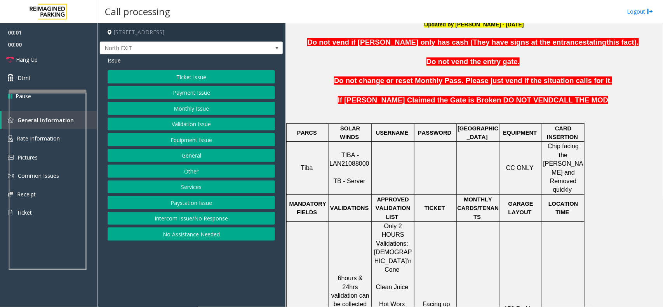
click at [351, 154] on span "TIBA - LAN21088000" at bounding box center [349, 159] width 40 height 15
copy p "LAN21088000"
click at [213, 126] on button "Validation Issue" at bounding box center [191, 124] width 167 height 13
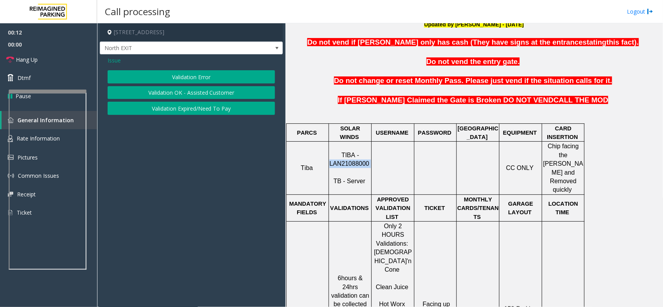
click at [194, 78] on button "Validation Error" at bounding box center [191, 76] width 167 height 13
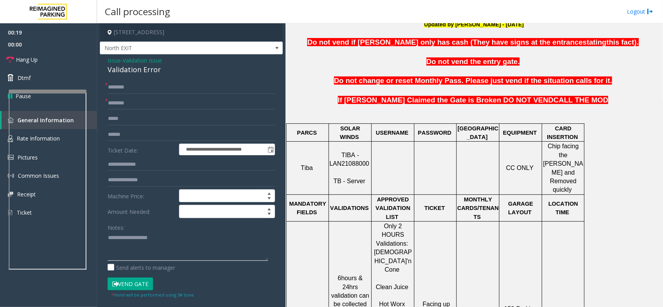
click at [177, 247] on textarea at bounding box center [188, 246] width 160 height 29
click at [151, 76] on div "**********" at bounding box center [191, 279] width 183 height 451
click at [151, 73] on div "Validation Error" at bounding box center [191, 69] width 167 height 10
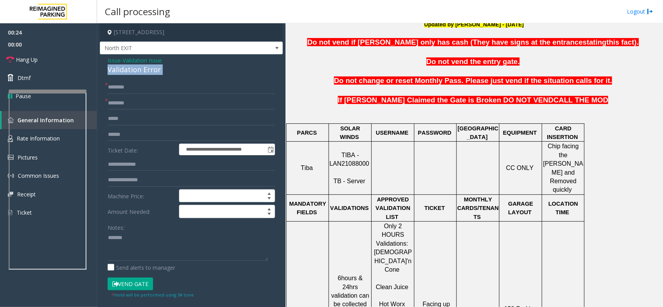
copy div "Validation Error"
paste textarea "**********"
click at [148, 239] on textarea at bounding box center [188, 246] width 160 height 29
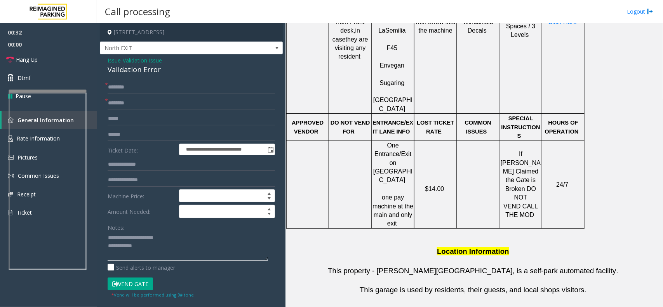
scroll to position [388, 0]
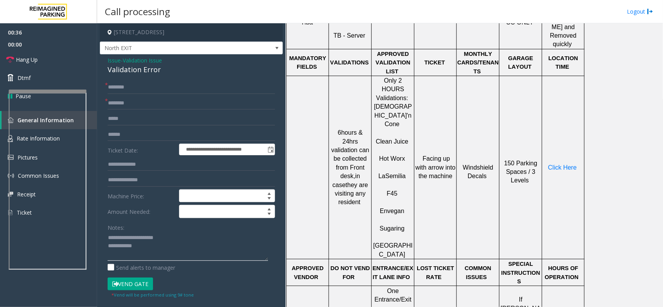
type textarea "**********"
drag, startPoint x: 403, startPoint y: 155, endPoint x: 382, endPoint y: 152, distance: 21.6
click at [382, 152] on div "Only 2 HOURS Validations: [DEMOGRAPHIC_DATA]'n Cone Clean Juice Hot Worx [PERSO…" at bounding box center [393, 167] width 42 height 183
click at [383, 198] on p "Envegan" at bounding box center [393, 206] width 42 height 17
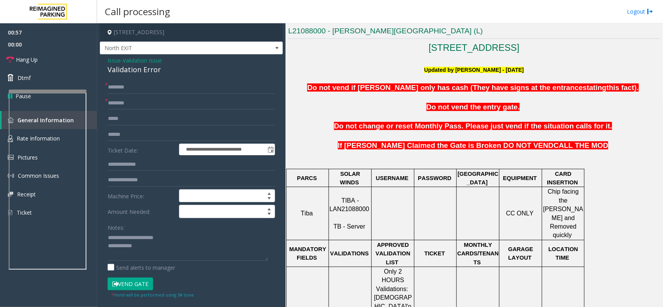
scroll to position [194, 0]
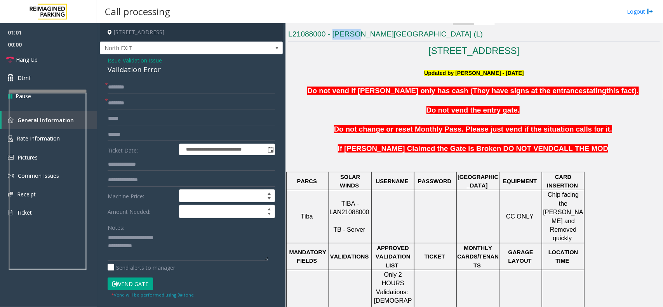
copy h3 "Modera"
drag, startPoint x: 359, startPoint y: 37, endPoint x: 333, endPoint y: 40, distance: 25.4
click at [333, 40] on h3 "L21088000 - [PERSON_NAME][GEOGRAPHIC_DATA] (L)" at bounding box center [474, 35] width 372 height 13
click at [142, 104] on input "text" at bounding box center [191, 103] width 167 height 13
paste input "******"
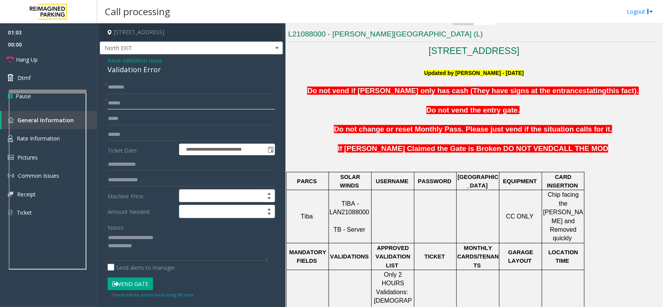
type input "******"
click at [143, 162] on input "text" at bounding box center [191, 164] width 167 height 13
click at [192, 102] on input "******" at bounding box center [191, 103] width 167 height 13
click at [137, 165] on input "text" at bounding box center [191, 164] width 167 height 13
drag, startPoint x: 134, startPoint y: 166, endPoint x: 87, endPoint y: 165, distance: 46.6
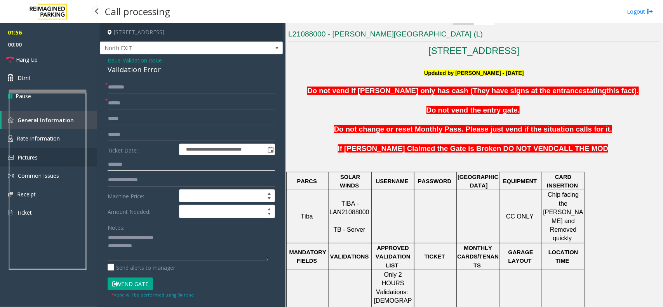
click at [87, 165] on app-root "**********" at bounding box center [331, 153] width 663 height 307
type input "*******"
click at [149, 135] on input "text" at bounding box center [191, 134] width 167 height 13
paste input "*******"
type input "*******"
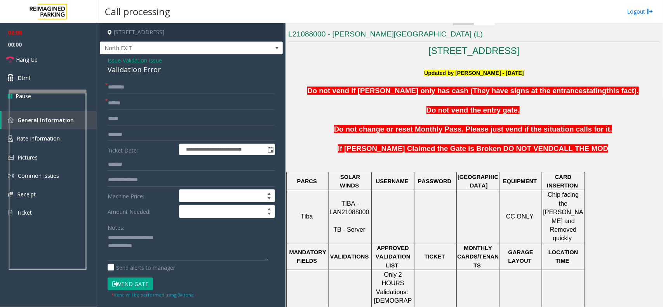
scroll to position [437, 0]
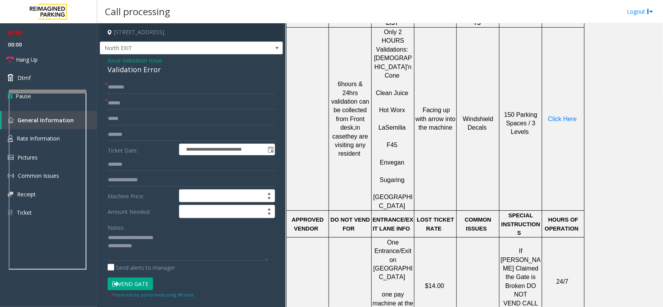
click at [569, 90] on td "Click Here" at bounding box center [563, 118] width 42 height 183
click at [569, 116] on span "Click Here" at bounding box center [562, 119] width 29 height 7
click at [170, 248] on textarea at bounding box center [188, 246] width 160 height 29
click at [145, 84] on input "text" at bounding box center [191, 87] width 167 height 13
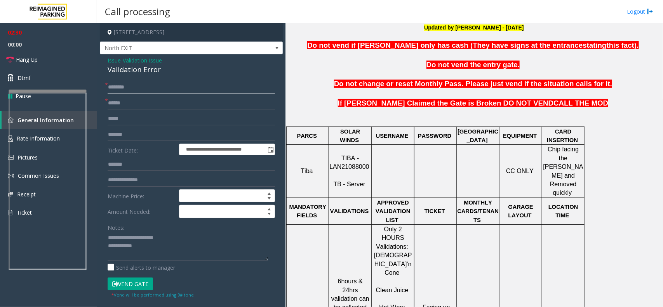
scroll to position [146, 0]
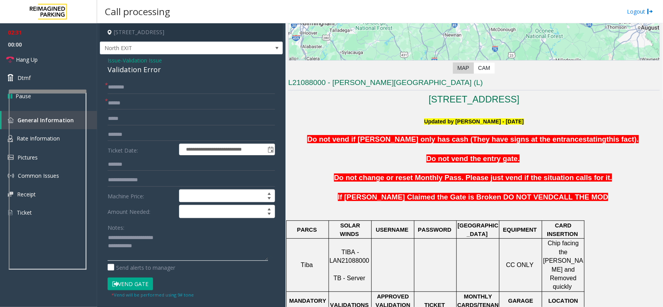
click at [154, 249] on textarea at bounding box center [188, 246] width 160 height 29
click at [174, 251] on textarea at bounding box center [188, 246] width 160 height 29
type textarea "**********"
click at [154, 95] on form "**********" at bounding box center [191, 190] width 167 height 218
click at [154, 87] on input "text" at bounding box center [191, 87] width 167 height 13
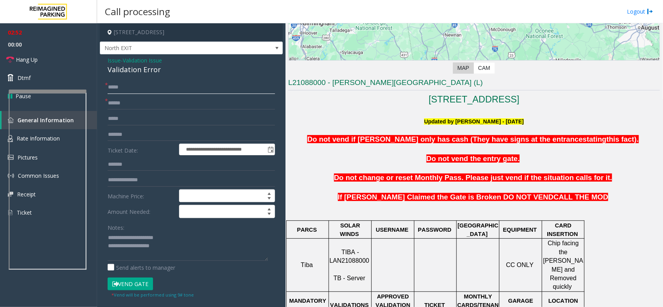
type input "****"
click at [177, 249] on textarea at bounding box center [188, 246] width 160 height 29
click at [136, 282] on button "Vend Gate" at bounding box center [130, 284] width 45 height 13
click at [178, 251] on textarea at bounding box center [188, 246] width 160 height 29
type textarea "**********"
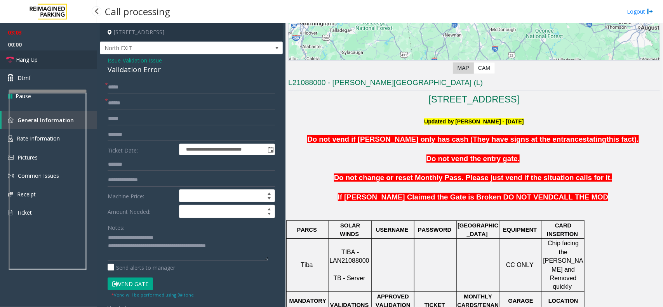
click at [63, 66] on link "Hang Up" at bounding box center [48, 59] width 97 height 18
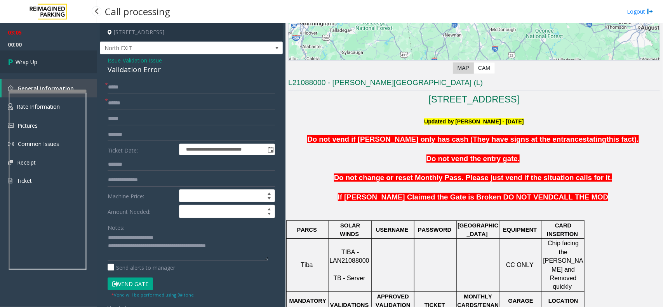
click at [63, 66] on link "Wrap Up" at bounding box center [48, 61] width 97 height 23
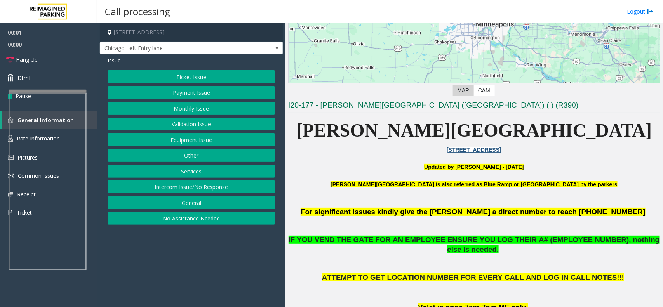
scroll to position [194, 0]
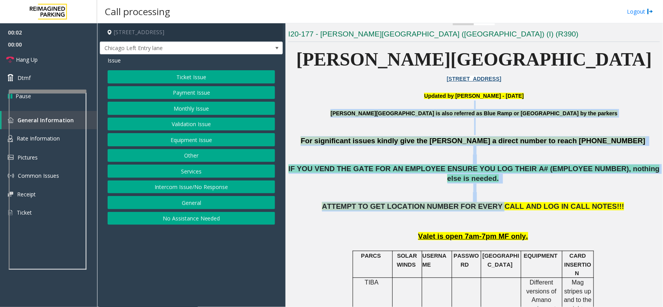
drag, startPoint x: 350, startPoint y: 104, endPoint x: 497, endPoint y: 193, distance: 172.1
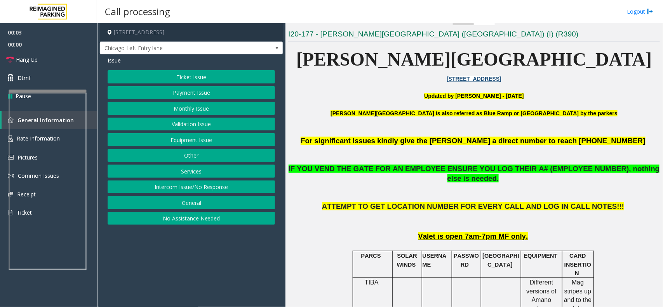
click at [558, 210] on p "ATTEMPT TO GET LOCATION NUMBER FOR EVERY CALL AND LOG IN CALL NOTES!!!" at bounding box center [474, 216] width 372 height 29
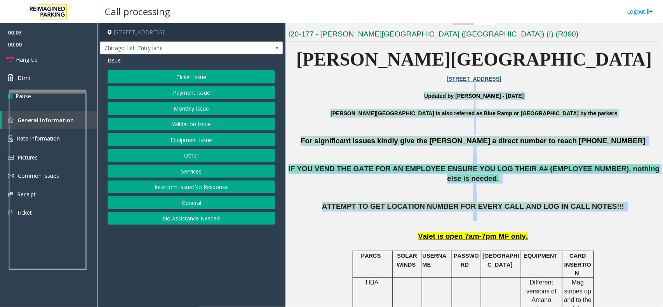
drag, startPoint x: 558, startPoint y: 210, endPoint x: 365, endPoint y: 92, distance: 226.5
click at [365, 92] on p at bounding box center [474, 87] width 372 height 9
drag, startPoint x: 365, startPoint y: 92, endPoint x: 540, endPoint y: 210, distance: 210.9
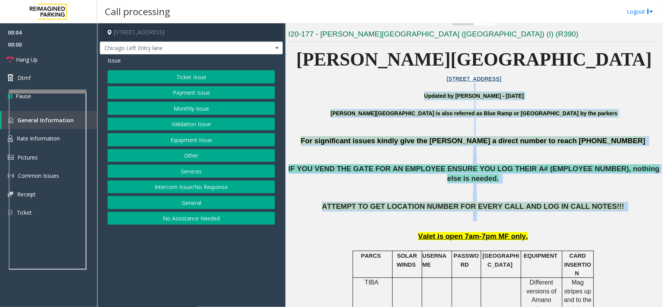
click at [540, 210] on p "ATTEMPT TO GET LOCATION NUMBER FOR EVERY CALL AND LOG IN CALL NOTES!!!" at bounding box center [474, 216] width 372 height 29
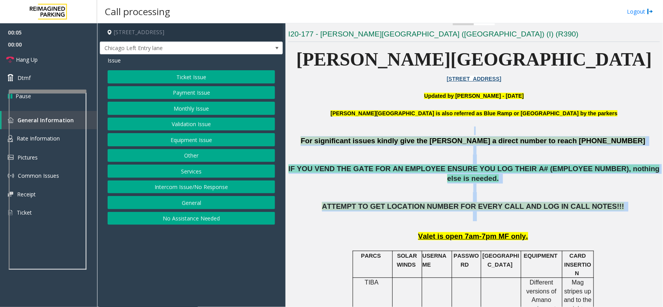
drag, startPoint x: 540, startPoint y: 210, endPoint x: 429, endPoint y: 134, distance: 134.1
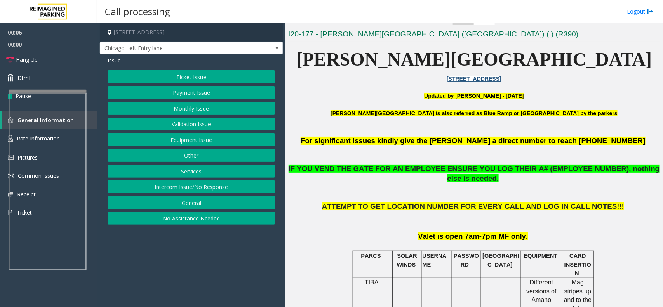
click at [387, 102] on p at bounding box center [474, 105] width 372 height 9
click at [151, 138] on button "Equipment Issue" at bounding box center [191, 139] width 167 height 13
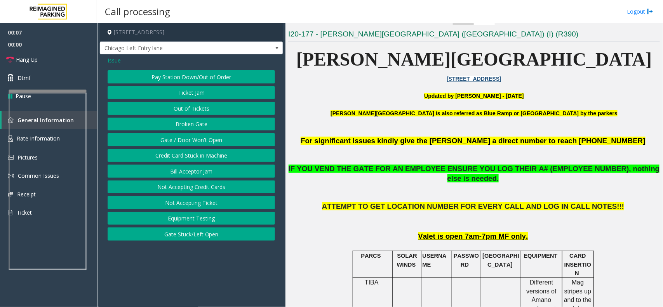
click at [151, 138] on button "Gate / Door Won't Open" at bounding box center [191, 139] width 167 height 13
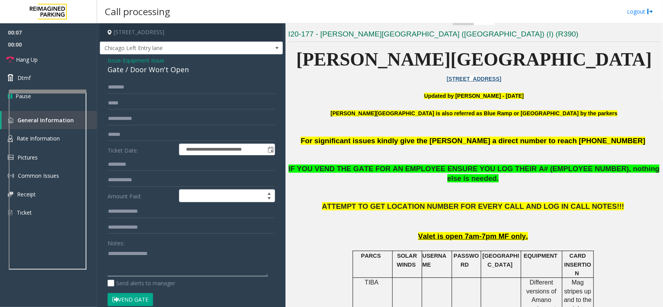
click at [149, 258] on textarea at bounding box center [188, 261] width 160 height 29
click at [174, 75] on div "Gate / Door Won't Open" at bounding box center [191, 69] width 167 height 10
copy div "Gate / Door Won't Open"
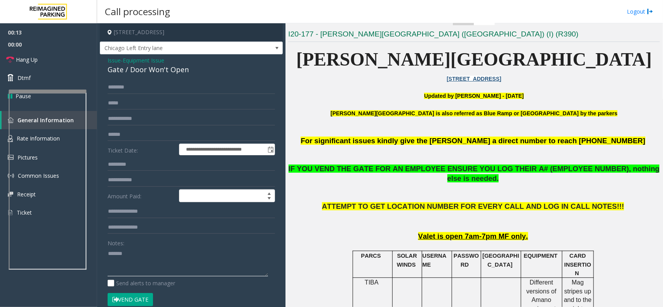
click at [157, 275] on textarea at bounding box center [188, 261] width 160 height 29
paste textarea "**********"
click at [133, 298] on button "Vend Gate" at bounding box center [130, 299] width 45 height 13
click at [154, 276] on textarea at bounding box center [188, 261] width 160 height 29
type textarea "**********"
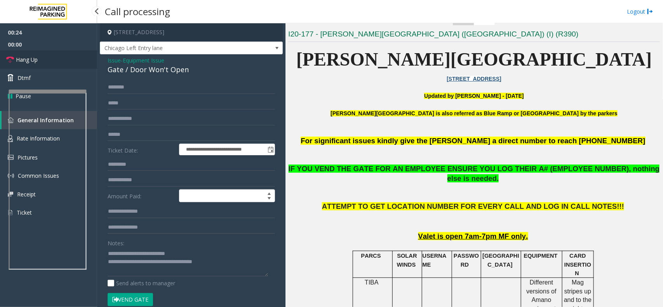
click at [50, 53] on link "Hang Up" at bounding box center [48, 59] width 97 height 18
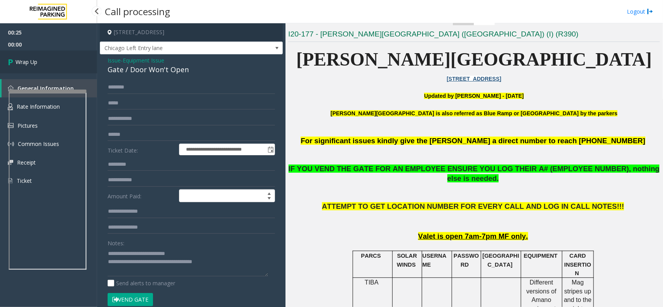
click at [50, 53] on link "Wrap Up" at bounding box center [48, 61] width 97 height 23
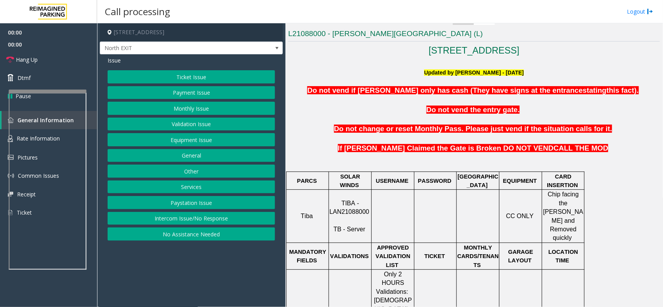
scroll to position [340, 0]
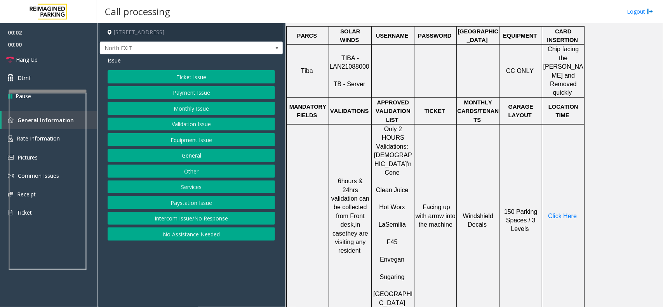
click at [366, 61] on span "TIBA - LAN21088000" at bounding box center [349, 62] width 40 height 15
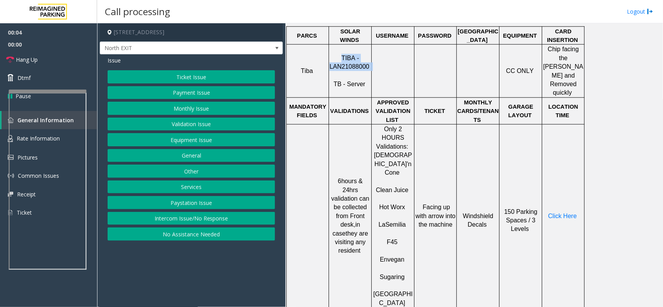
click at [364, 61] on span "TIBA - LAN21088000" at bounding box center [349, 62] width 40 height 15
copy p "LAN21088000"
click at [179, 126] on button "Validation Issue" at bounding box center [191, 124] width 167 height 13
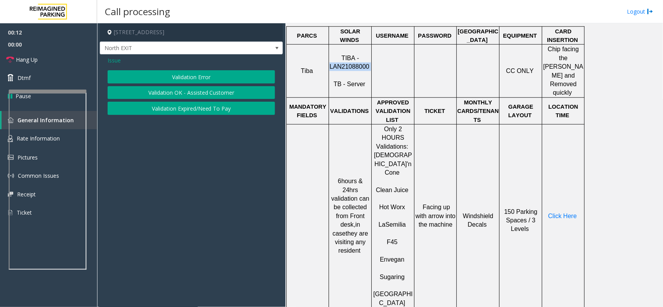
click at [192, 77] on button "Validation Error" at bounding box center [191, 76] width 167 height 13
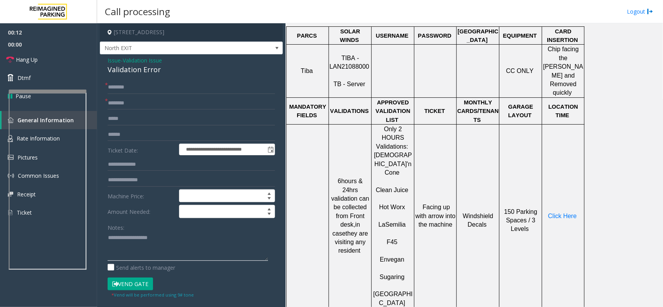
click at [153, 242] on textarea at bounding box center [188, 246] width 160 height 29
click at [145, 73] on div "Validation Error" at bounding box center [191, 69] width 167 height 10
copy div "Validation Error"
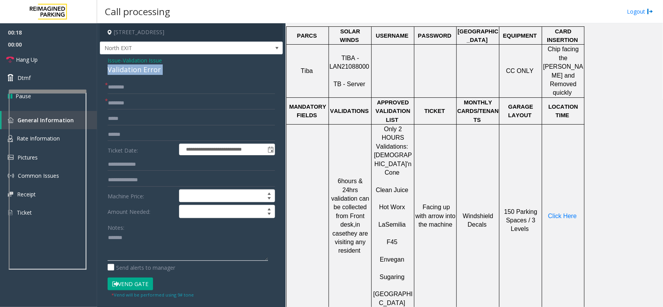
click at [166, 255] on textarea at bounding box center [188, 246] width 160 height 29
paste textarea "**********"
type textarea "**********"
copy p "F45"
drag, startPoint x: 406, startPoint y: 203, endPoint x: 372, endPoint y: 201, distance: 34.6
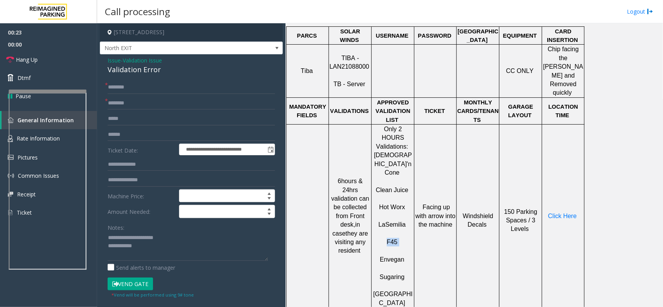
click at [372, 201] on div "Only 2 HOURS Validations: [DEMOGRAPHIC_DATA]'n Cone Clean Juice Hot Worx [PERSO…" at bounding box center [393, 216] width 42 height 183
click at [131, 100] on input "text" at bounding box center [191, 103] width 167 height 13
paste input "***"
type input "***"
click at [154, 245] on textarea at bounding box center [188, 246] width 160 height 29
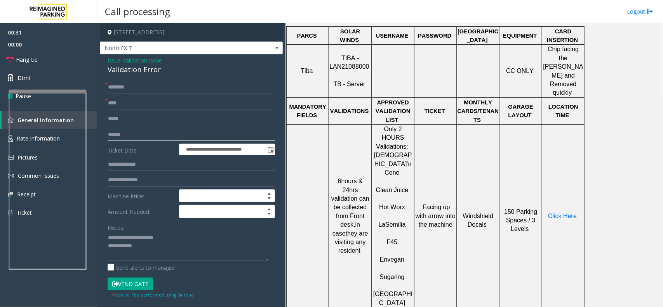
click at [119, 136] on input "text" at bounding box center [191, 134] width 167 height 13
drag, startPoint x: 149, startPoint y: 147, endPoint x: 146, endPoint y: 140, distance: 7.3
click at [149, 147] on label "Ticket Date:" at bounding box center [141, 150] width 71 height 12
click at [144, 136] on input "text" at bounding box center [191, 134] width 167 height 13
type input "******"
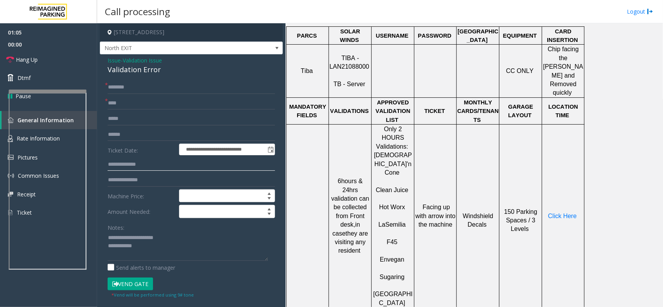
click at [131, 165] on input "text" at bounding box center [191, 164] width 167 height 13
type input "******"
click at [135, 131] on input "******" at bounding box center [191, 134] width 167 height 13
drag, startPoint x: 135, startPoint y: 131, endPoint x: 115, endPoint y: 132, distance: 20.6
click at [115, 132] on input "******" at bounding box center [191, 134] width 167 height 13
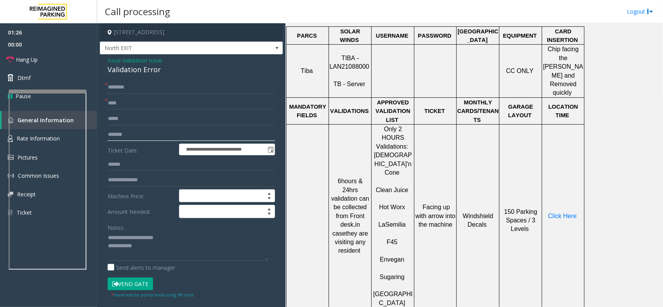
type input "*******"
click at [570, 213] on span "Click Here" at bounding box center [562, 216] width 29 height 7
click at [151, 92] on input "text" at bounding box center [191, 87] width 167 height 13
type input "*******"
click at [129, 284] on button "Vend Gate" at bounding box center [130, 284] width 45 height 13
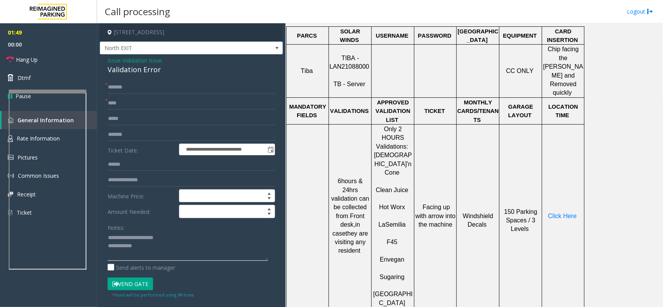
click at [156, 254] on textarea at bounding box center [188, 246] width 160 height 29
type textarea "**********"
click at [55, 55] on link "Hang Up" at bounding box center [48, 59] width 97 height 18
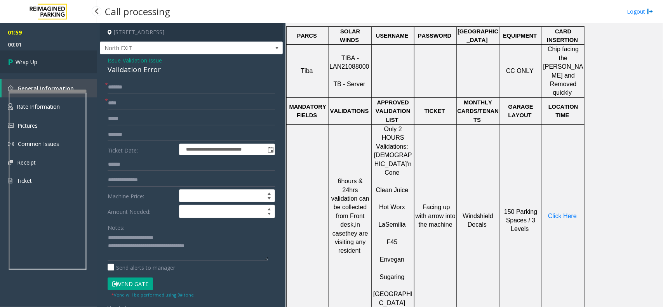
click at [55, 55] on link "Wrap Up" at bounding box center [48, 61] width 97 height 23
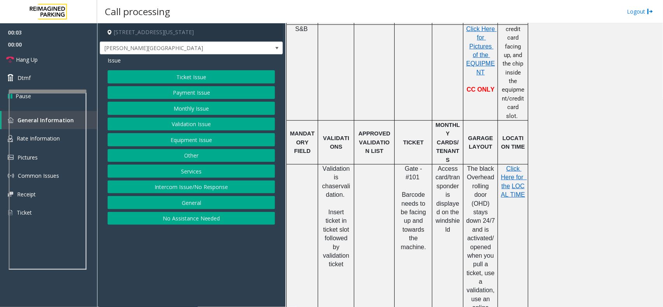
scroll to position [243, 0]
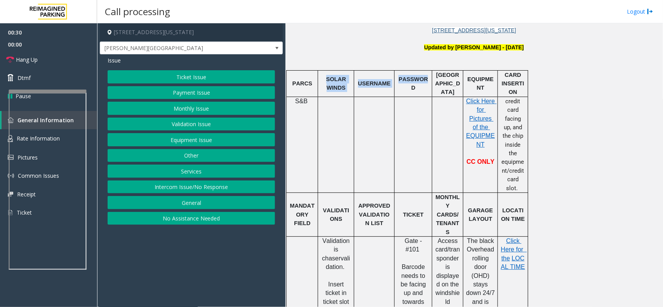
drag, startPoint x: 325, startPoint y: 76, endPoint x: 423, endPoint y: 91, distance: 99.8
click at [423, 91] on tr "PARCS SOLAR WINDS USERNAME PASSWORD PARIS EQUIPMENT CARD INSERTION" at bounding box center [408, 83] width 242 height 26
click at [412, 99] on p at bounding box center [413, 101] width 32 height 9
drag, startPoint x: 397, startPoint y: 84, endPoint x: 456, endPoint y: 86, distance: 58.3
click at [456, 86] on tr "PARCS SOLAR WINDS USERNAME PASSWORD PARIS EQUIPMENT CARD INSERTION" at bounding box center [408, 83] width 242 height 26
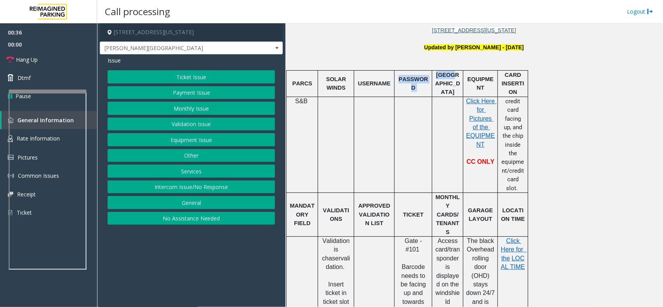
click at [446, 92] on td "[GEOGRAPHIC_DATA]" at bounding box center [447, 83] width 31 height 26
drag, startPoint x: 457, startPoint y: 85, endPoint x: 397, endPoint y: 85, distance: 59.8
click at [397, 85] on tr "PARCS SOLAR WINDS USERNAME PASSWORD PARIS EQUIPMENT CARD INSERTION" at bounding box center [408, 83] width 242 height 26
click at [397, 85] on p "PASSWORD" at bounding box center [413, 83] width 32 height 17
drag, startPoint x: 359, startPoint y: 85, endPoint x: 454, endPoint y: 89, distance: 94.4
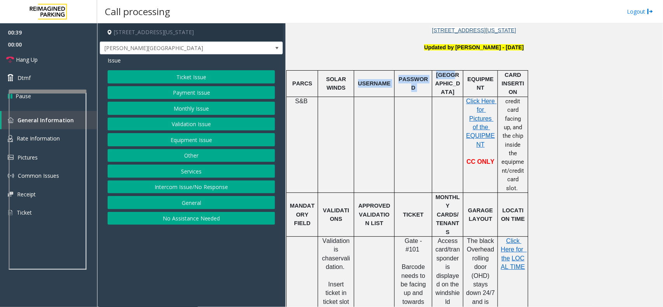
click at [454, 89] on tr "PARCS SOLAR WINDS USERNAME PASSWORD PARIS EQUIPMENT CARD INSERTION" at bounding box center [408, 83] width 242 height 26
click at [423, 92] on td "PASSWORD" at bounding box center [414, 83] width 38 height 26
click at [185, 139] on button "Equipment Issue" at bounding box center [191, 139] width 167 height 13
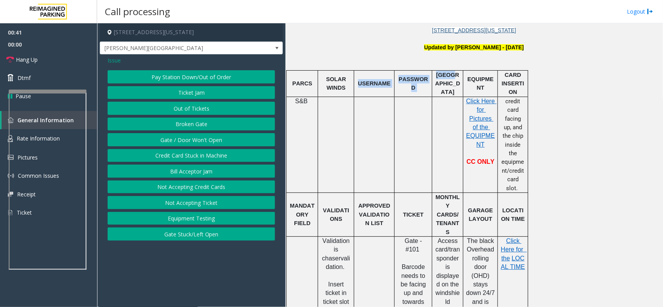
click at [185, 139] on button "Gate / Door Won't Open" at bounding box center [191, 139] width 167 height 13
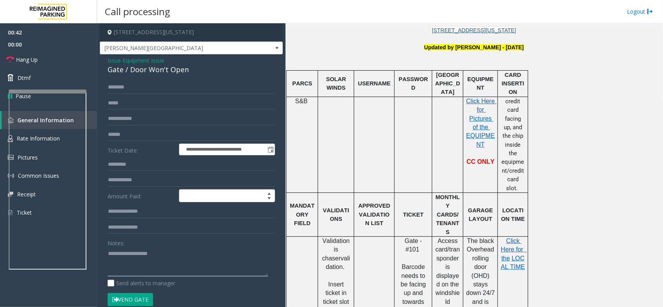
click at [136, 266] on textarea at bounding box center [188, 261] width 160 height 29
click at [33, 63] on span "Hang Up" at bounding box center [27, 60] width 22 height 8
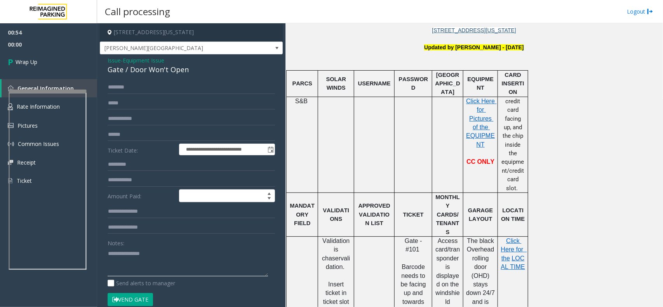
click at [162, 249] on textarea at bounding box center [188, 261] width 160 height 29
type textarea "**********"
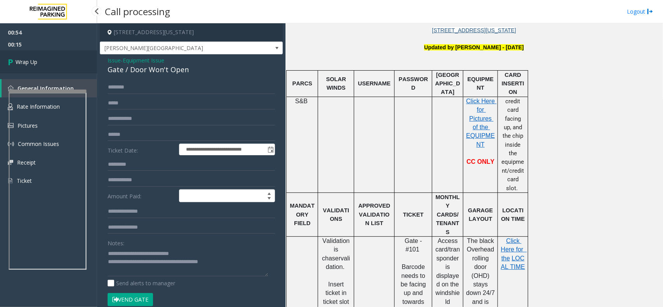
click at [50, 55] on link "Wrap Up" at bounding box center [48, 61] width 97 height 23
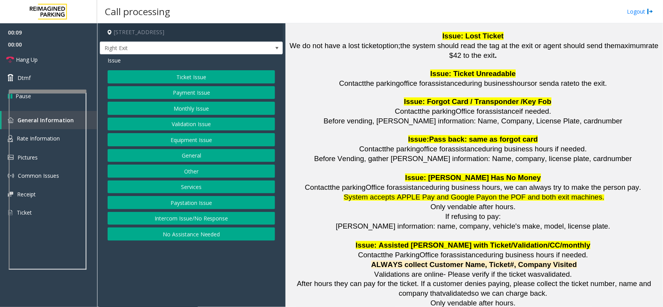
scroll to position [1068, 0]
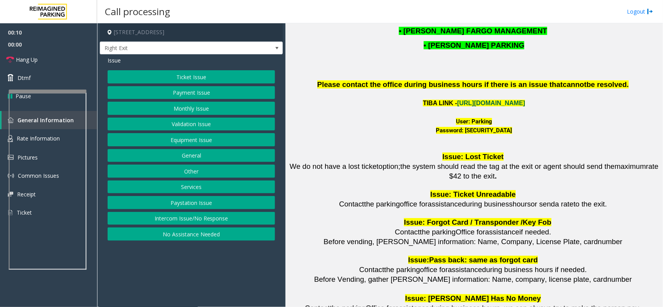
click at [525, 100] on link "[URL][DOMAIN_NAME]" at bounding box center [491, 103] width 68 height 7
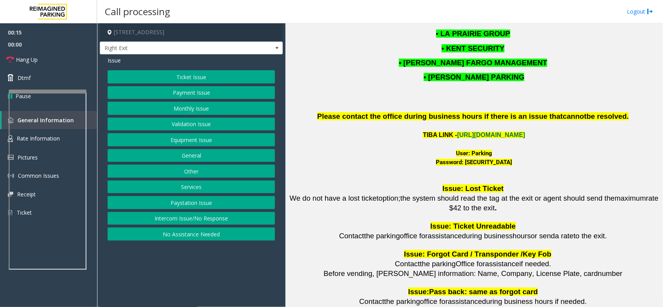
scroll to position [1020, 0]
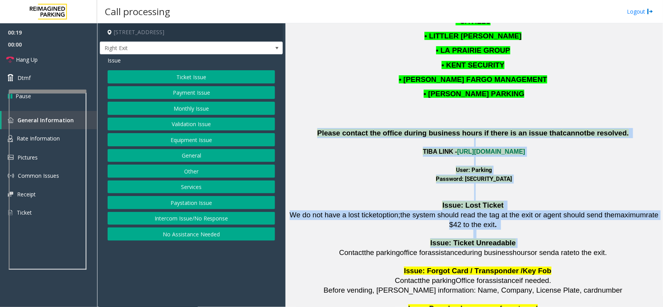
drag, startPoint x: 329, startPoint y: 111, endPoint x: 553, endPoint y: 221, distance: 248.9
click at [553, 239] on p "Issue: Ticket Unreadable" at bounding box center [474, 244] width 372 height 10
drag, startPoint x: 553, startPoint y: 221, endPoint x: 427, endPoint y: 77, distance: 191.4
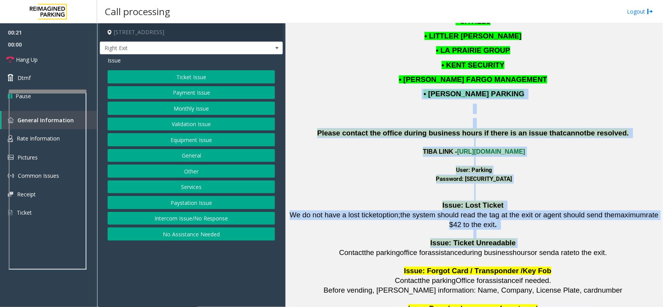
click at [399, 89] on p "• [PERSON_NAME] PARKING" at bounding box center [474, 94] width 372 height 10
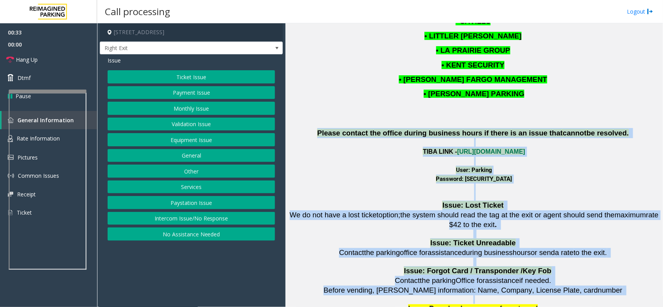
drag, startPoint x: 330, startPoint y: 109, endPoint x: 535, endPoint y: 284, distance: 269.2
click at [561, 276] on p "Contact the parking Office for assistance if needed." at bounding box center [479, 281] width 362 height 10
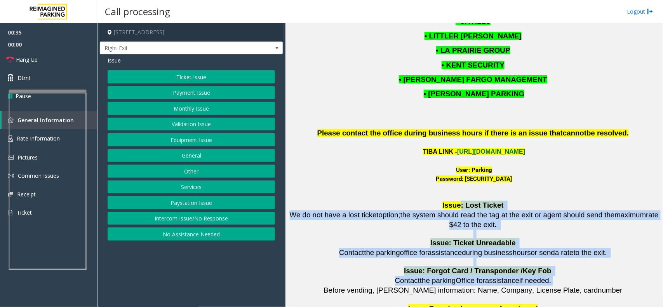
drag, startPoint x: 562, startPoint y: 257, endPoint x: 428, endPoint y: 181, distance: 154.8
click at [428, 201] on p "Issue: Lost Ticket" at bounding box center [474, 206] width 372 height 10
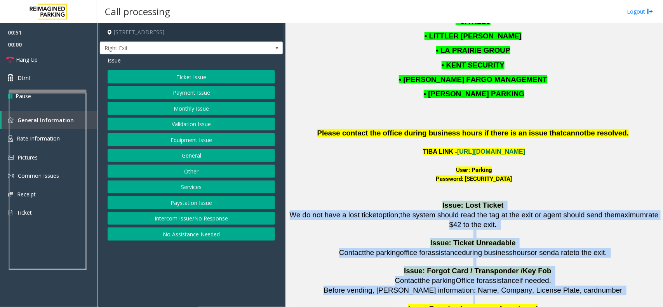
drag, startPoint x: 428, startPoint y: 181, endPoint x: 540, endPoint y: 282, distance: 151.3
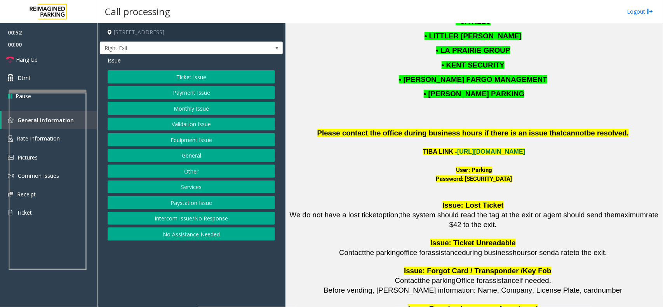
click at [542, 296] on p "Issue: Pass back : same as forgot card" at bounding box center [474, 305] width 372 height 18
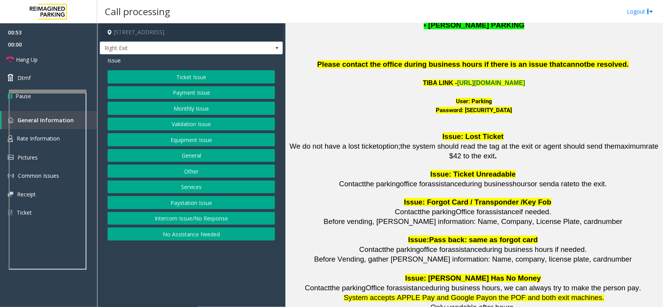
scroll to position [1117, 0]
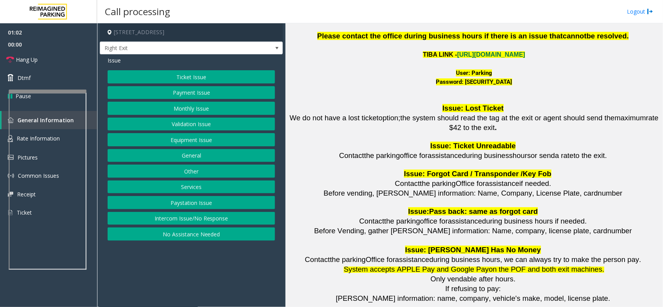
click at [600, 275] on p "Only vendable after hours." at bounding box center [474, 280] width 372 height 10
drag, startPoint x: 593, startPoint y: 253, endPoint x: 455, endPoint y: 126, distance: 187.5
click at [414, 141] on p "Issue: Ticket Unreadable" at bounding box center [474, 146] width 372 height 10
click at [50, 51] on link "Hang Up" at bounding box center [48, 59] width 97 height 18
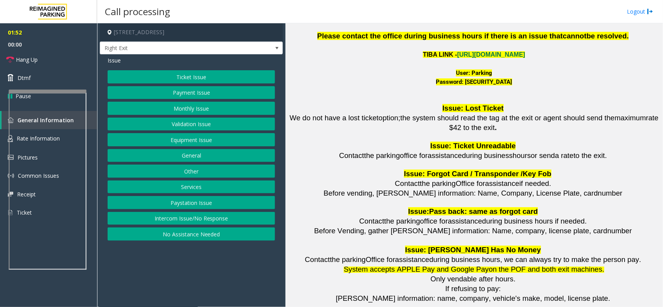
click at [230, 139] on button "Equipment Issue" at bounding box center [191, 139] width 167 height 13
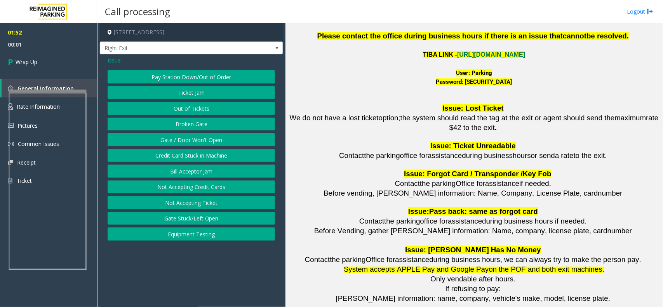
click at [230, 139] on button "Gate / Door Won't Open" at bounding box center [191, 139] width 167 height 13
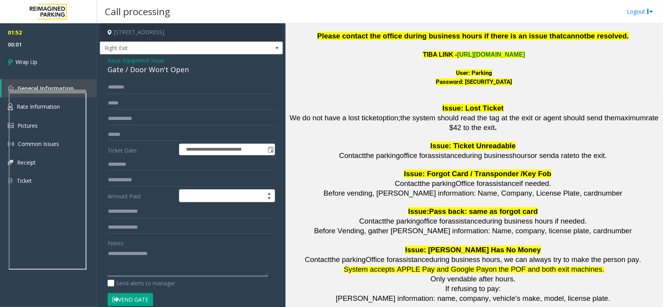
click at [167, 263] on textarea at bounding box center [188, 261] width 160 height 29
click at [168, 77] on div "**********" at bounding box center [191, 246] width 183 height 385
click at [168, 74] on div "Gate / Door Won't Open" at bounding box center [191, 69] width 167 height 10
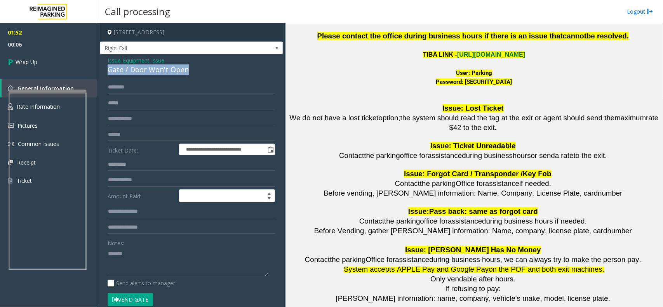
click at [168, 74] on div "Gate / Door Won't Open" at bounding box center [191, 69] width 167 height 10
copy div "Gate / Door Won't Open"
click at [153, 261] on textarea at bounding box center [188, 261] width 160 height 29
paste textarea "**********"
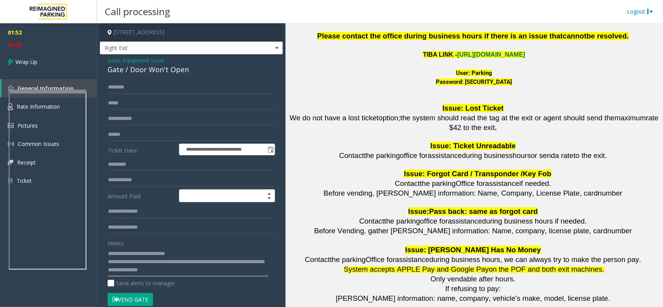
drag, startPoint x: 119, startPoint y: 266, endPoint x: 120, endPoint y: 273, distance: 7.2
click at [181, 263] on textarea at bounding box center [188, 261] width 160 height 29
click at [230, 273] on textarea at bounding box center [188, 261] width 160 height 29
type textarea "**********"
click at [52, 58] on link "Wrap Up" at bounding box center [48, 61] width 97 height 23
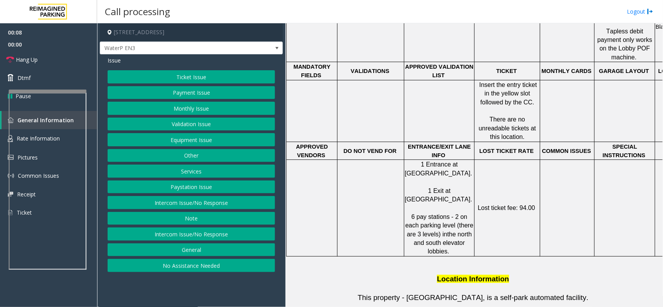
scroll to position [194, 0]
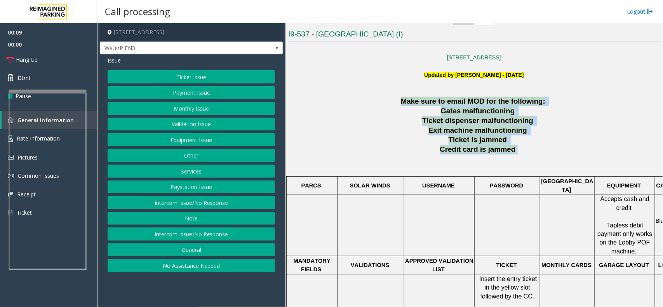
drag, startPoint x: 385, startPoint y: 100, endPoint x: 517, endPoint y: 153, distance: 142.1
click at [517, 153] on div "Make sure to email MOD for the following: Gates malfunctioning Ticket dispenser…" at bounding box center [474, 306] width 372 height 419
click at [517, 153] on p "Credit card is jammed" at bounding box center [479, 150] width 362 height 10
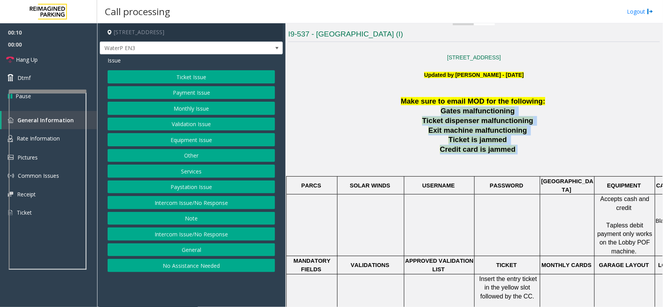
drag, startPoint x: 517, startPoint y: 153, endPoint x: 411, endPoint y: 108, distance: 115.6
click at [411, 108] on div "Make sure to email MOD for the following: Gates malfunctioning Ticket dispenser…" at bounding box center [474, 306] width 372 height 419
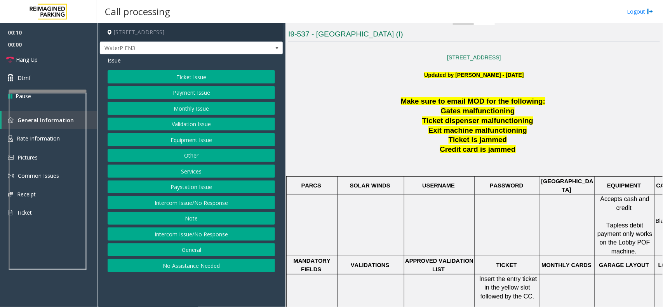
click at [405, 105] on span "Make sure to email MOD for the following:" at bounding box center [473, 101] width 145 height 8
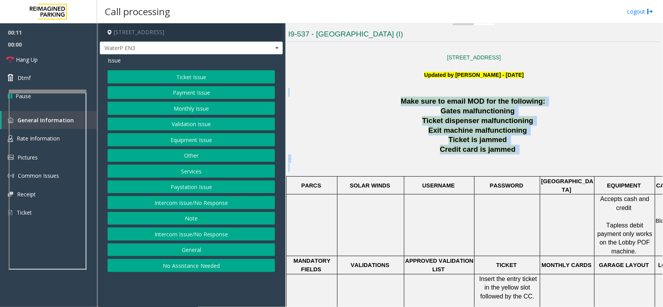
drag, startPoint x: 399, startPoint y: 96, endPoint x: 511, endPoint y: 176, distance: 137.7
click at [511, 176] on div "[STREET_ADDRESS] Updated by [PERSON_NAME] - [DATE] Make sure to email MOD for t…" at bounding box center [474, 280] width 372 height 471
click at [527, 162] on p at bounding box center [474, 163] width 372 height 17
drag, startPoint x: 527, startPoint y: 162, endPoint x: 409, endPoint y: 106, distance: 130.5
click at [409, 106] on div "Make sure to email MOD for the following: Gates malfunctioning Ticket dispenser…" at bounding box center [474, 306] width 372 height 419
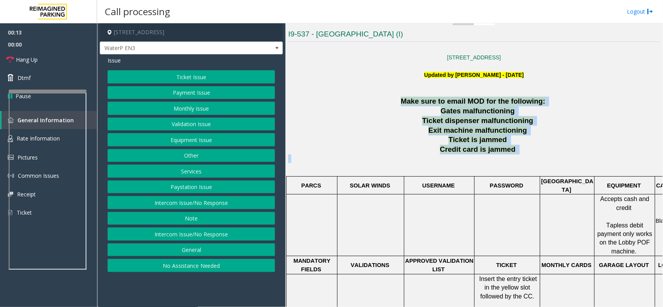
click at [399, 105] on p "Make sure to email MOD for the following:" at bounding box center [474, 102] width 372 height 10
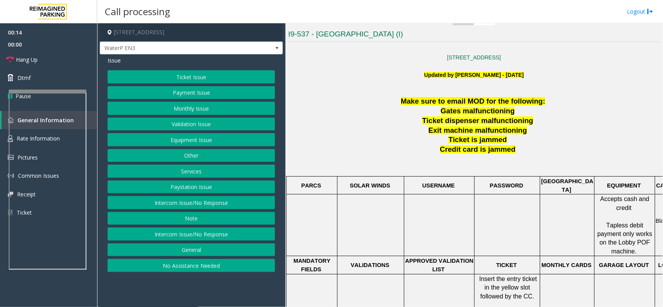
click at [202, 236] on button "Intercom Issue/No Response" at bounding box center [191, 234] width 167 height 13
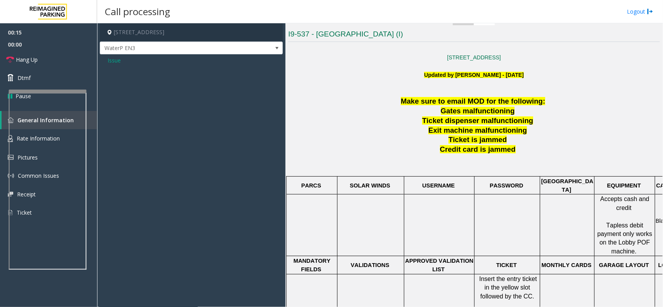
click at [115, 64] on span "Issue" at bounding box center [114, 60] width 13 height 8
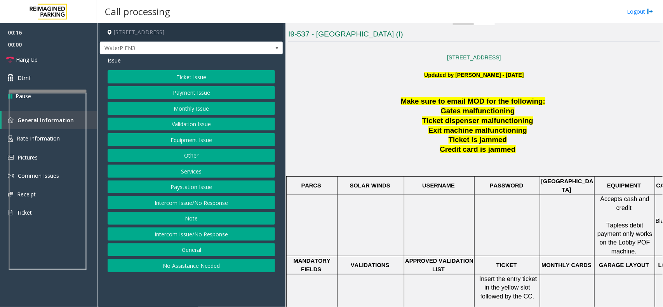
click at [195, 204] on button "Intercom Issue/No Response" at bounding box center [191, 202] width 167 height 13
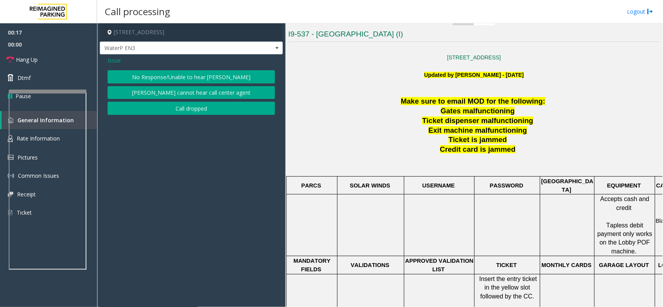
click at [192, 77] on button "No Response/Unable to hear [PERSON_NAME]" at bounding box center [191, 76] width 167 height 13
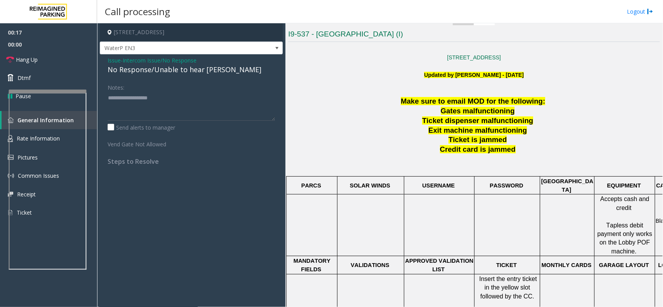
click at [193, 72] on div "No Response/Unable to hear [PERSON_NAME]" at bounding box center [191, 69] width 167 height 10
click at [248, 101] on textarea at bounding box center [191, 106] width 167 height 29
type textarea "**********"
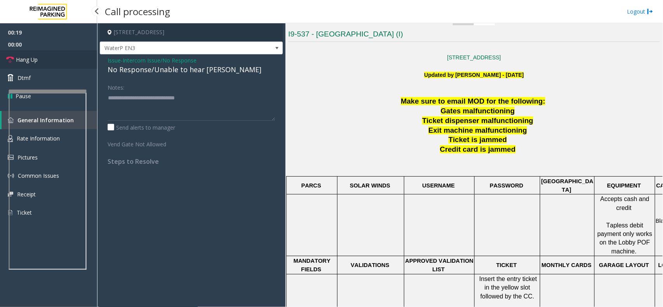
click at [52, 57] on link "Hang Up" at bounding box center [48, 59] width 97 height 18
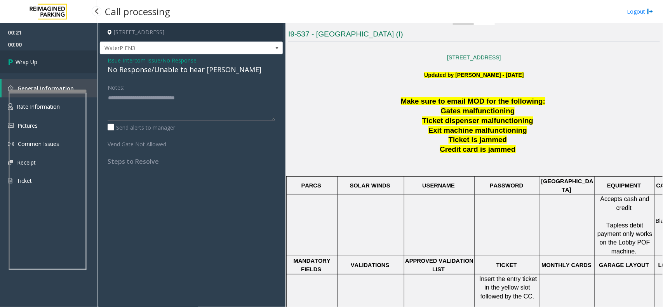
click at [52, 57] on link "Wrap Up" at bounding box center [48, 61] width 97 height 23
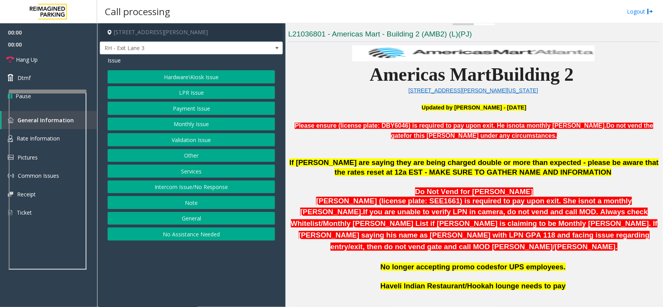
scroll to position [437, 0]
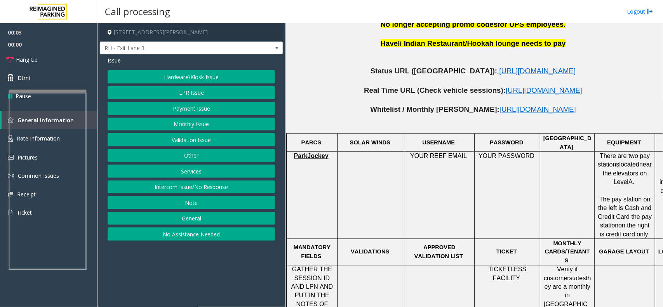
click at [192, 174] on button "Services" at bounding box center [191, 171] width 167 height 13
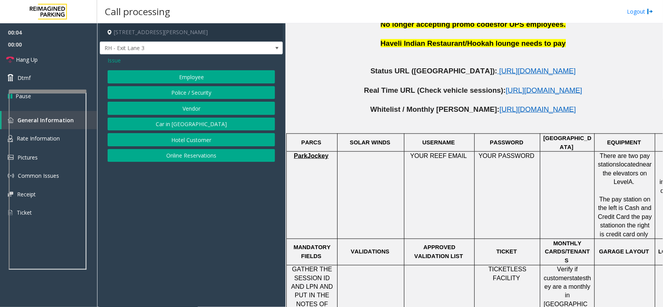
click at [193, 110] on button "Vendor" at bounding box center [191, 108] width 167 height 13
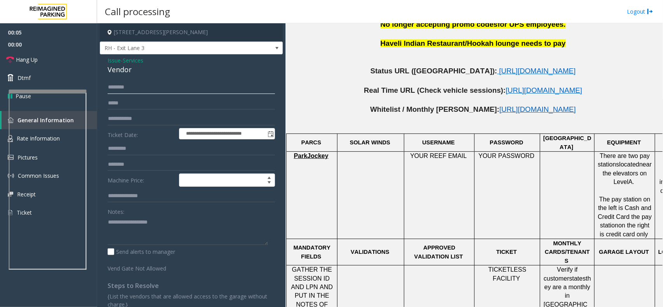
click at [119, 85] on input "text" at bounding box center [191, 87] width 167 height 13
click at [136, 225] on textarea at bounding box center [188, 230] width 160 height 29
type textarea "**********"
click at [148, 78] on div "**********" at bounding box center [191, 189] width 183 height 270
click at [143, 100] on input "text" at bounding box center [191, 103] width 167 height 13
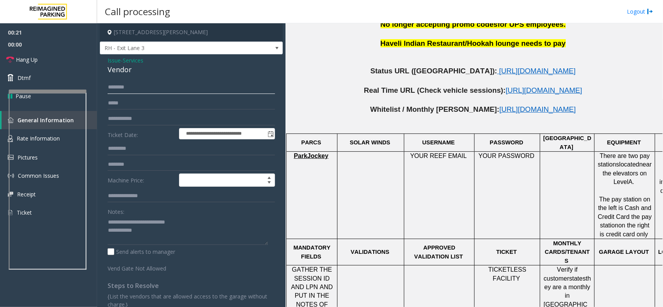
click at [144, 89] on input "text" at bounding box center [191, 87] width 167 height 13
type input "*****"
click at [162, 80] on div "**********" at bounding box center [191, 189] width 183 height 270
click at [138, 89] on input "*****" at bounding box center [191, 87] width 167 height 13
click at [153, 232] on textarea at bounding box center [188, 230] width 160 height 29
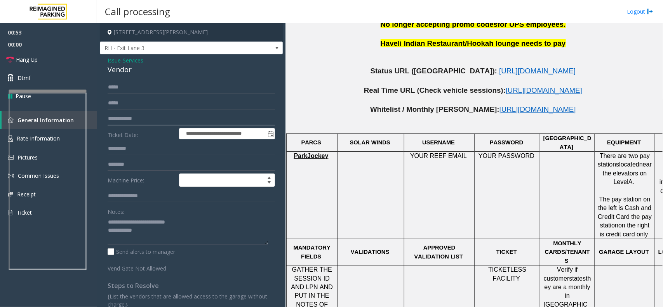
click at [150, 121] on input "text" at bounding box center [191, 118] width 167 height 13
type input "**********"
click at [127, 226] on textarea at bounding box center [188, 230] width 160 height 29
click at [148, 235] on textarea at bounding box center [188, 230] width 160 height 29
click at [143, 235] on textarea at bounding box center [188, 230] width 160 height 29
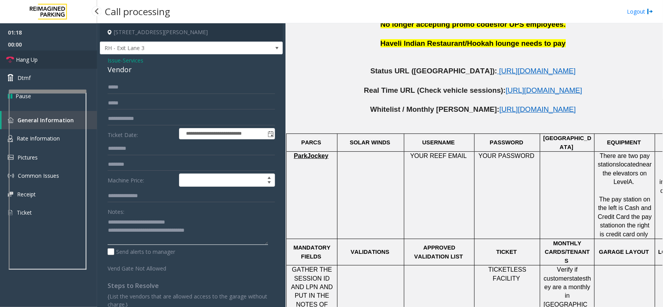
type textarea "**********"
click at [42, 55] on link "Hang Up" at bounding box center [48, 59] width 97 height 18
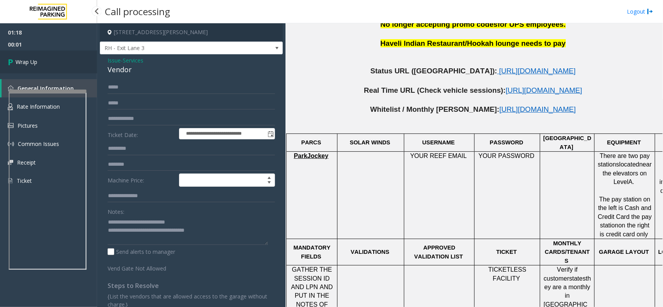
click at [42, 55] on link "Wrap Up" at bounding box center [48, 61] width 97 height 23
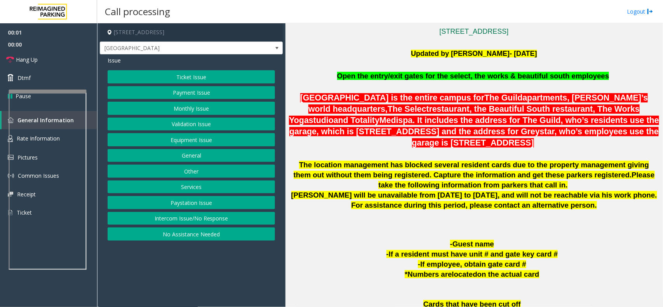
scroll to position [437, 0]
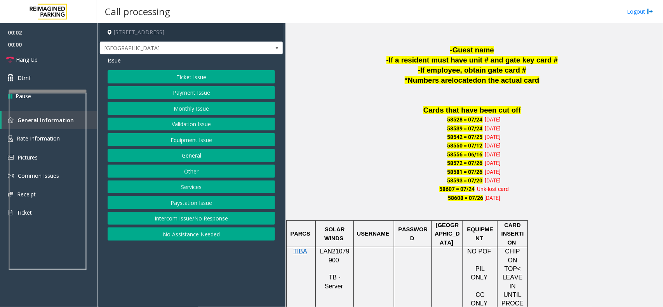
click at [331, 245] on td "SOLAR WINDS" at bounding box center [335, 234] width 38 height 26
click at [336, 252] on span "LAN21079900" at bounding box center [335, 255] width 30 height 15
copy p "LAN21079900"
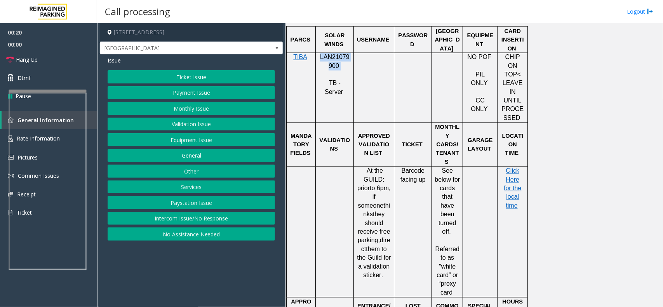
click at [185, 107] on button "Monthly Issue" at bounding box center [191, 108] width 167 height 13
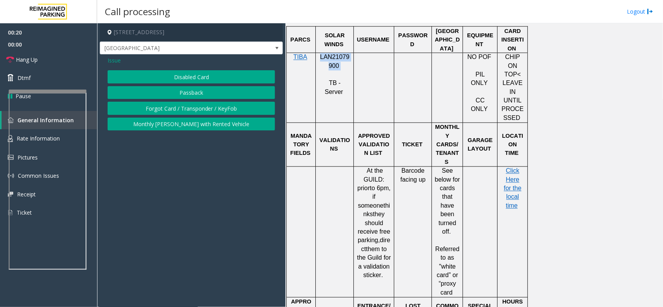
click at [182, 71] on button "Disabled Card" at bounding box center [191, 76] width 167 height 13
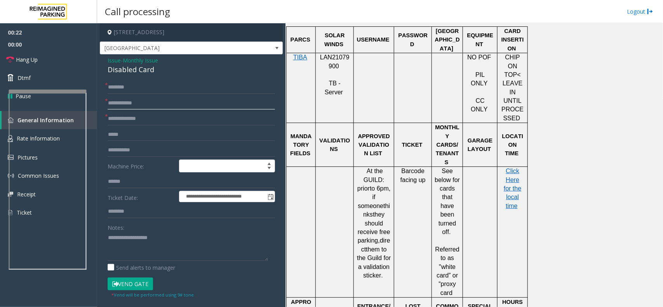
click at [143, 104] on input "text" at bounding box center [191, 103] width 167 height 13
type input "****"
click at [144, 234] on textarea at bounding box center [188, 246] width 160 height 29
click at [144, 73] on div "Disabled Card" at bounding box center [191, 69] width 167 height 10
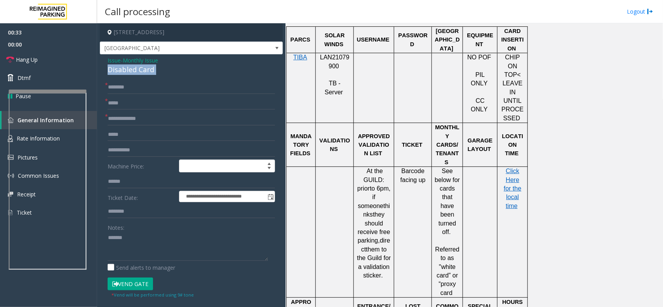
click at [144, 73] on div "Disabled Card" at bounding box center [191, 69] width 167 height 10
click at [152, 248] on textarea at bounding box center [188, 246] width 160 height 29
paste textarea "**********"
type textarea "**********"
click at [138, 117] on input "text" at bounding box center [191, 118] width 167 height 13
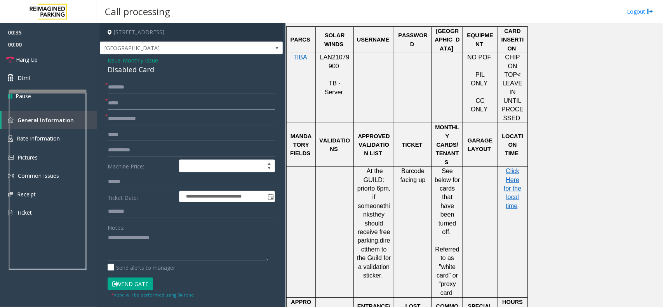
click at [148, 106] on input "****" at bounding box center [191, 103] width 167 height 13
type input "**********"
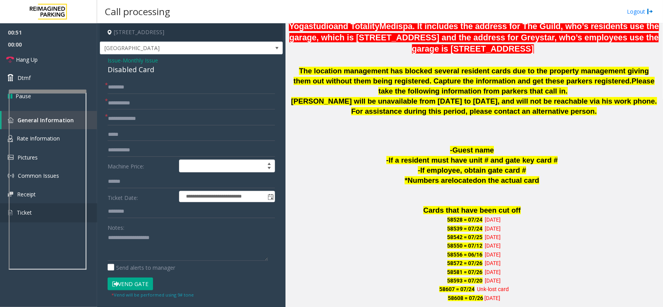
scroll to position [340, 0]
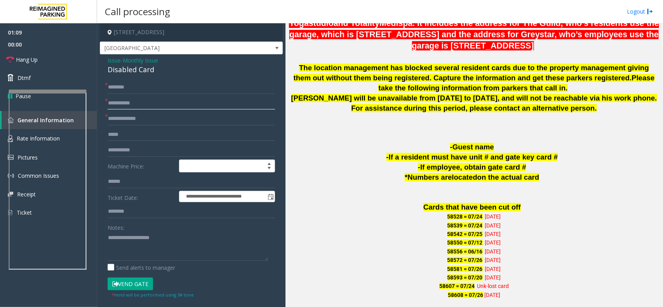
click at [156, 108] on input "**********" at bounding box center [191, 103] width 167 height 13
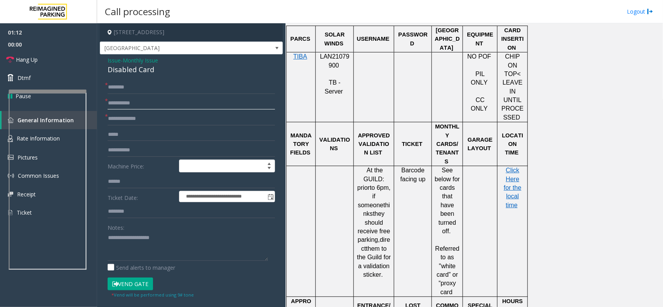
scroll to position [631, 0]
click at [136, 95] on form "**********" at bounding box center [191, 190] width 167 height 218
click at [134, 87] on input "text" at bounding box center [191, 87] width 167 height 13
type input "*"
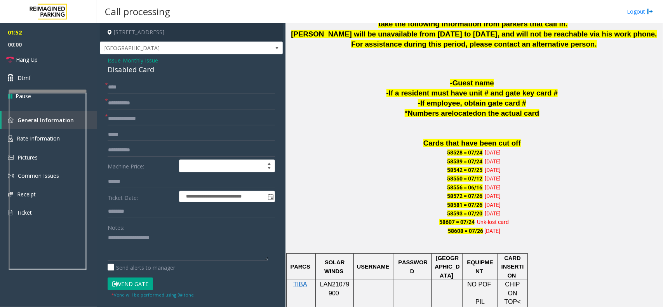
scroll to position [291, 0]
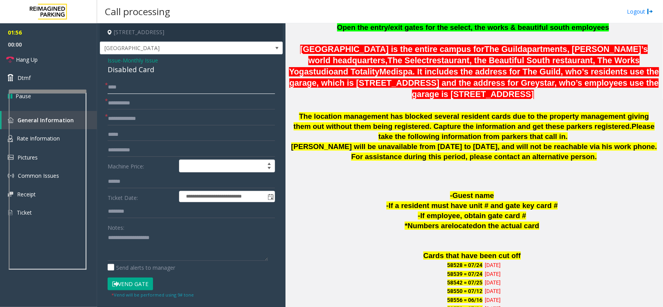
click at [118, 89] on input "****" at bounding box center [191, 87] width 167 height 13
type input "****"
click at [132, 275] on form "**********" at bounding box center [191, 190] width 167 height 218
click at [132, 282] on button "Vend Gate" at bounding box center [130, 284] width 45 height 13
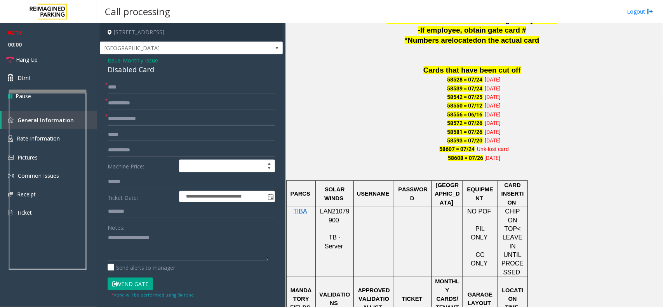
scroll to position [534, 0]
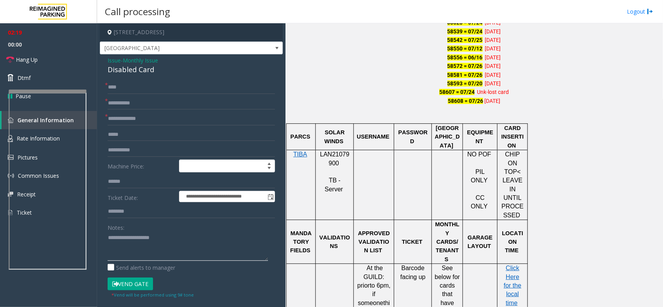
click at [142, 256] on textarea at bounding box center [188, 246] width 160 height 29
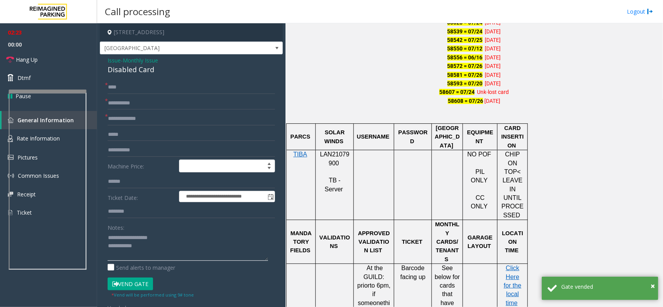
type textarea "**********"
click at [132, 119] on input "text" at bounding box center [191, 118] width 167 height 13
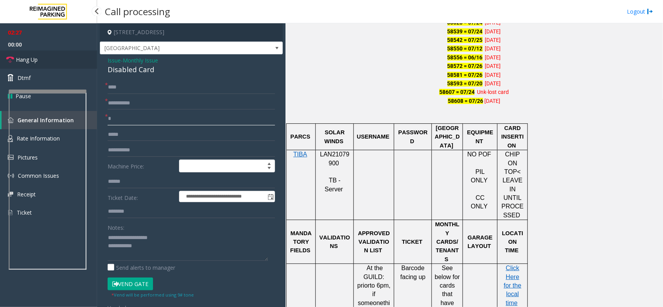
type input "*"
click at [65, 61] on link "Hang Up" at bounding box center [48, 59] width 97 height 18
click at [118, 117] on input "*" at bounding box center [191, 118] width 167 height 13
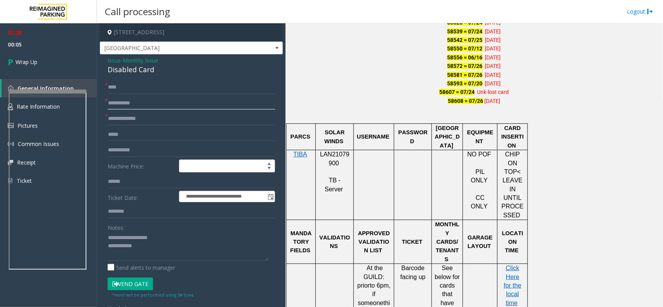
click at [160, 104] on input "**********" at bounding box center [191, 103] width 167 height 13
type input "**********"
click at [143, 89] on input "****" at bounding box center [191, 87] width 167 height 13
type input "**********"
click at [142, 115] on input "text" at bounding box center [191, 118] width 167 height 13
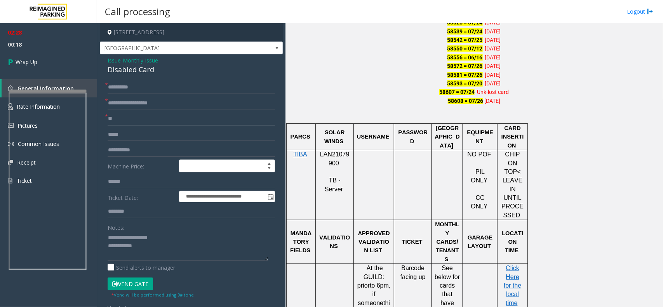
type input "**"
click at [162, 252] on textarea at bounding box center [188, 246] width 160 height 29
type textarea "**********"
click at [59, 55] on link "Wrap Up" at bounding box center [48, 61] width 97 height 23
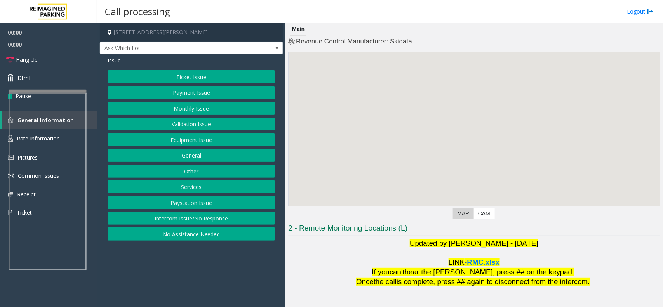
scroll to position [64, 0]
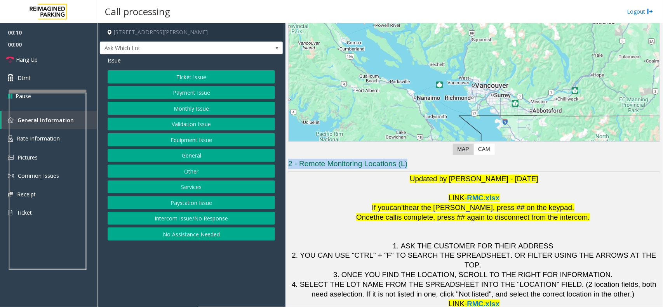
drag, startPoint x: 413, startPoint y: 162, endPoint x: 319, endPoint y: 151, distance: 94.2
click at [319, 151] on div "Revenue Control Manufacturer: Skidata ← Move left → Move right ↑ Move up ↓ Move…" at bounding box center [474, 140] width 372 height 337
click at [322, 168] on h3 "2 - Remote Monitoring Locations (L)" at bounding box center [474, 165] width 372 height 13
click at [191, 104] on button "Monthly Issue" at bounding box center [191, 108] width 167 height 13
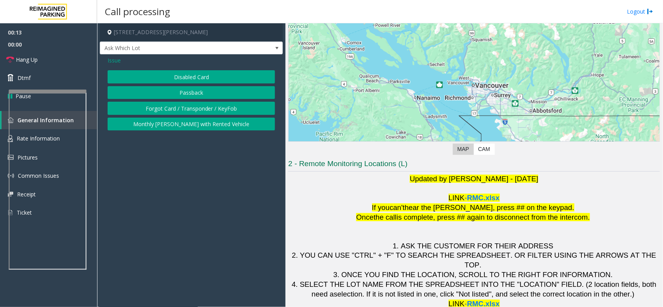
click at [191, 104] on button "Forgot Card / Transponder / KeyFob" at bounding box center [191, 108] width 167 height 13
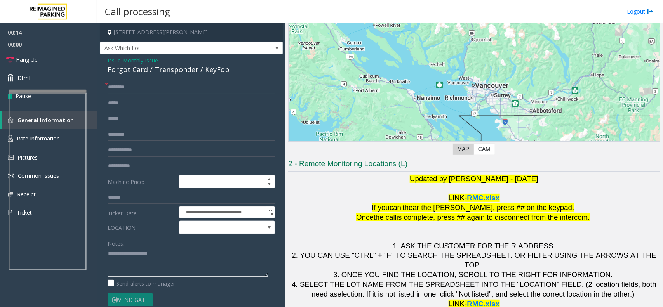
click at [135, 257] on textarea at bounding box center [188, 262] width 160 height 29
click at [224, 69] on div "Forgot Card / Transponder / KeyFob" at bounding box center [191, 69] width 167 height 10
click at [219, 70] on div "Forgot Card / Transponder / KeyFob" at bounding box center [191, 69] width 167 height 10
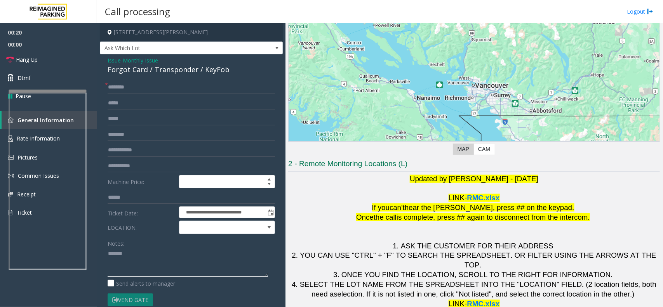
click at [160, 254] on textarea at bounding box center [188, 262] width 160 height 29
paste textarea "*******"
type textarea "**********"
click at [151, 89] on input "text" at bounding box center [191, 87] width 167 height 13
click at [486, 202] on span "RMC.xlsx" at bounding box center [483, 198] width 33 height 8
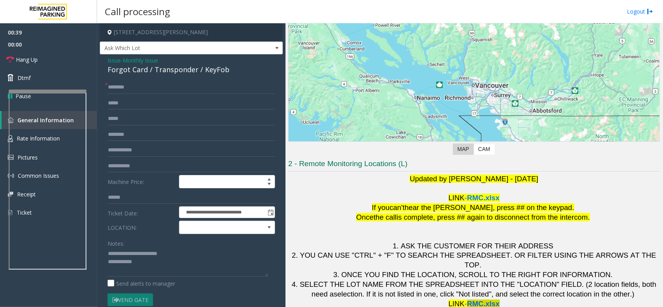
click at [482, 300] on span "RMC.xlsx" at bounding box center [483, 304] width 33 height 8
click at [134, 90] on input "text" at bounding box center [191, 87] width 167 height 13
click at [202, 259] on textarea at bounding box center [188, 262] width 160 height 29
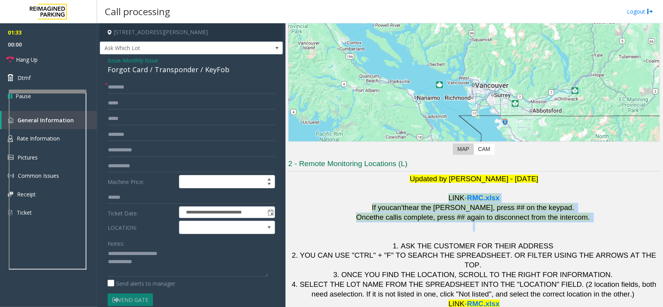
drag, startPoint x: 383, startPoint y: 202, endPoint x: 566, endPoint y: 226, distance: 184.2
click at [566, 226] on h1 "Updated by [PERSON_NAME] - [DATE] LINK - RMC.xlsx If you can't hear the [PERSON…" at bounding box center [474, 241] width 372 height 135
click at [468, 232] on p at bounding box center [474, 232] width 372 height 19
drag, startPoint x: 587, startPoint y: 229, endPoint x: 387, endPoint y: 190, distance: 204.3
click at [387, 190] on h1 "Updated by [PERSON_NAME] - [DATE] LINK - RMC.xlsx If you can't hear the [PERSON…" at bounding box center [474, 241] width 372 height 135
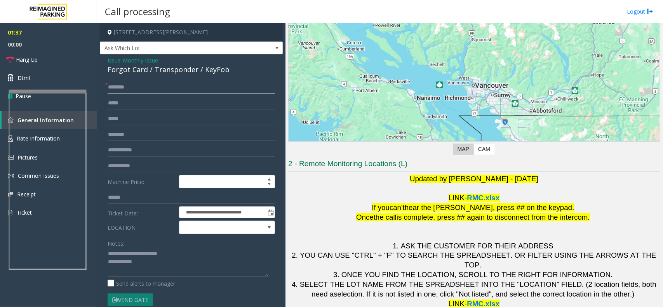
click at [146, 91] on input "text" at bounding box center [191, 87] width 167 height 13
type input "**"
click at [165, 264] on textarea at bounding box center [188, 262] width 160 height 29
click at [56, 67] on link "Hang Up" at bounding box center [48, 59] width 97 height 18
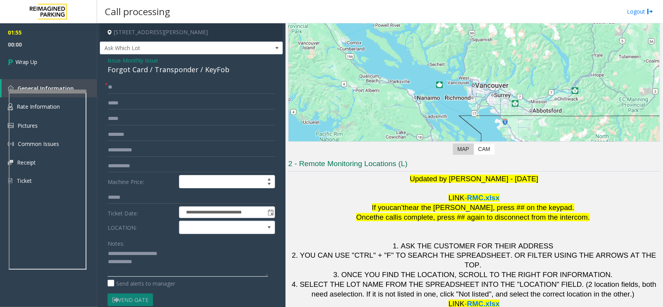
click at [164, 265] on textarea at bounding box center [188, 262] width 160 height 29
type textarea "**********"
click at [50, 58] on link "Wrap Up" at bounding box center [48, 61] width 97 height 23
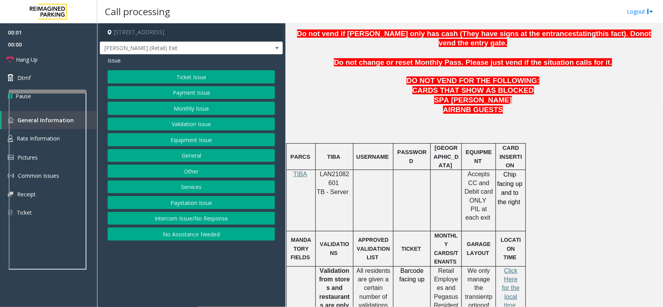
scroll to position [388, 0]
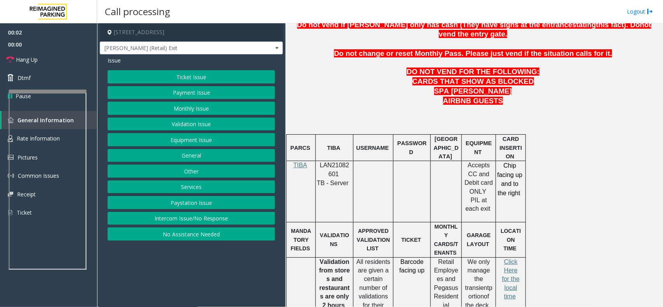
click at [339, 162] on span "LAN21082601" at bounding box center [335, 169] width 30 height 15
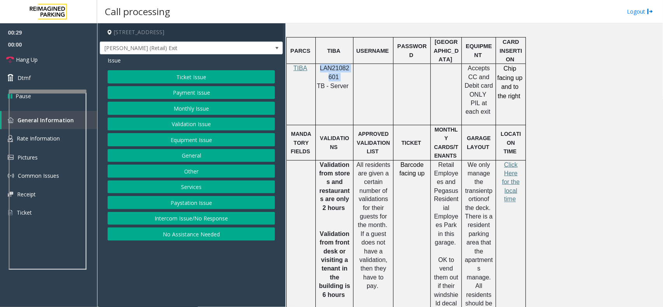
click at [218, 142] on button "Equipment Issue" at bounding box center [191, 139] width 167 height 13
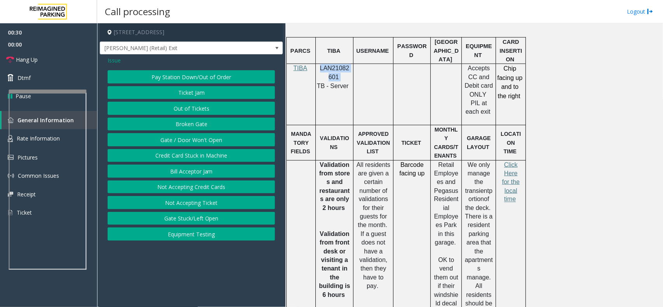
click at [207, 98] on button "Ticket Jam" at bounding box center [191, 92] width 167 height 13
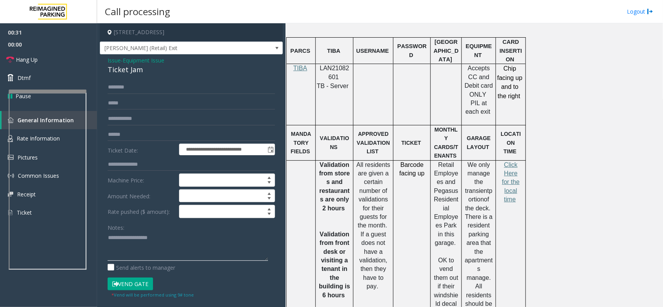
click at [155, 235] on textarea at bounding box center [188, 246] width 160 height 29
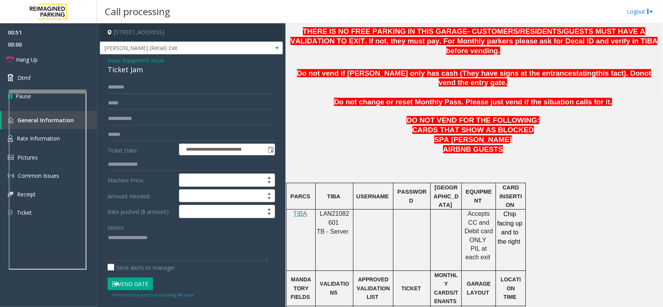
scroll to position [388, 0]
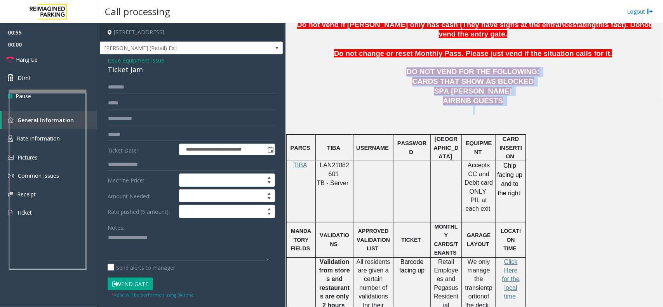
drag, startPoint x: 514, startPoint y: 93, endPoint x: 382, endPoint y: 51, distance: 138.3
click at [416, 96] on p "AIRBNB GUESTS" at bounding box center [474, 101] width 372 height 10
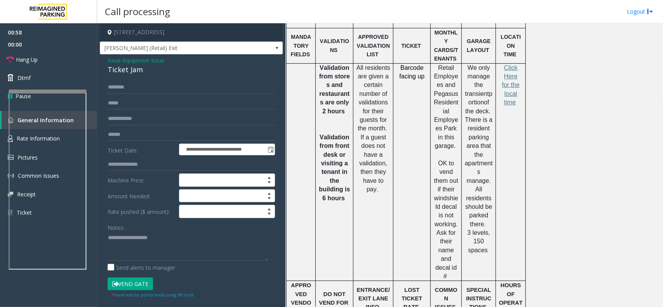
scroll to position [437, 0]
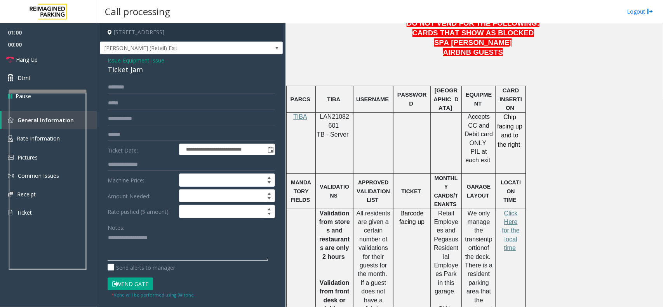
click at [212, 245] on textarea at bounding box center [188, 246] width 160 height 29
click at [134, 79] on div "**********" at bounding box center [191, 235] width 183 height 362
click at [134, 71] on div "Ticket Jam" at bounding box center [191, 69] width 167 height 10
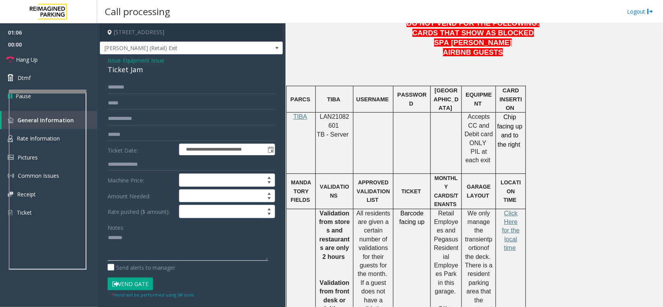
click at [146, 242] on textarea at bounding box center [188, 246] width 160 height 29
paste textarea "**********"
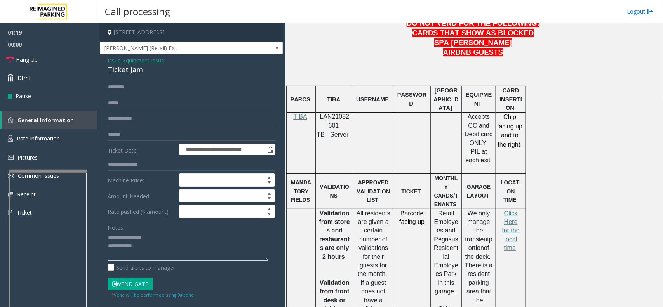
click at [69, 173] on div at bounding box center [48, 171] width 78 height 3
click at [60, 142] on link "Rate Information" at bounding box center [48, 138] width 97 height 19
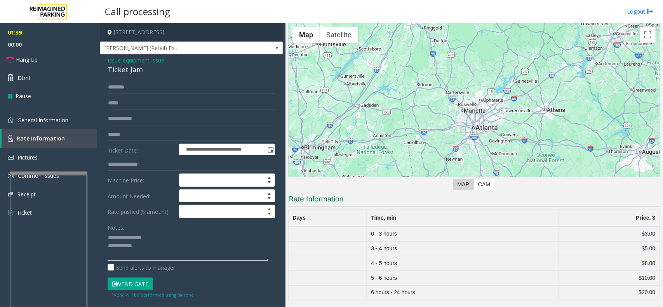
click at [164, 254] on textarea at bounding box center [188, 246] width 160 height 29
click at [67, 115] on link "General Information" at bounding box center [48, 120] width 97 height 18
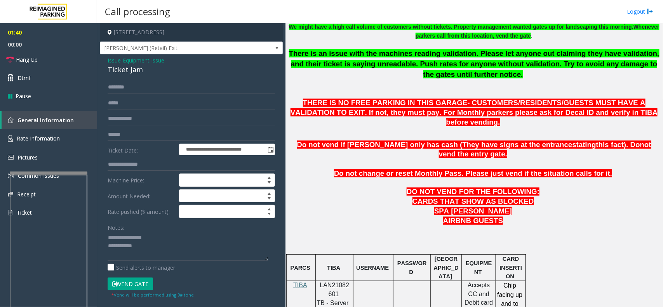
scroll to position [146, 0]
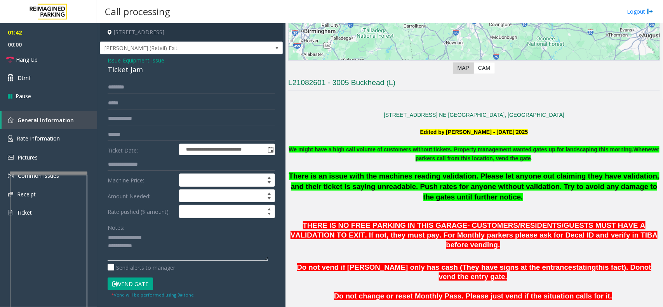
click at [171, 257] on textarea at bounding box center [188, 246] width 160 height 29
type textarea "**********"
click at [67, 57] on link "Hang Up" at bounding box center [48, 59] width 97 height 18
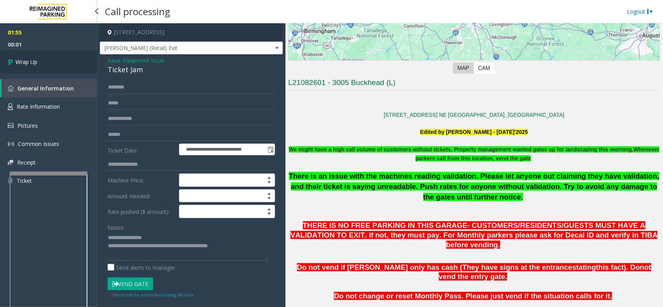
click at [45, 59] on link "Wrap Up" at bounding box center [48, 61] width 97 height 23
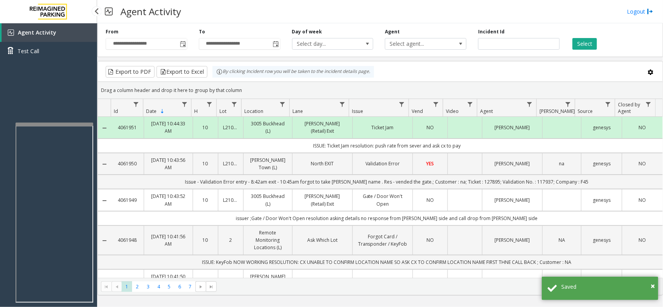
click at [72, 107] on app-root "**********" at bounding box center [331, 153] width 663 height 307
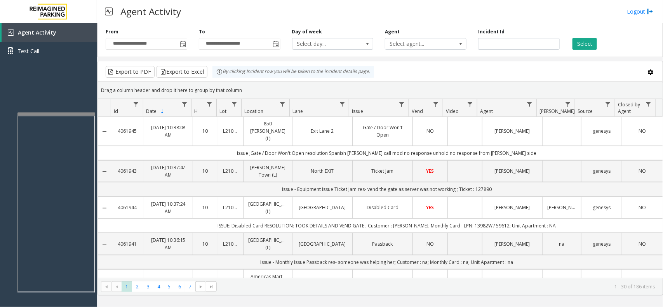
scroll to position [243, 0]
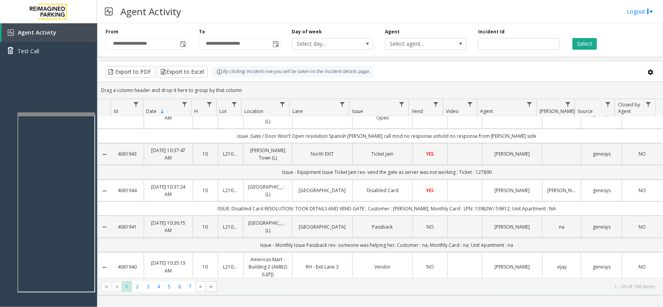
click at [467, 202] on td "Data table" at bounding box center [464, 191] width 35 height 22
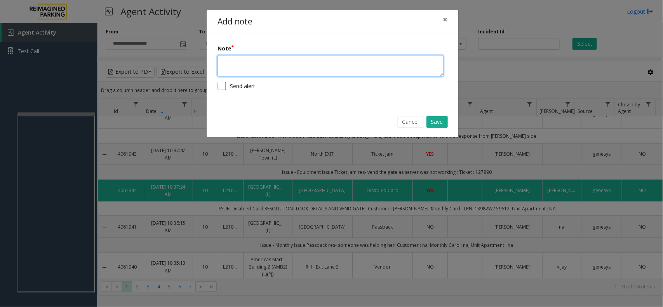
click at [292, 57] on textarea at bounding box center [331, 65] width 226 height 21
type textarea "**********"
click at [442, 123] on button "Save" at bounding box center [437, 122] width 21 height 12
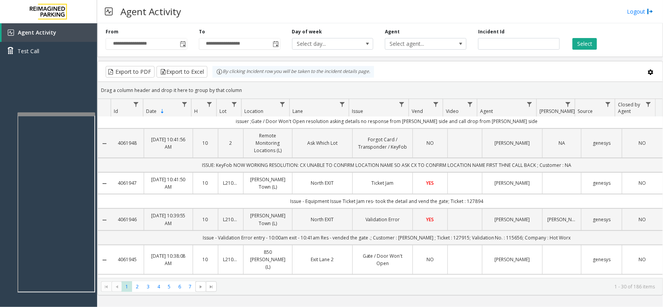
scroll to position [0, 0]
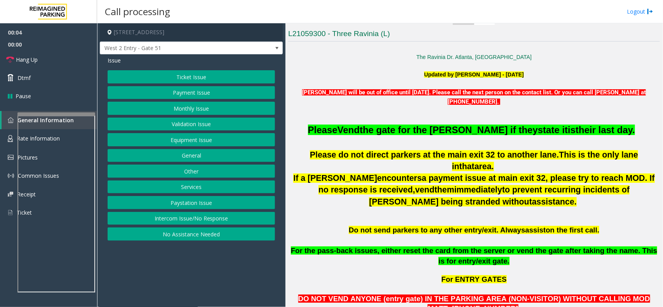
scroll to position [194, 0]
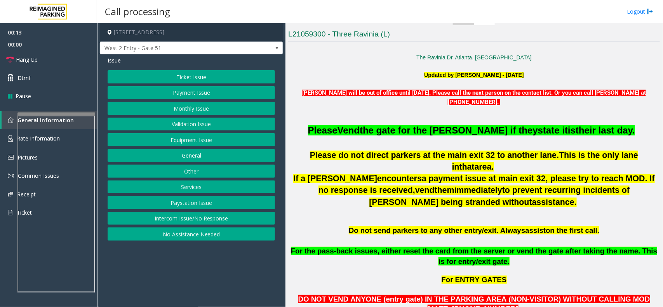
click at [199, 167] on button "Other" at bounding box center [191, 171] width 167 height 13
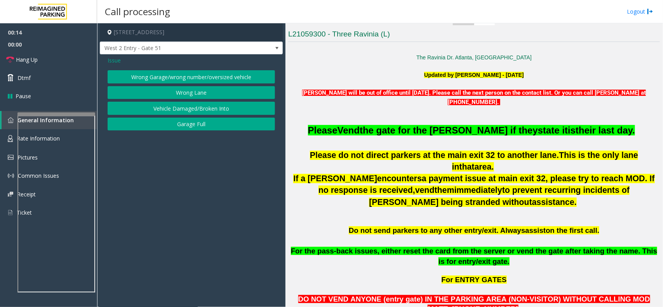
click at [190, 94] on button "Wrong Lane" at bounding box center [191, 92] width 167 height 13
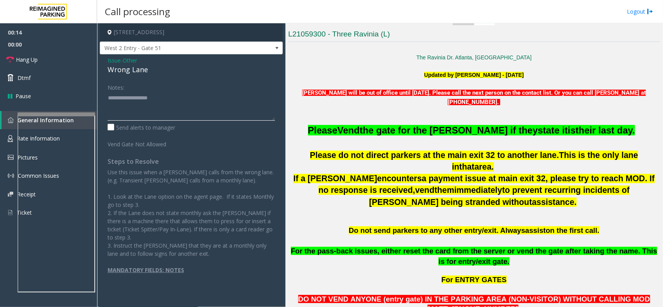
click at [173, 109] on textarea at bounding box center [191, 106] width 167 height 29
click at [141, 73] on div "Wrong Lane" at bounding box center [191, 69] width 167 height 10
click at [160, 109] on textarea at bounding box center [191, 106] width 167 height 29
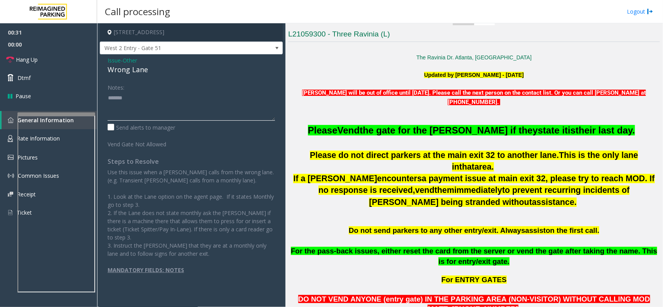
paste textarea "**********"
click at [70, 56] on link "Hang Up" at bounding box center [48, 59] width 97 height 18
click at [164, 111] on textarea at bounding box center [191, 106] width 167 height 29
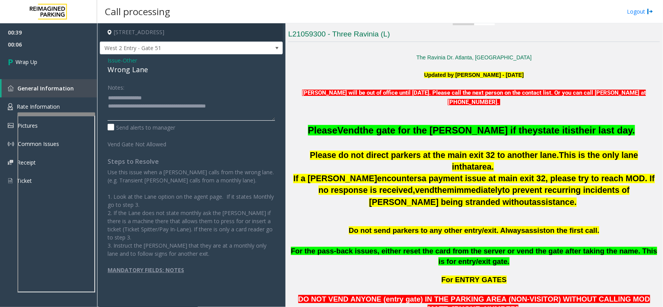
click at [239, 102] on textarea at bounding box center [191, 106] width 167 height 29
click at [263, 99] on textarea at bounding box center [191, 106] width 167 height 29
click at [261, 109] on textarea at bounding box center [191, 106] width 167 height 29
type textarea "**********"
click at [50, 50] on link "Wrap Up" at bounding box center [48, 61] width 97 height 23
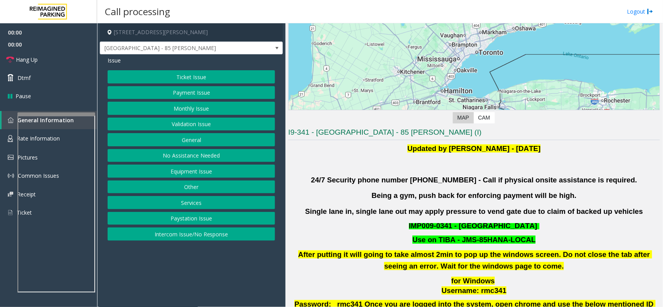
scroll to position [97, 0]
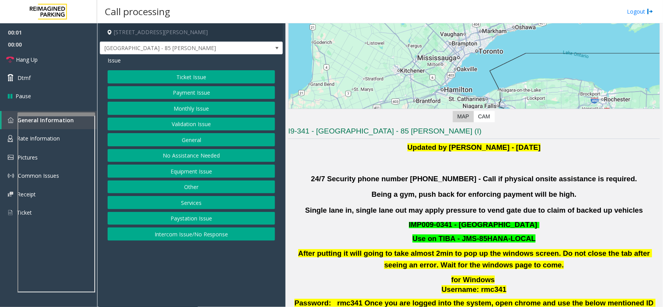
click at [179, 123] on button "Validation Issue" at bounding box center [191, 124] width 167 height 13
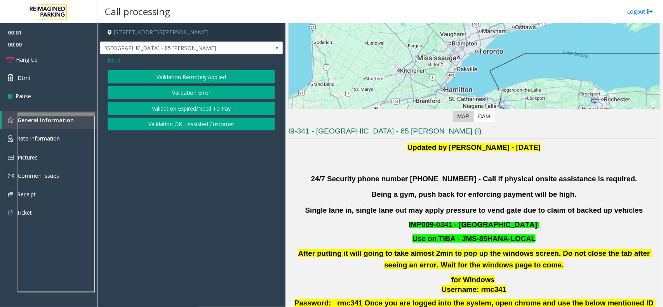
click at [181, 92] on button "Validation Error" at bounding box center [191, 92] width 167 height 13
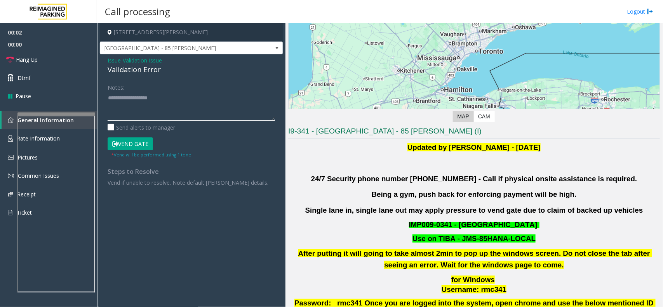
click at [160, 113] on textarea at bounding box center [191, 106] width 167 height 29
click at [151, 73] on div "Validation Error" at bounding box center [191, 69] width 167 height 10
click at [155, 104] on textarea at bounding box center [191, 106] width 167 height 29
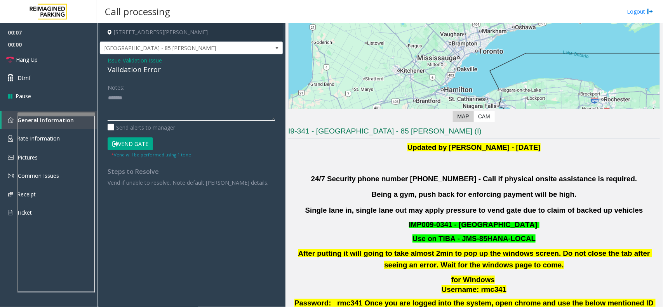
paste textarea "**********"
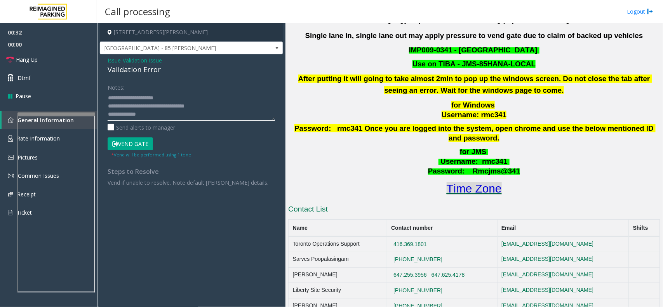
scroll to position [291, 0]
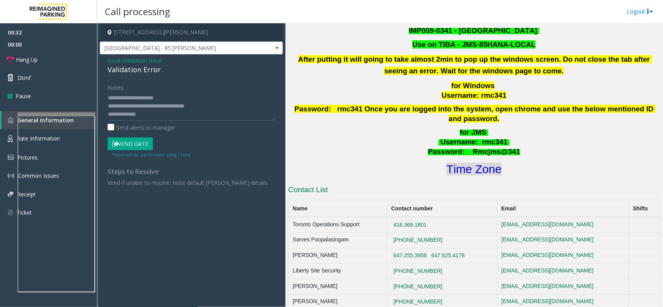
click at [482, 163] on font "Time Zone" at bounding box center [474, 169] width 55 height 13
click at [160, 115] on textarea at bounding box center [191, 106] width 167 height 29
click at [141, 140] on button "Vend Gate" at bounding box center [130, 144] width 45 height 13
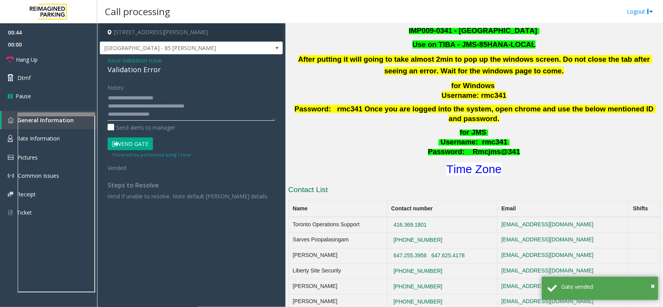
click at [202, 100] on textarea at bounding box center [191, 106] width 167 height 29
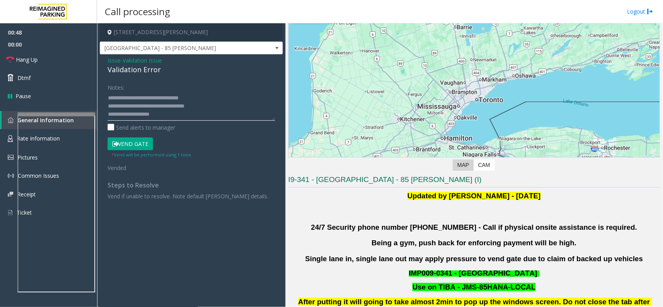
scroll to position [243, 0]
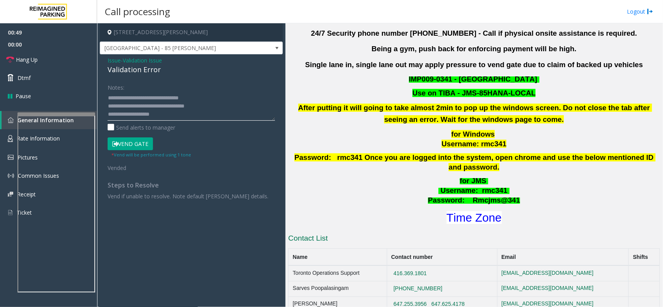
type textarea "**********"
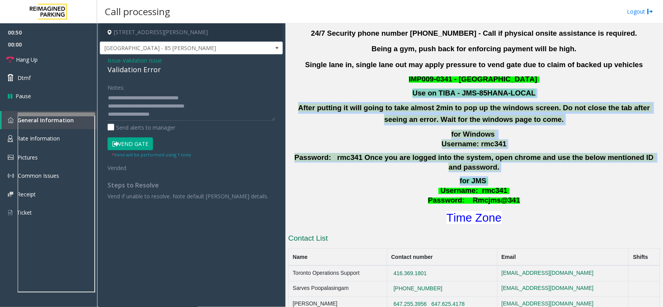
drag, startPoint x: 374, startPoint y: 97, endPoint x: 559, endPoint y: 174, distance: 201.0
click at [559, 174] on div "Updated by [PERSON_NAME] - [DATE] 24/7 Security phone number [PHONE_NUMBER] - C…" at bounding box center [474, 111] width 372 height 230
click at [559, 176] on p "for JMS Username : rmc341 Password: Rmcjms@341" at bounding box center [473, 190] width 373 height 29
drag, startPoint x: 559, startPoint y: 174, endPoint x: 400, endPoint y: 80, distance: 184.7
click at [400, 80] on div "Updated by [PERSON_NAME] - [DATE] 24/7 Security phone number [PHONE_NUMBER] - C…" at bounding box center [474, 111] width 372 height 230
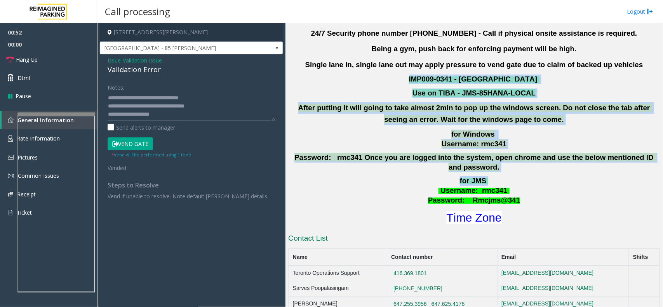
click at [400, 80] on p "IMP009-0341 - [GEOGRAPHIC_DATA]" at bounding box center [473, 80] width 373 height 10
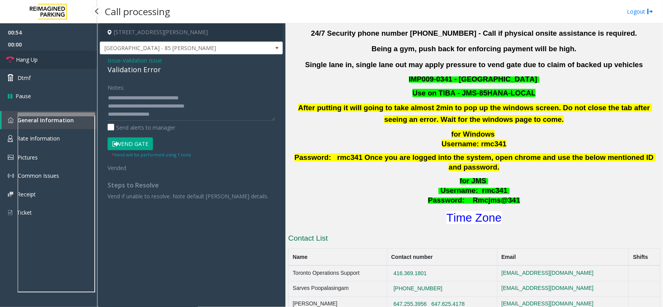
click at [54, 60] on link "Hang Up" at bounding box center [48, 59] width 97 height 18
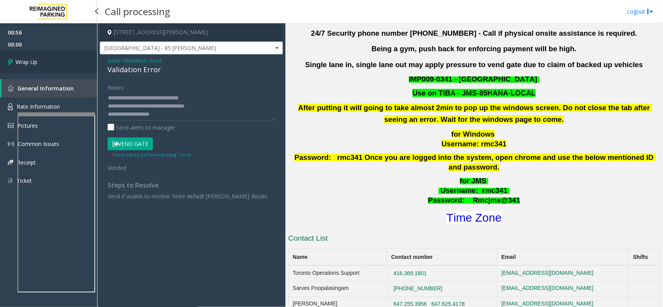
click at [54, 60] on link "Wrap Up" at bounding box center [48, 61] width 97 height 23
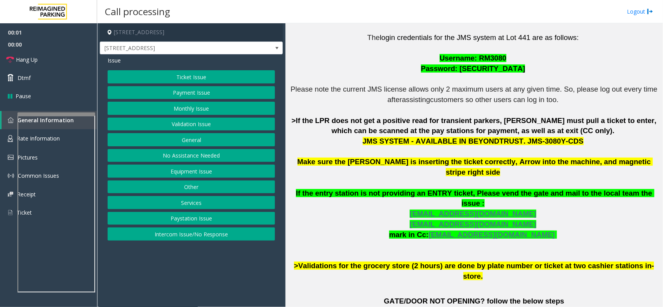
scroll to position [243, 0]
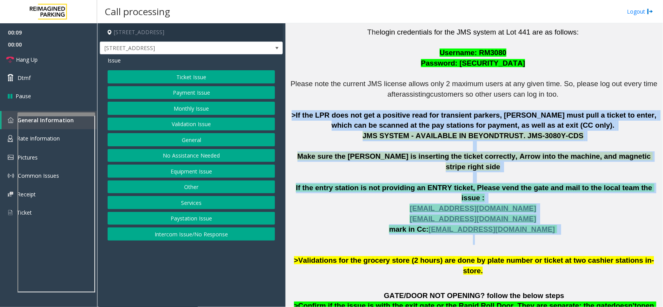
drag, startPoint x: 291, startPoint y: 113, endPoint x: 540, endPoint y: 216, distance: 269.6
click at [540, 216] on p "The login credentials for the JMS system at Lot 441 are as follows: Username: R…" at bounding box center [474, 151] width 372 height 249
click at [536, 216] on p "The login credentials for the JMS system at Lot 441 are as follows: Username: R…" at bounding box center [474, 151] width 372 height 249
drag, startPoint x: 536, startPoint y: 216, endPoint x: 361, endPoint y: 113, distance: 203.2
click at [362, 113] on p "The login credentials for the JMS system at Lot 441 are as follows: Username: R…" at bounding box center [474, 151] width 372 height 249
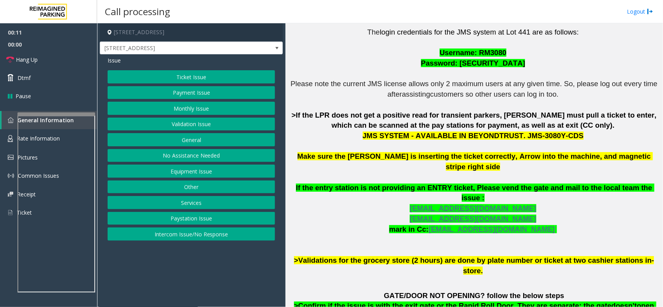
click at [333, 114] on span ">If the LPR does not get a positive read for transient parkers, [PERSON_NAME] m…" at bounding box center [475, 120] width 367 height 19
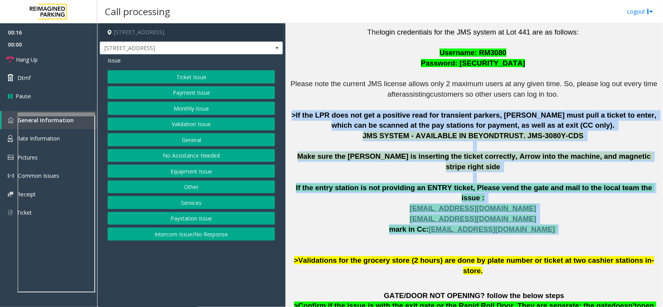
drag, startPoint x: 291, startPoint y: 111, endPoint x: 537, endPoint y: 212, distance: 266.2
click at [537, 212] on p "The login credentials for the JMS system at Lot 441 are as follows: Username: R…" at bounding box center [474, 151] width 372 height 249
click at [537, 213] on p "The login credentials for the JMS system at Lot 441 are as follows: Username: R…" at bounding box center [474, 151] width 372 height 249
drag, startPoint x: 537, startPoint y: 213, endPoint x: 374, endPoint y: 119, distance: 187.8
click at [374, 119] on p "The login credentials for the JMS system at Lot 441 are as follows: Username: R…" at bounding box center [474, 151] width 372 height 249
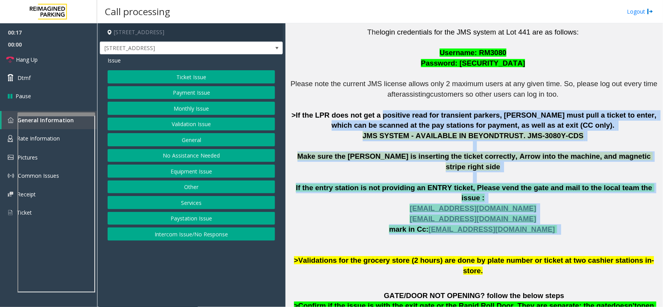
click at [321, 121] on p "The login credentials for the JMS system at Lot 441 are as follows: Username: R…" at bounding box center [474, 151] width 372 height 249
drag, startPoint x: 290, startPoint y: 115, endPoint x: 513, endPoint y: 217, distance: 244.7
click at [513, 217] on p "The login credentials for the JMS system at Lot 441 are as follows: Username: R…" at bounding box center [474, 151] width 372 height 249
click at [498, 220] on p "The login credentials for the JMS system at Lot 441 are as follows: Username: R…" at bounding box center [474, 151] width 372 height 249
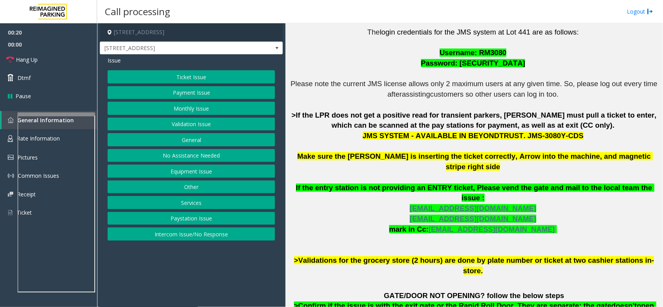
scroll to position [388, 0]
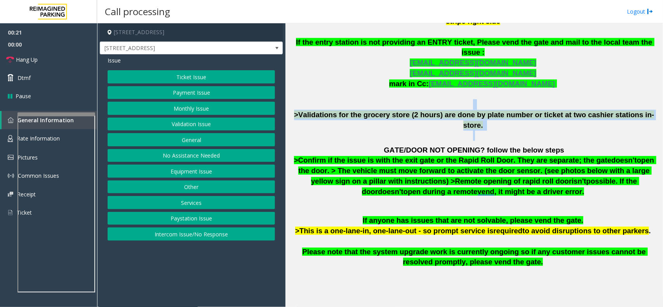
drag, startPoint x: 304, startPoint y: 89, endPoint x: 350, endPoint y: 125, distance: 59.0
click at [350, 125] on div "The login credentials for the JMS system at Lot 441 are as follows: Username: R…" at bounding box center [474, 84] width 372 height 427
click at [350, 145] on p "GATE/DOOR NOT OPENING? follow the below steps >Confirm if the issue is with the…" at bounding box center [474, 171] width 372 height 52
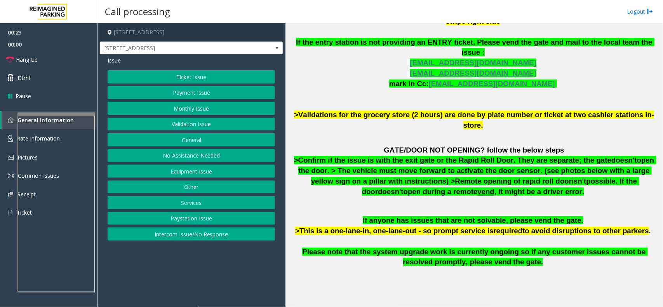
click at [193, 169] on button "Equipment Issue" at bounding box center [191, 171] width 167 height 13
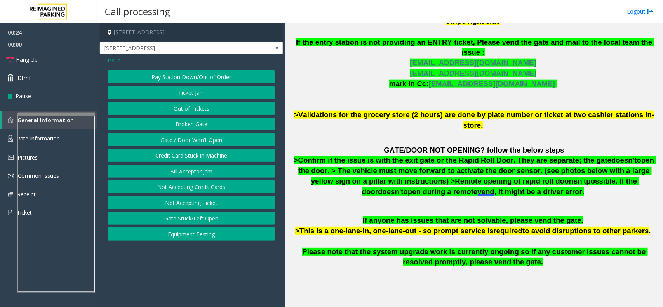
click at [197, 142] on button "Gate / Door Won't Open" at bounding box center [191, 139] width 167 height 13
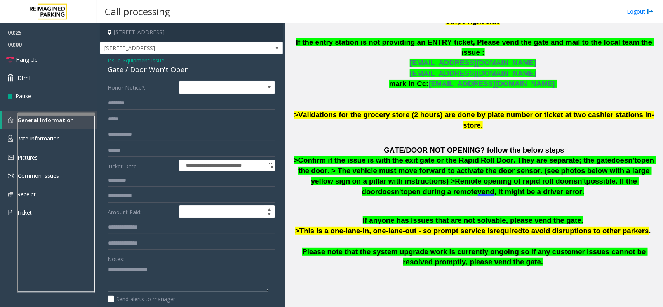
click at [139, 274] on textarea at bounding box center [188, 277] width 160 height 29
click at [146, 70] on div "Gate / Door Won't Open" at bounding box center [191, 69] width 167 height 10
click at [150, 274] on textarea at bounding box center [188, 277] width 160 height 29
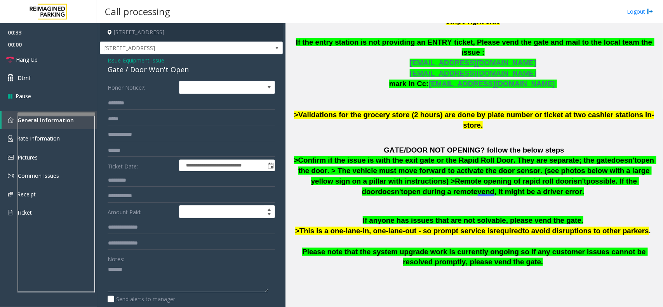
paste textarea "**********"
click at [59, 59] on link "Hang Up" at bounding box center [48, 59] width 97 height 18
click at [137, 293] on div "Notes: Send alerts to manager" at bounding box center [191, 277] width 167 height 51
click at [139, 286] on textarea at bounding box center [188, 277] width 160 height 29
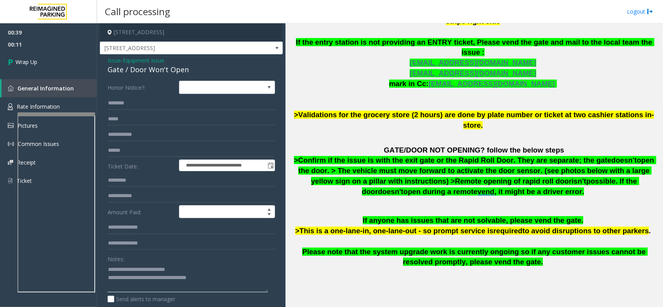
click at [183, 280] on textarea at bounding box center [188, 277] width 160 height 29
type textarea "**********"
click at [45, 59] on link "Wrap Up" at bounding box center [48, 61] width 97 height 23
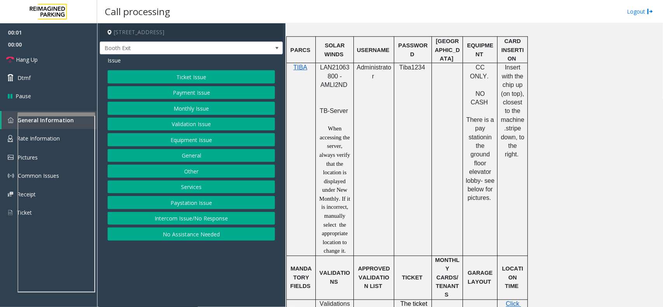
scroll to position [486, 0]
click at [341, 63] on div at bounding box center [335, 62] width 38 height 3
click at [335, 72] on span "LAN21063800 - AMLI2ND" at bounding box center [335, 75] width 30 height 24
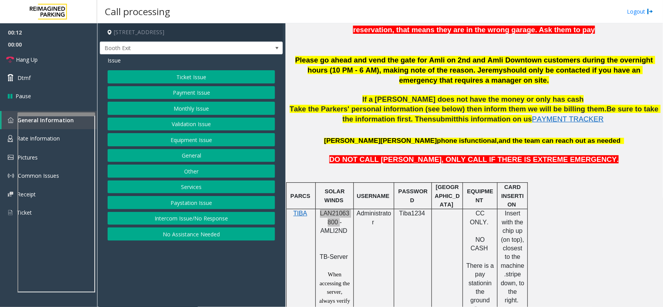
scroll to position [194, 0]
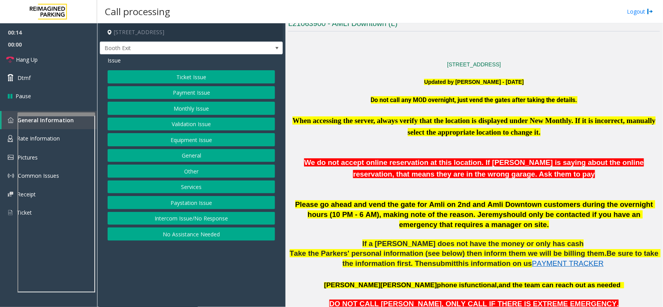
click at [177, 121] on button "Validation Issue" at bounding box center [191, 124] width 167 height 13
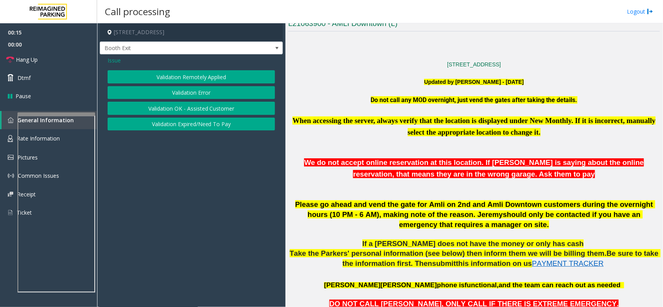
click at [191, 82] on button "Validation Remotely Applied" at bounding box center [191, 76] width 167 height 13
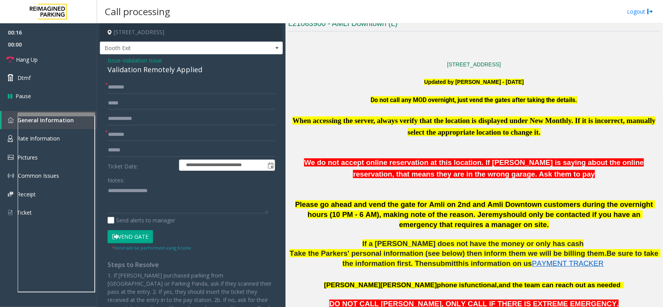
click at [109, 63] on span "Issue" at bounding box center [114, 60] width 13 height 8
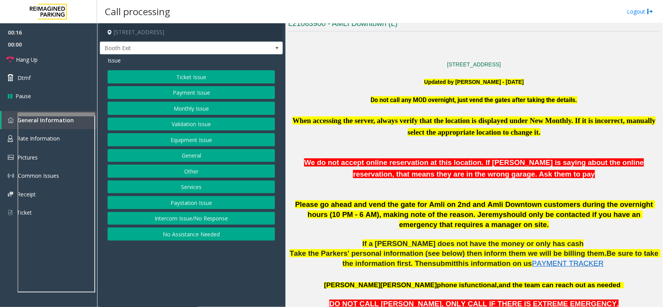
click at [185, 124] on button "Validation Issue" at bounding box center [191, 124] width 167 height 13
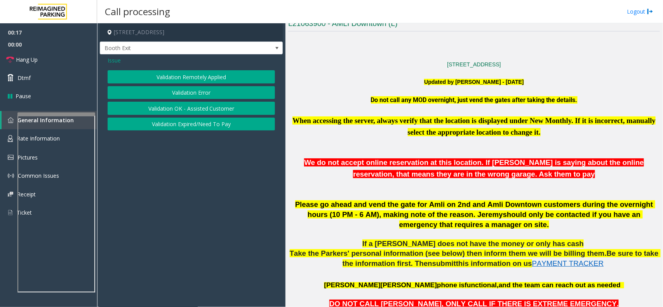
click at [193, 92] on button "Validation Error" at bounding box center [191, 92] width 167 height 13
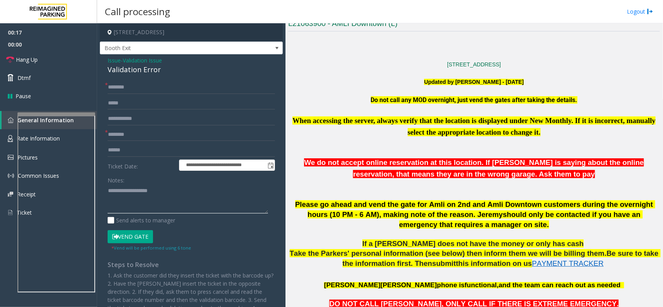
click at [152, 200] on textarea at bounding box center [188, 199] width 160 height 29
click at [150, 71] on div "Validation Error" at bounding box center [191, 69] width 167 height 10
click at [164, 194] on textarea at bounding box center [188, 199] width 160 height 29
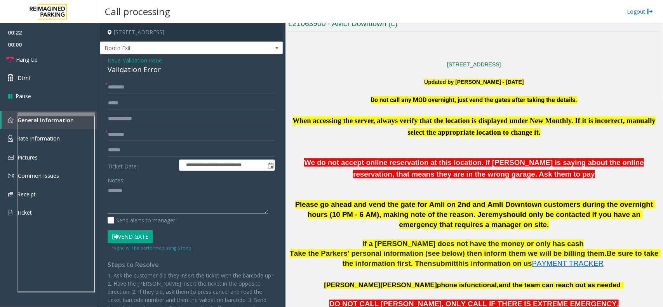
paste textarea "**********"
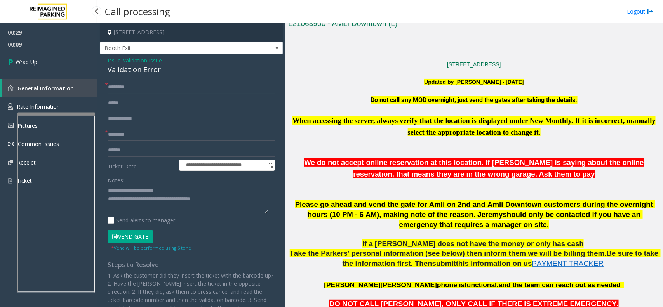
type textarea "**********"
click at [120, 91] on input "text" at bounding box center [191, 87] width 167 height 13
type input "**"
click at [124, 132] on input "*" at bounding box center [191, 134] width 167 height 13
type input "**"
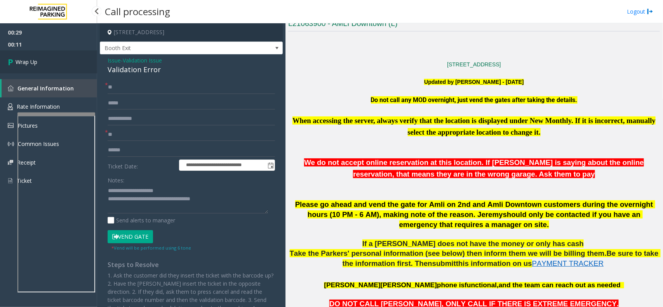
click at [80, 65] on link "Wrap Up" at bounding box center [48, 61] width 97 height 23
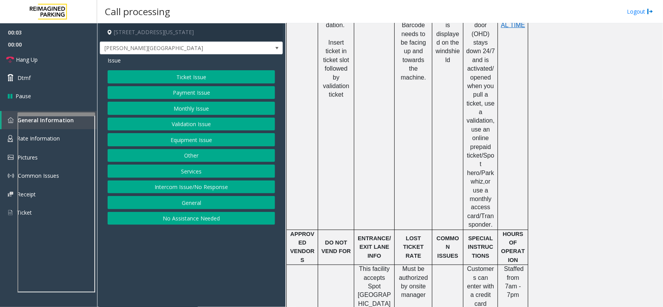
scroll to position [486, 0]
click at [188, 129] on button "Validation Issue" at bounding box center [191, 124] width 167 height 13
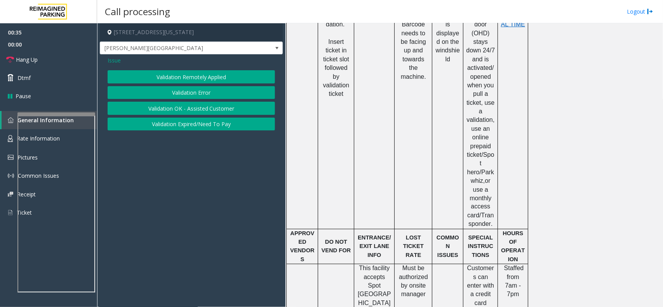
click at [192, 94] on button "Validation Error" at bounding box center [191, 92] width 167 height 13
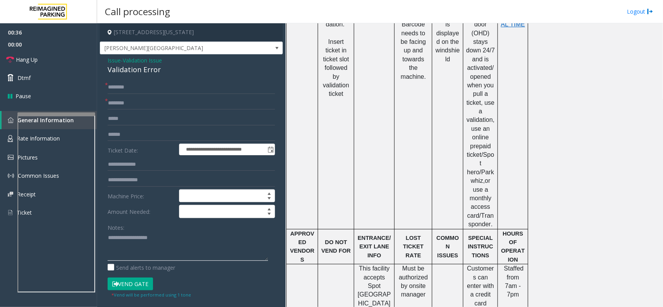
click at [154, 244] on textarea at bounding box center [188, 246] width 160 height 29
click at [150, 75] on div "Validation Error" at bounding box center [191, 69] width 167 height 10
click at [150, 237] on textarea at bounding box center [188, 246] width 160 height 29
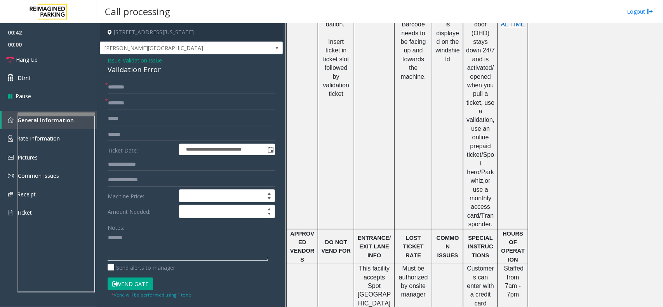
paste textarea "**********"
type textarea "**********"
click at [135, 105] on input "text" at bounding box center [191, 103] width 167 height 13
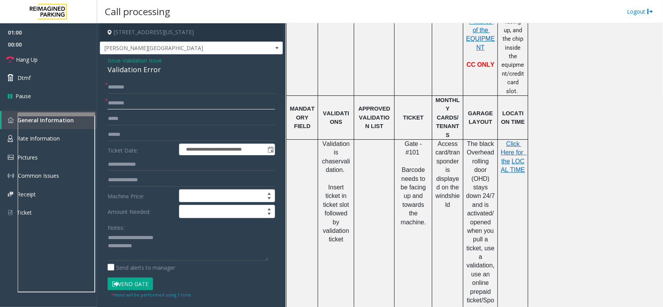
scroll to position [194, 0]
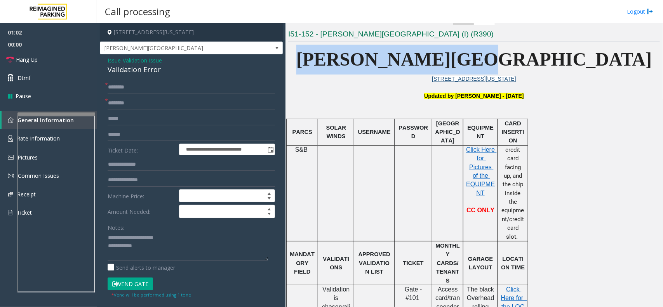
drag, startPoint x: 546, startPoint y: 55, endPoint x: 388, endPoint y: 50, distance: 158.2
click at [388, 50] on p "[PERSON_NAME][GEOGRAPHIC_DATA]" at bounding box center [474, 60] width 372 height 30
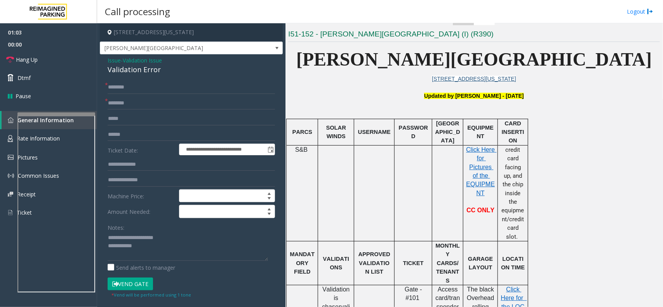
click at [152, 111] on form "**********" at bounding box center [191, 190] width 167 height 218
click at [152, 107] on input "text" at bounding box center [191, 103] width 167 height 13
paste input "**********"
type input "**********"
click at [151, 133] on input "text" at bounding box center [191, 134] width 167 height 13
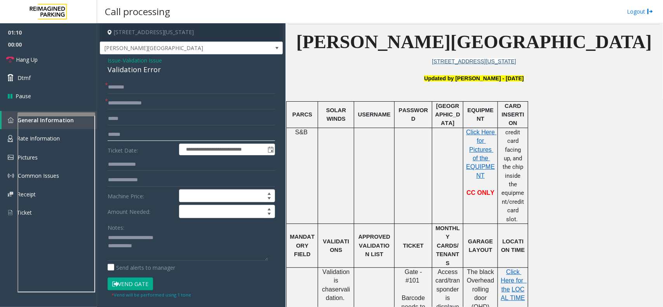
scroll to position [282, 0]
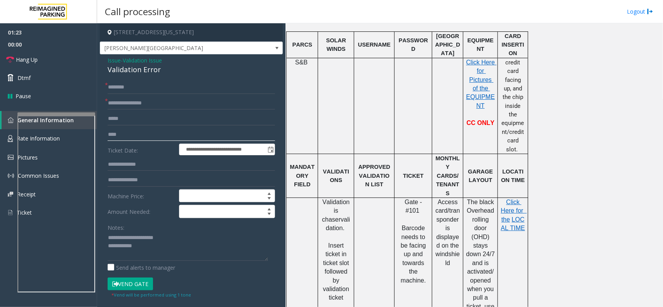
type input "****"
drag, startPoint x: 320, startPoint y: 165, endPoint x: 343, endPoint y: 171, distance: 22.9
click at [343, 171] on div "VALIDATIONS" at bounding box center [336, 175] width 36 height 17
click at [343, 171] on p "VALIDATIONS" at bounding box center [336, 175] width 30 height 17
drag, startPoint x: 341, startPoint y: 175, endPoint x: 321, endPoint y: 161, distance: 24.2
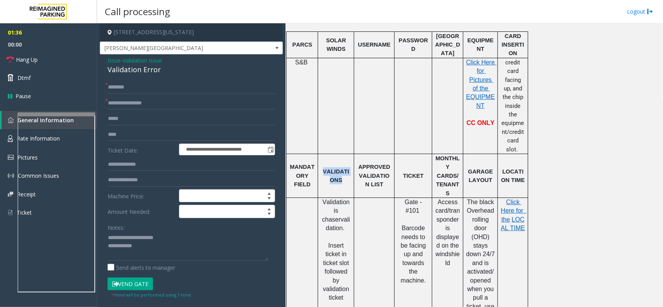
click at [321, 167] on p "VALIDATIONS" at bounding box center [336, 175] width 30 height 17
click at [333, 169] on p "VALIDATIONS" at bounding box center [336, 175] width 30 height 17
drag, startPoint x: 339, startPoint y: 172, endPoint x: 324, endPoint y: 165, distance: 16.9
click at [324, 167] on p "VALIDATIONS" at bounding box center [336, 175] width 30 height 17
click at [328, 179] on td "VALIDATIONS" at bounding box center [336, 176] width 36 height 44
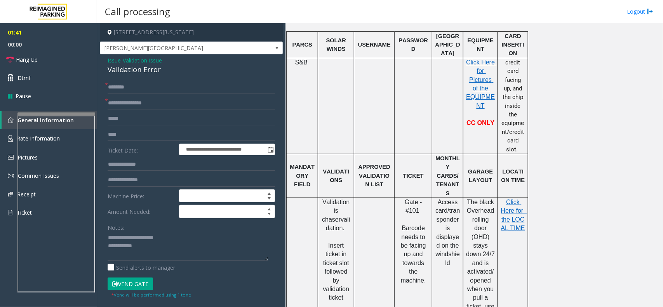
click at [123, 96] on form "**********" at bounding box center [191, 190] width 167 height 218
click at [124, 91] on input "text" at bounding box center [191, 87] width 167 height 13
type input "*****"
click at [156, 247] on textarea at bounding box center [188, 246] width 160 height 29
click at [137, 285] on button "Vend Gate" at bounding box center [130, 284] width 45 height 13
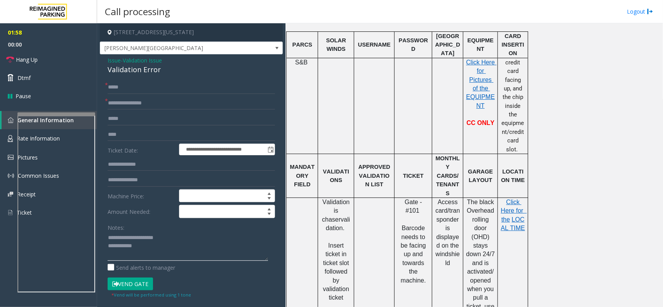
click at [160, 253] on textarea at bounding box center [188, 246] width 160 height 29
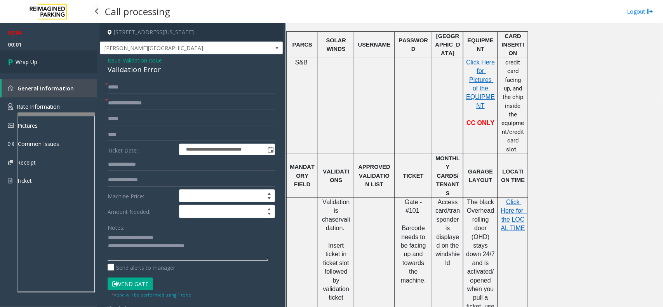
type textarea "**********"
click at [57, 64] on link "Wrap Up" at bounding box center [48, 61] width 97 height 23
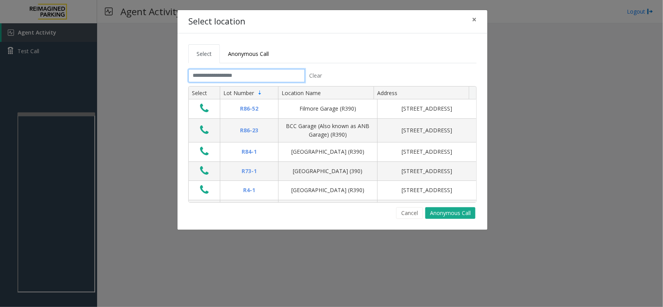
click at [247, 75] on input "text" at bounding box center [246, 75] width 117 height 13
click at [272, 48] on link "Anonymous Call" at bounding box center [248, 53] width 57 height 19
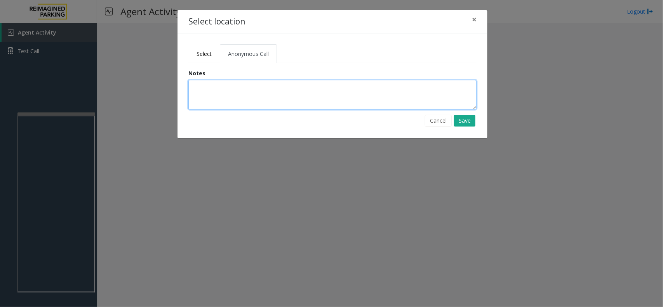
click at [237, 94] on textarea at bounding box center [332, 95] width 288 height 30
type textarea "**********"
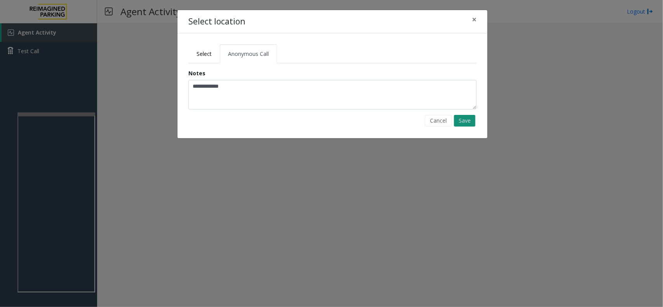
click at [463, 117] on button "Save" at bounding box center [464, 121] width 21 height 12
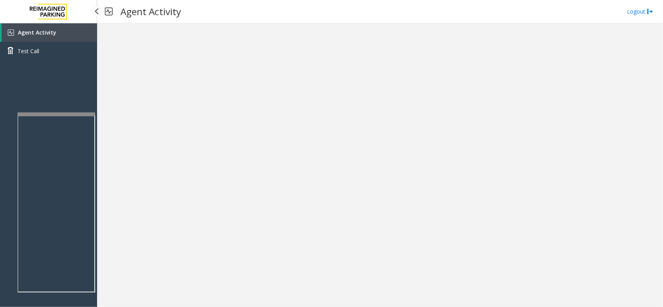
click at [45, 36] on link "Agent Activity" at bounding box center [50, 32] width 96 height 19
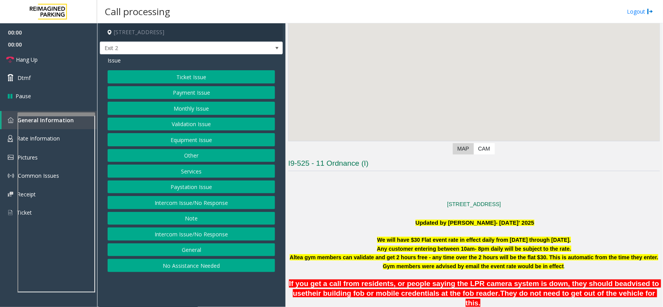
scroll to position [146, 0]
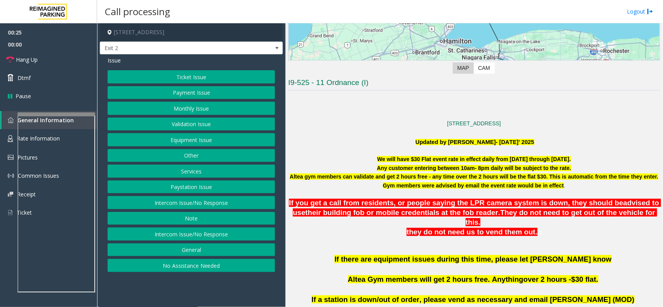
click at [206, 177] on button "Services" at bounding box center [191, 171] width 167 height 13
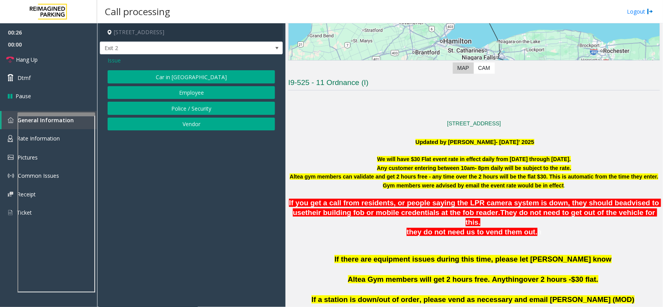
click at [117, 59] on span "Issue" at bounding box center [114, 60] width 13 height 8
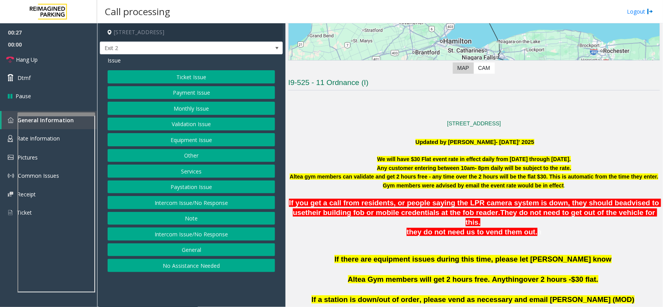
click at [203, 142] on button "Equipment Issue" at bounding box center [191, 139] width 167 height 13
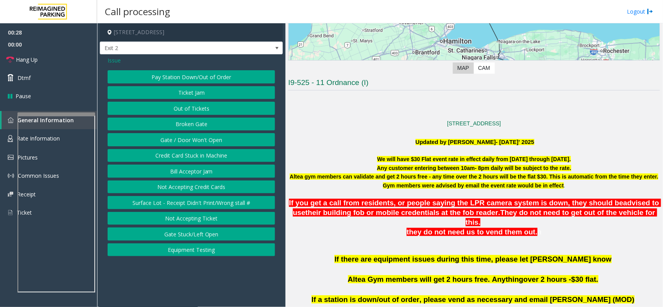
click at [203, 142] on button "Gate / Door Won't Open" at bounding box center [191, 139] width 167 height 13
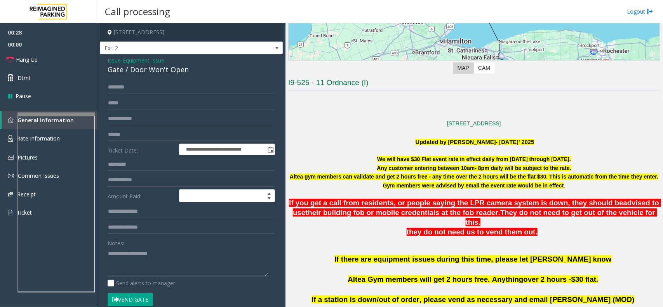
click at [165, 255] on textarea at bounding box center [188, 261] width 160 height 29
click at [179, 76] on div "**********" at bounding box center [191, 242] width 183 height 377
click at [180, 63] on div "Issue - Equipment Issue Gate / Door Won't Open" at bounding box center [191, 65] width 167 height 19
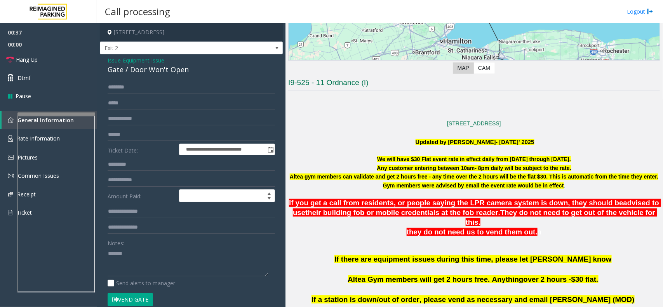
click at [178, 67] on div "Gate / Door Won't Open" at bounding box center [191, 69] width 167 height 10
click at [155, 261] on textarea at bounding box center [188, 261] width 160 height 29
paste textarea "**********"
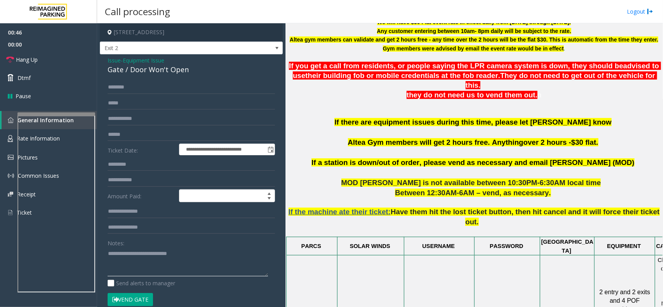
scroll to position [291, 0]
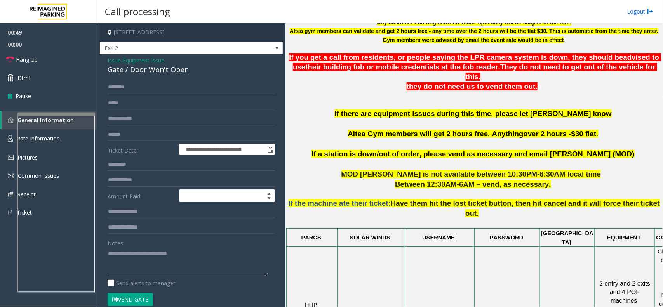
type textarea "**********"
click at [158, 134] on input "text" at bounding box center [191, 134] width 167 height 13
type input "****"
click at [168, 90] on input "text" at bounding box center [191, 87] width 167 height 13
type input "********"
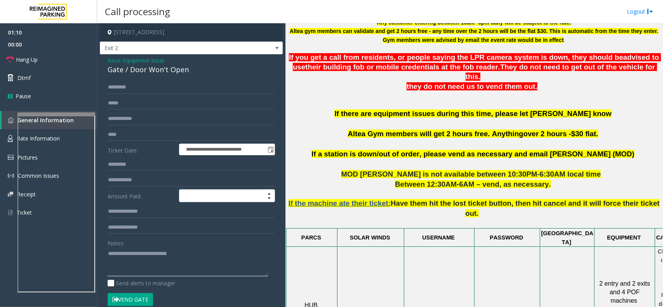
click at [159, 271] on textarea at bounding box center [188, 261] width 160 height 29
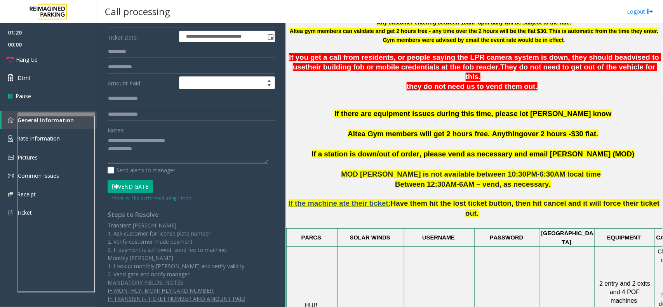
scroll to position [5, 0]
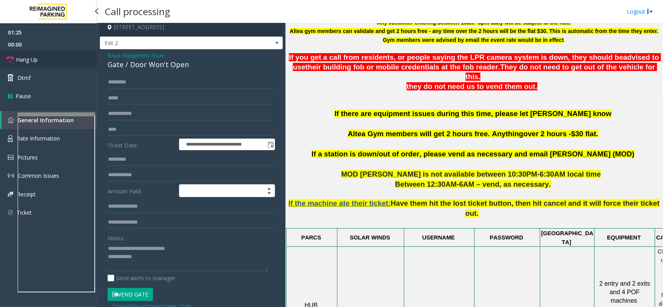
click at [74, 61] on link "Hang Up" at bounding box center [48, 59] width 97 height 18
click at [151, 255] on textarea at bounding box center [188, 256] width 160 height 29
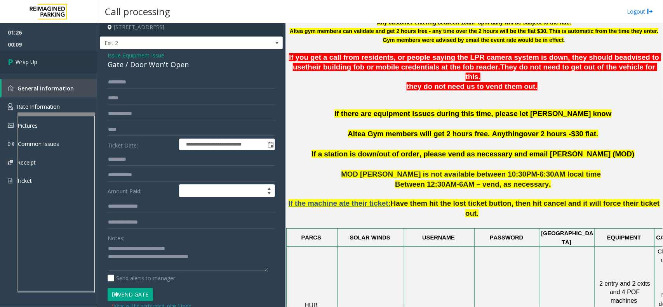
type textarea "**********"
click at [16, 60] on span "Wrap Up" at bounding box center [27, 62] width 22 height 8
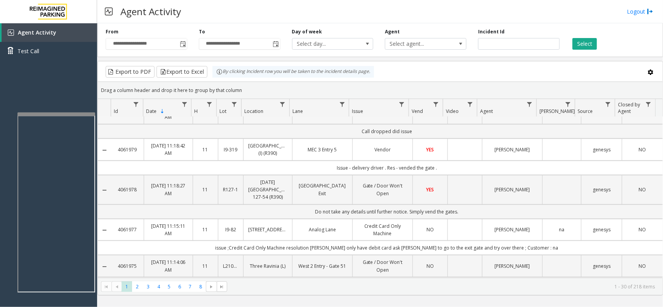
scroll to position [146, 0]
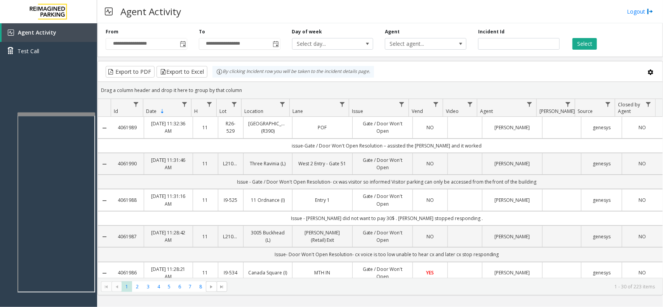
scroll to position [146, 0]
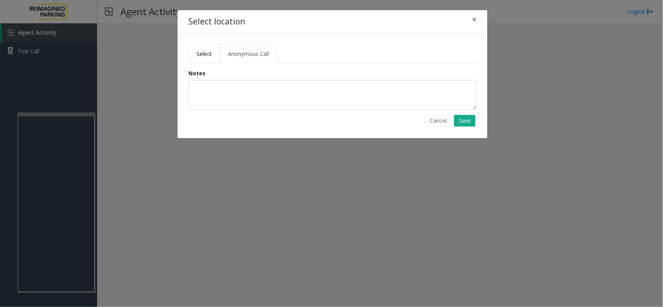
click at [201, 58] on link "Select" at bounding box center [203, 53] width 31 height 19
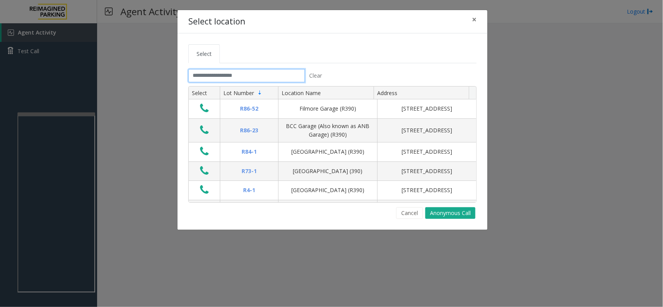
click at [222, 72] on input "text" at bounding box center [246, 75] width 117 height 13
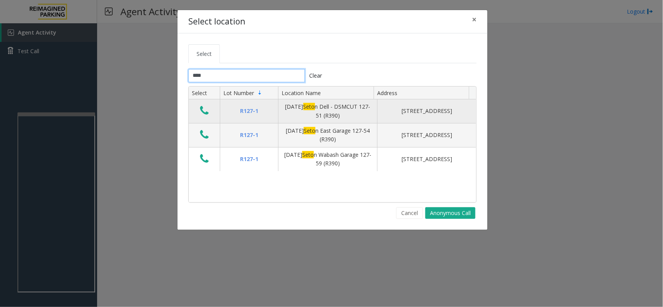
type input "****"
click at [205, 113] on icon "Data table" at bounding box center [204, 110] width 9 height 11
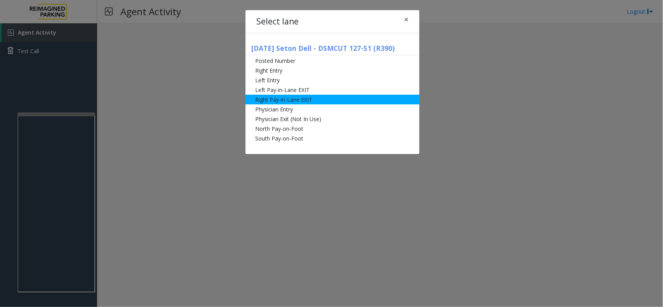
click at [351, 96] on li "Right Pay-in-Lane EXIT" at bounding box center [332, 100] width 174 height 10
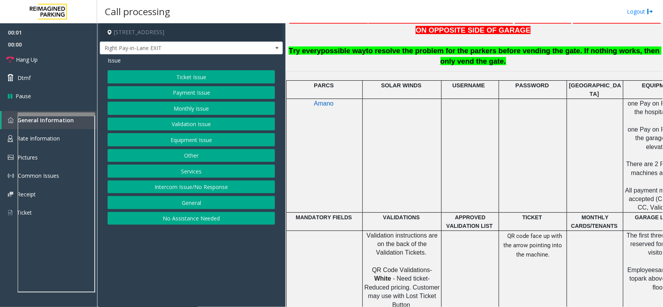
scroll to position [486, 0]
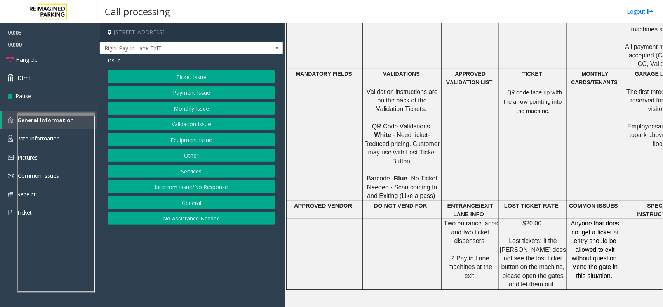
click at [203, 78] on button "Ticket Issue" at bounding box center [191, 76] width 167 height 13
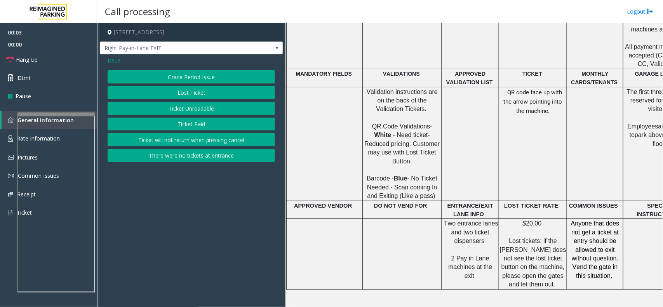
click at [204, 110] on button "Ticket Unreadable" at bounding box center [191, 108] width 167 height 13
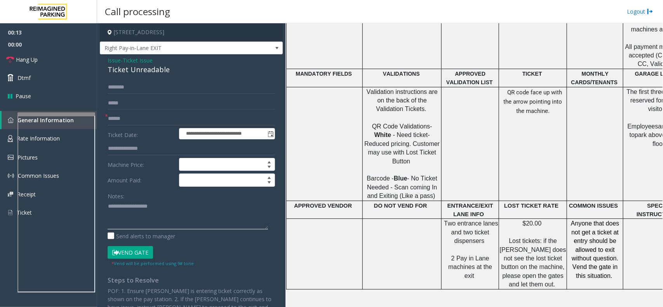
click at [151, 214] on textarea at bounding box center [188, 214] width 160 height 29
click at [159, 75] on div "Ticket Unreadable" at bounding box center [191, 69] width 167 height 10
copy div "Ticket Unreadable"
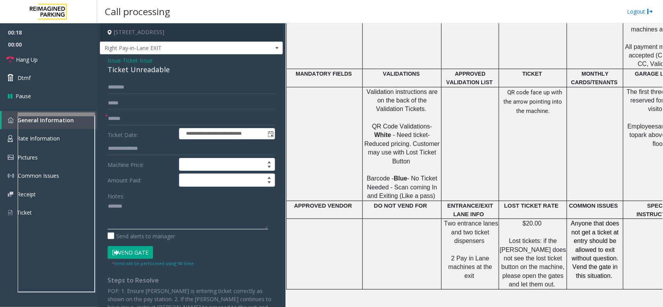
click at [155, 218] on textarea at bounding box center [188, 214] width 160 height 29
paste textarea "**********"
type textarea "**********"
click at [134, 118] on input "text" at bounding box center [191, 118] width 167 height 13
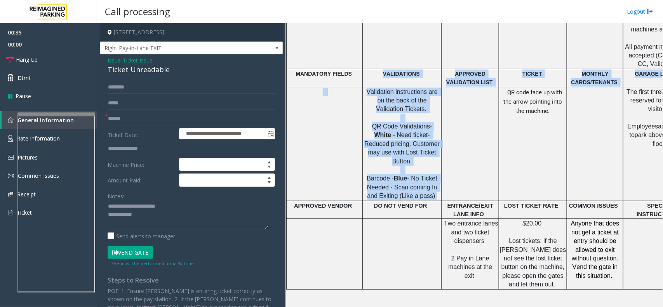
drag, startPoint x: 429, startPoint y: 173, endPoint x: 355, endPoint y: 57, distance: 137.4
click at [355, 57] on tbody "PARCS SOLAR WINDS USERNAME PASSWORD PARIS EQUIPMENT CARD INSERTION Amano one Pa…" at bounding box center [522, 108] width 470 height 362
click at [374, 89] on span "Validation instructions are on the back of the Validation Tickets." at bounding box center [403, 101] width 73 height 24
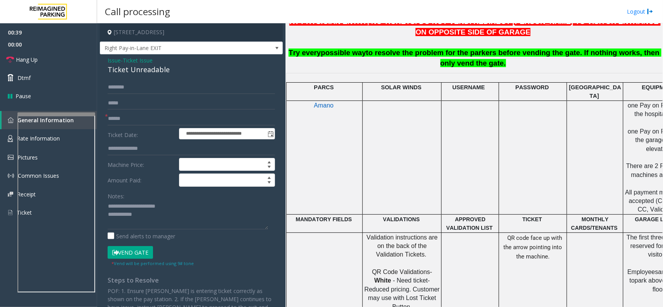
scroll to position [243, 0]
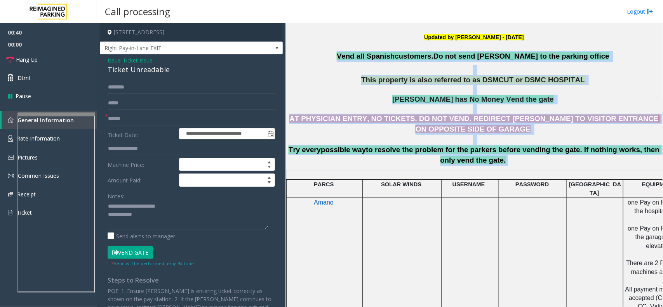
drag, startPoint x: 363, startPoint y: 51, endPoint x: 550, endPoint y: 167, distance: 220.2
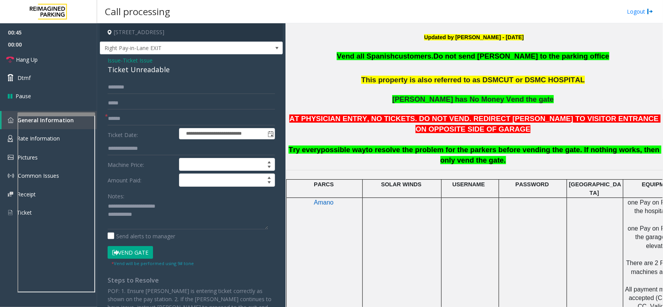
click at [122, 126] on form "**********" at bounding box center [191, 174] width 167 height 186
click at [122, 122] on input "text" at bounding box center [191, 118] width 167 height 13
drag, startPoint x: 139, startPoint y: 116, endPoint x: 86, endPoint y: 118, distance: 53.3
click at [12, 4] on app-root "**********" at bounding box center [331, 153] width 663 height 307
type input "******"
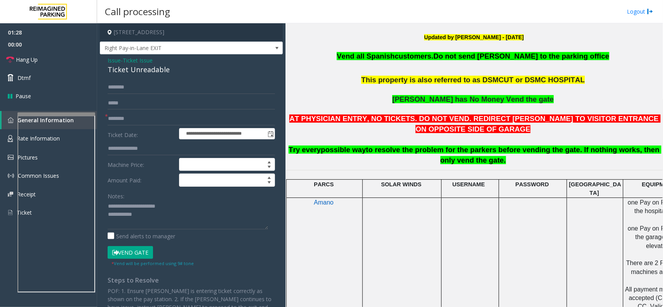
click at [128, 257] on button "Vend Gate" at bounding box center [130, 252] width 45 height 13
click at [145, 237] on label "Send alerts to manager" at bounding box center [142, 236] width 68 height 8
click at [146, 238] on label "Send alerts to manager" at bounding box center [142, 236] width 68 height 8
click at [153, 224] on textarea at bounding box center [188, 214] width 160 height 29
type textarea "**********"
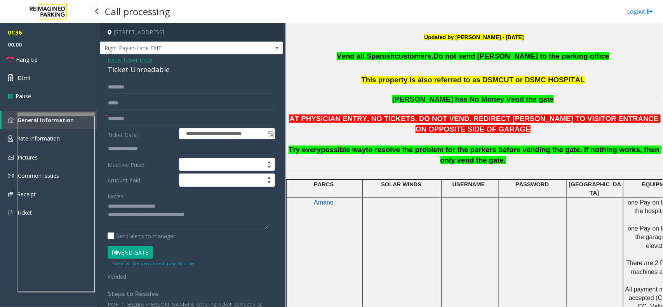
click at [38, 36] on span "01:36" at bounding box center [48, 32] width 97 height 12
click at [41, 55] on link "Hang Up" at bounding box center [48, 59] width 97 height 18
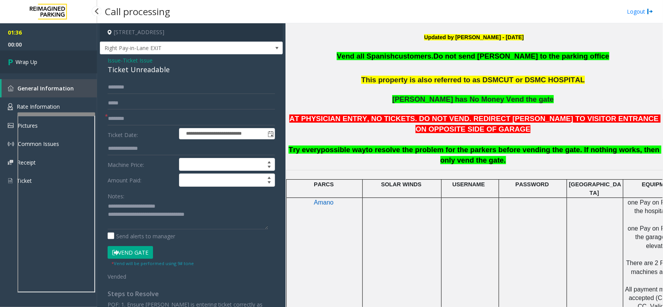
click at [41, 55] on link "Wrap Up" at bounding box center [48, 61] width 97 height 23
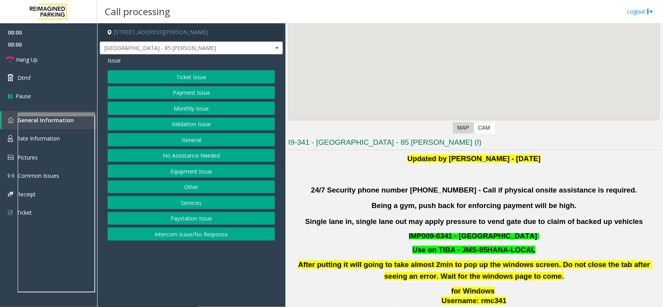
scroll to position [243, 0]
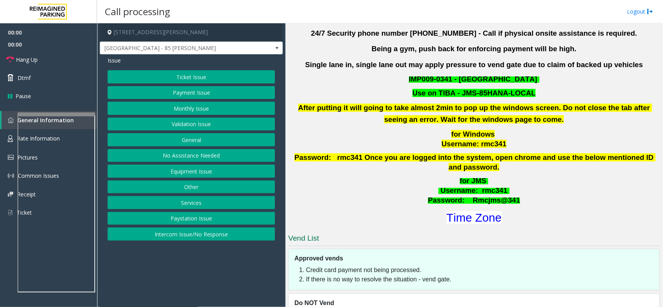
click at [203, 117] on div "Ticket Issue Payment Issue Monthly Issue Validation Issue General No Assistance…" at bounding box center [191, 155] width 167 height 171
click at [206, 126] on button "Validation Issue" at bounding box center [191, 124] width 167 height 13
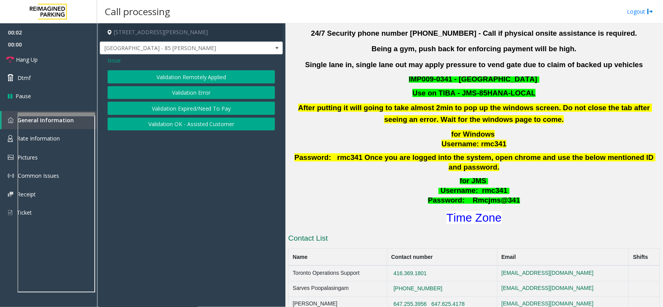
click at [187, 88] on button "Validation Error" at bounding box center [191, 92] width 167 height 13
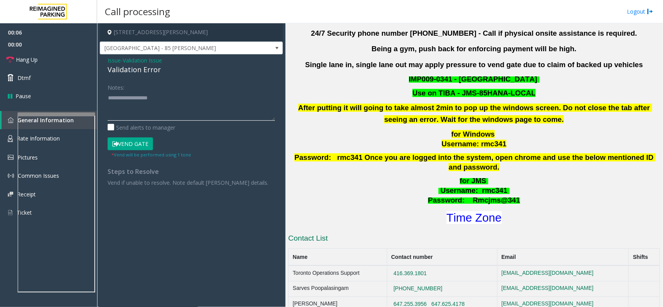
click at [191, 101] on textarea at bounding box center [191, 106] width 167 height 29
click at [150, 70] on div "Validation Error" at bounding box center [191, 69] width 167 height 10
copy div "Validation Error"
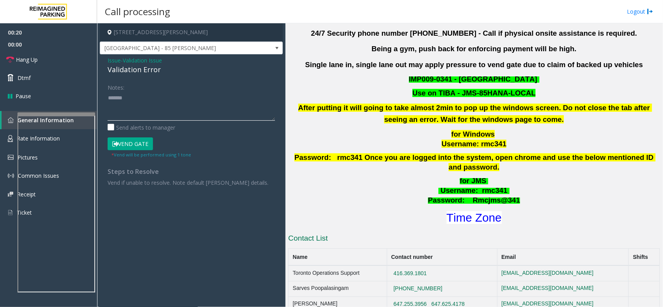
click at [146, 111] on textarea at bounding box center [191, 106] width 167 height 29
paste textarea "**********"
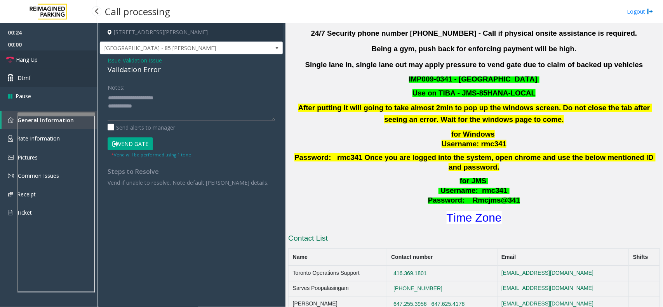
drag, startPoint x: 76, startPoint y: 60, endPoint x: 86, endPoint y: 71, distance: 15.1
click at [76, 60] on link "Hang Up" at bounding box center [48, 59] width 97 height 18
click at [140, 109] on textarea at bounding box center [191, 106] width 167 height 29
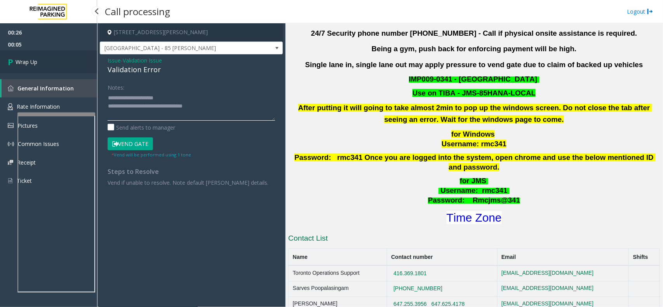
type textarea "**********"
click at [45, 65] on link "Wrap Up" at bounding box center [48, 61] width 97 height 23
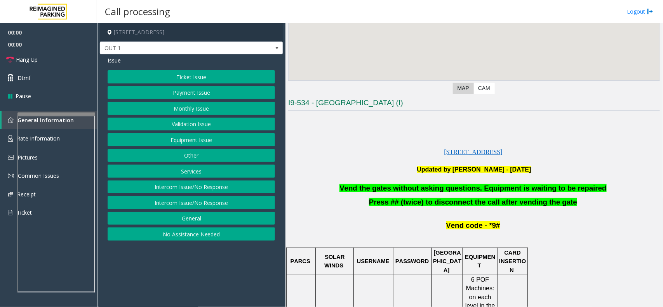
scroll to position [243, 0]
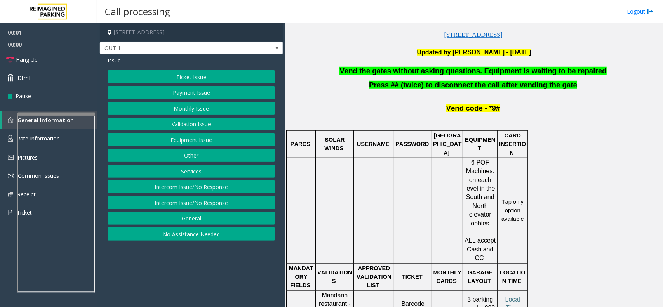
click at [431, 74] on span "Vend the gates without asking questions. Equipment is waiting to be repaired" at bounding box center [473, 71] width 267 height 8
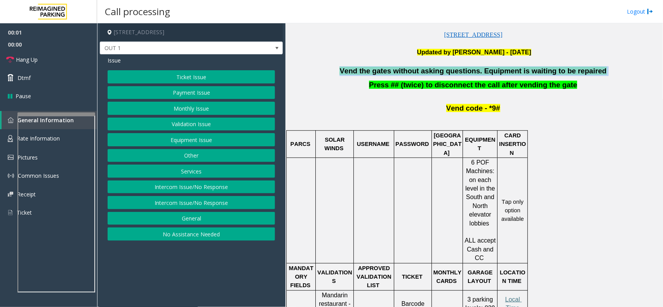
click at [431, 74] on span "Vend the gates without asking questions. Equipment is waiting to be repaired" at bounding box center [473, 71] width 267 height 8
copy p "Vend the gates without asking questions. Equipment is waiting to be repaired"
click at [213, 140] on button "Equipment Issue" at bounding box center [191, 139] width 167 height 13
click at [212, 139] on button "Gate / Door Won't Open" at bounding box center [191, 139] width 167 height 13
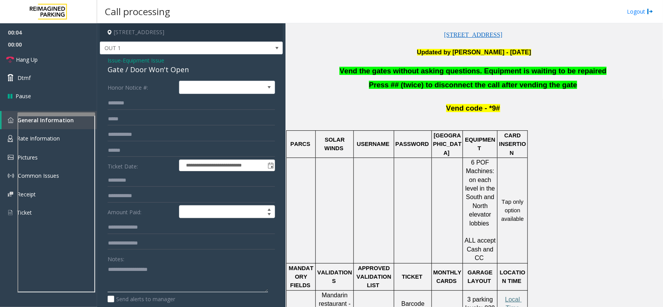
click at [160, 270] on textarea at bounding box center [188, 277] width 160 height 29
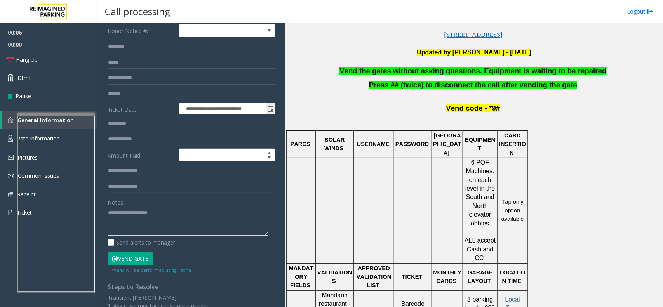
scroll to position [97, 0]
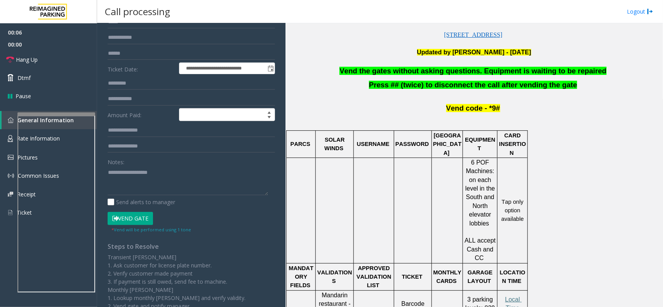
click at [142, 218] on button "Vend Gate" at bounding box center [130, 218] width 45 height 13
click at [158, 187] on textarea at bounding box center [188, 180] width 160 height 29
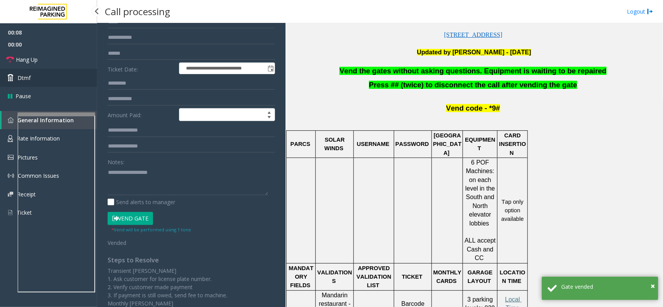
click at [67, 85] on link "Dtmf" at bounding box center [48, 78] width 97 height 18
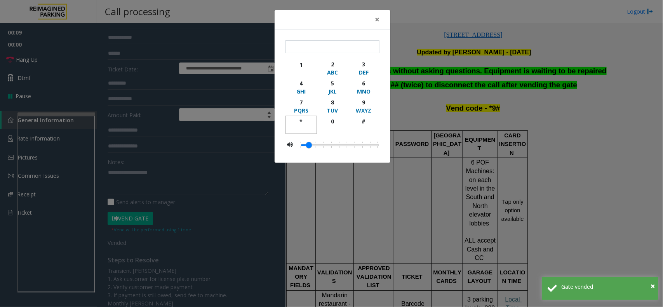
click at [298, 121] on div "*" at bounding box center [301, 121] width 21 height 8
click at [364, 106] on div "9" at bounding box center [363, 102] width 21 height 8
click at [362, 124] on div "#" at bounding box center [363, 121] width 21 height 8
type input "***"
click at [376, 21] on span "×" at bounding box center [377, 19] width 5 height 11
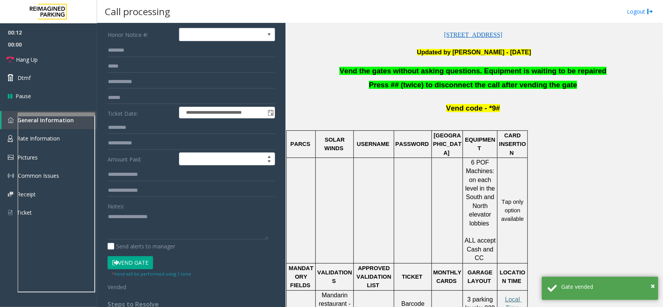
scroll to position [0, 0]
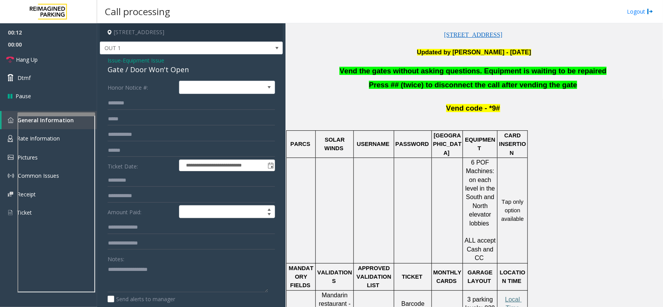
click at [117, 59] on span "Issue" at bounding box center [114, 60] width 13 height 8
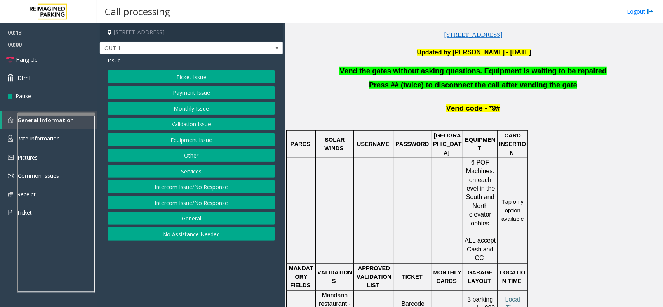
click at [204, 167] on button "Services" at bounding box center [191, 171] width 167 height 13
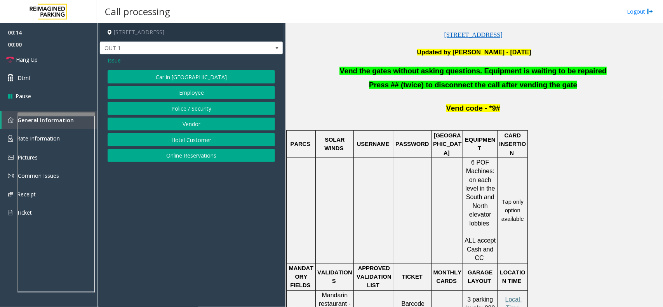
click at [200, 111] on button "Police / Security" at bounding box center [191, 108] width 167 height 13
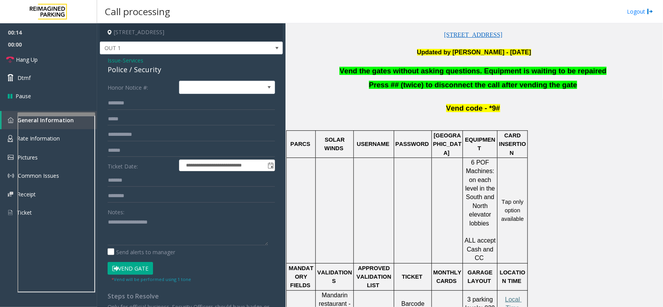
click at [153, 72] on div "Police / Security" at bounding box center [191, 69] width 167 height 10
click at [146, 240] on textarea at bounding box center [188, 230] width 160 height 29
click at [143, 63] on span "Services" at bounding box center [133, 60] width 21 height 8
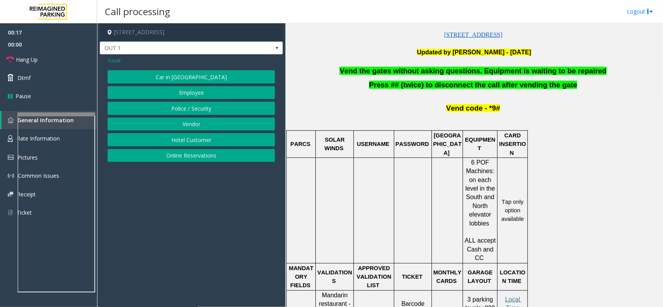
click at [145, 63] on div "Issue" at bounding box center [191, 60] width 167 height 8
click at [183, 112] on button "Police / Security" at bounding box center [191, 108] width 167 height 13
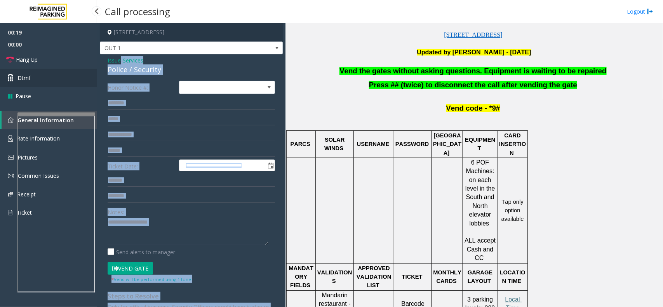
click at [67, 74] on link "Dtmf" at bounding box center [48, 78] width 97 height 18
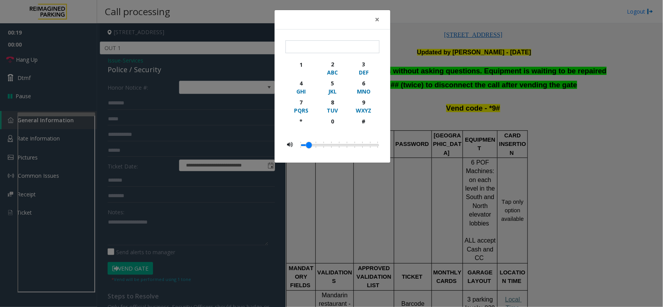
click at [64, 59] on div "× 1 2 ABC 3 DEF 4 GHI 5 JKL 6 MNO 7 PQRS 8 TUV 9 WXYZ * 0 #" at bounding box center [331, 153] width 663 height 307
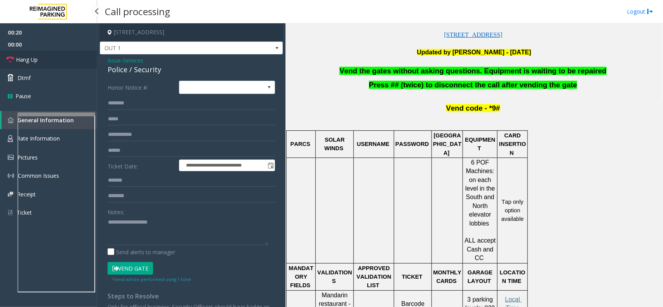
click at [60, 58] on link "Hang Up" at bounding box center [48, 59] width 97 height 18
click at [159, 73] on div "Police / Security" at bounding box center [191, 69] width 167 height 10
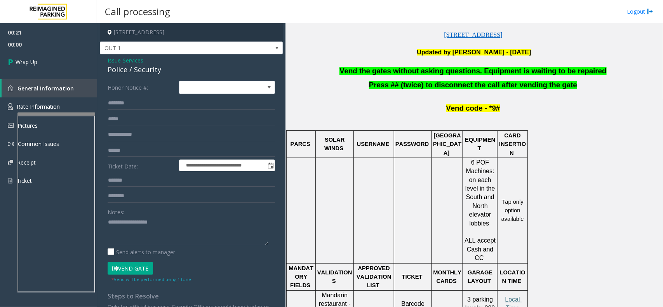
click at [158, 73] on div "Police / Security" at bounding box center [191, 69] width 167 height 10
click at [156, 72] on div "Police / Security" at bounding box center [191, 69] width 167 height 10
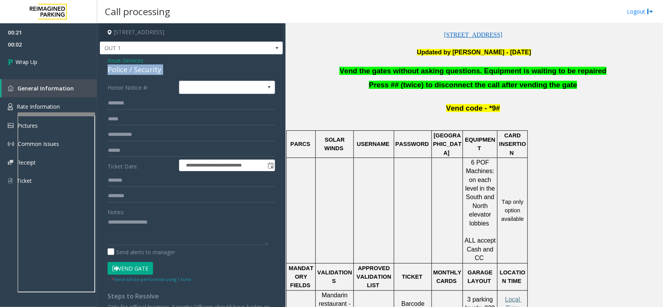
click at [160, 72] on div "Police / Security" at bounding box center [191, 69] width 167 height 10
click at [153, 71] on div "Police / Security" at bounding box center [191, 69] width 167 height 10
copy div "Security"
click at [153, 223] on textarea at bounding box center [188, 230] width 160 height 29
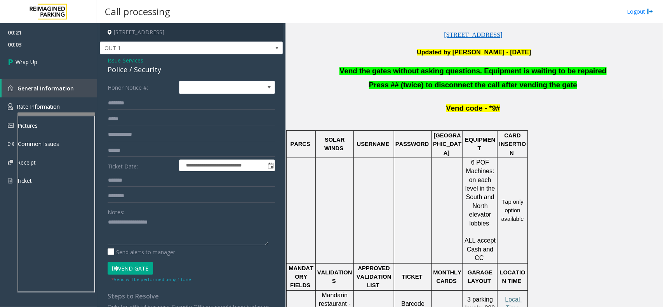
paste textarea "********"
click at [439, 72] on span "Vend the gates without asking questions. Equipment is waiting to be repaired" at bounding box center [473, 71] width 267 height 8
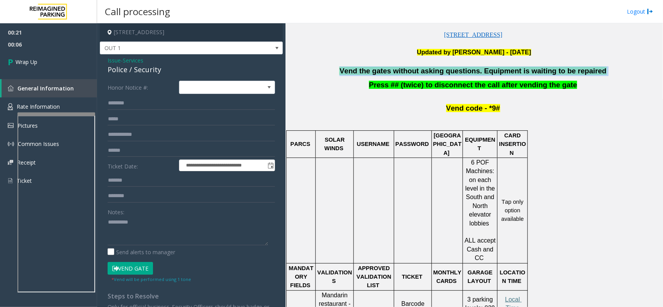
click at [439, 72] on span "Vend the gates without asking questions. Equipment is waiting to be repaired" at bounding box center [473, 71] width 267 height 8
click at [213, 228] on textarea at bounding box center [188, 230] width 160 height 29
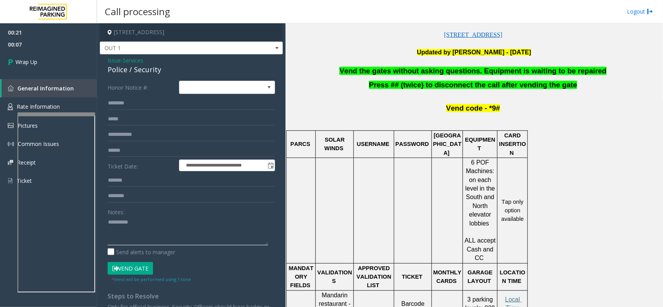
paste textarea "**********"
click at [441, 67] on span "Vend the gates without asking questions. Equipment is waiting to be repaired" at bounding box center [473, 71] width 267 height 8
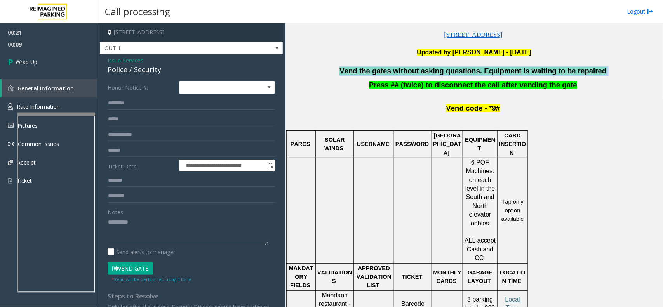
click at [441, 67] on span "Vend the gates without asking questions. Equipment is waiting to be repaired" at bounding box center [473, 71] width 267 height 8
copy p "Vend the gates without asking questions. Equipment is waiting to be repaired"
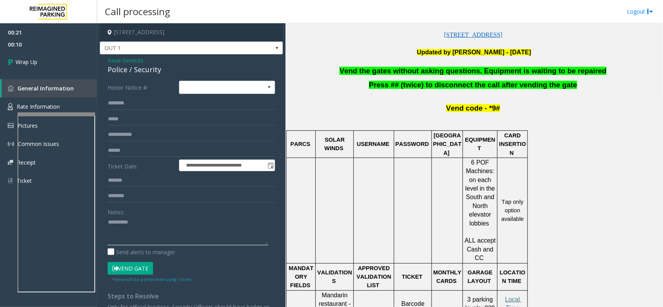
click at [208, 218] on textarea at bounding box center [188, 230] width 160 height 29
paste textarea "**********"
type textarea "**********"
click at [37, 74] on div "00:21 00:11 Wrap Up General Information Rate Information Pictures Common Issues…" at bounding box center [48, 109] width 97 height 173
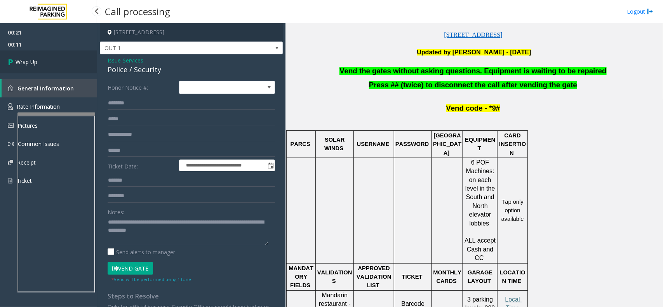
click at [42, 62] on link "Wrap Up" at bounding box center [48, 61] width 97 height 23
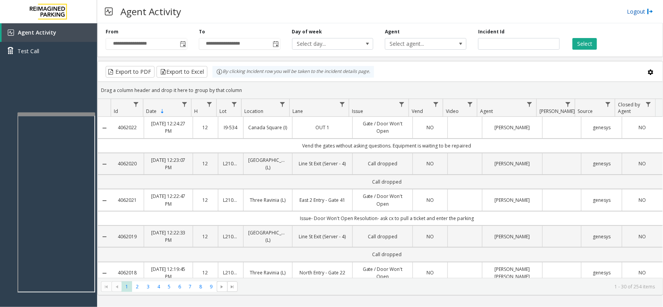
click at [638, 10] on link "Logout" at bounding box center [640, 11] width 26 height 8
